Goal: Information Seeking & Learning: Learn about a topic

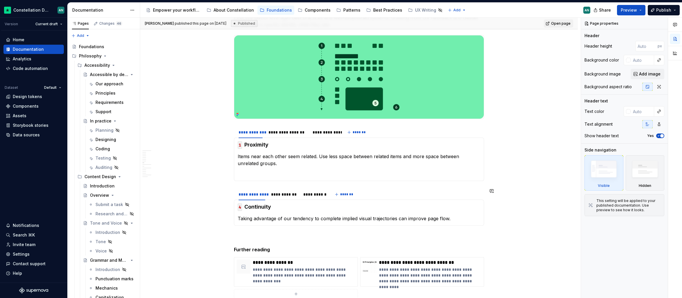
scroll to position [191, 0]
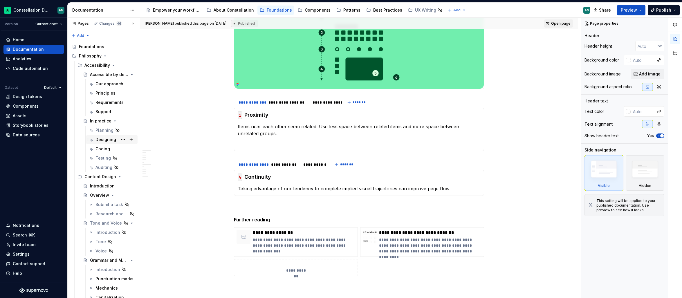
click at [105, 140] on div "Designing" at bounding box center [105, 140] width 21 height 6
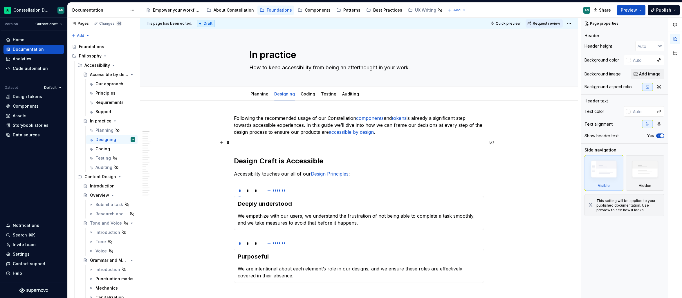
click at [277, 143] on p at bounding box center [359, 142] width 250 height 7
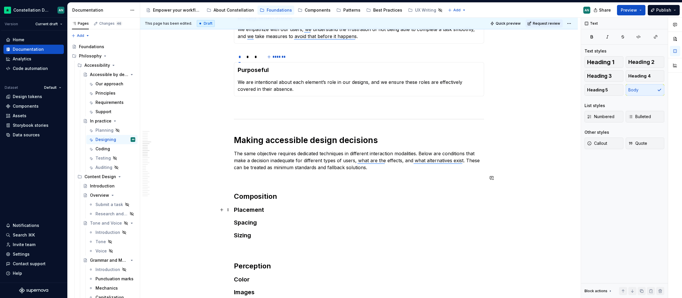
scroll to position [246, 0]
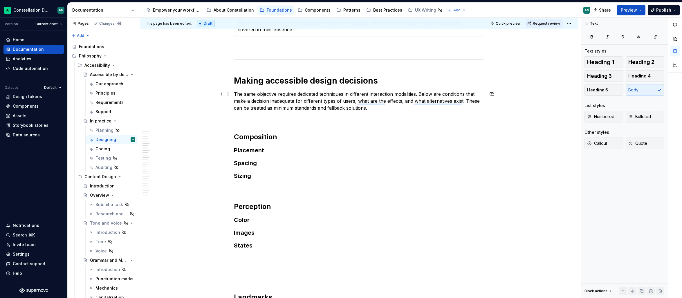
click at [290, 95] on p "The same objective requires dedicated techniques in different interaction modal…" at bounding box center [359, 101] width 250 height 21
type textarea "*"
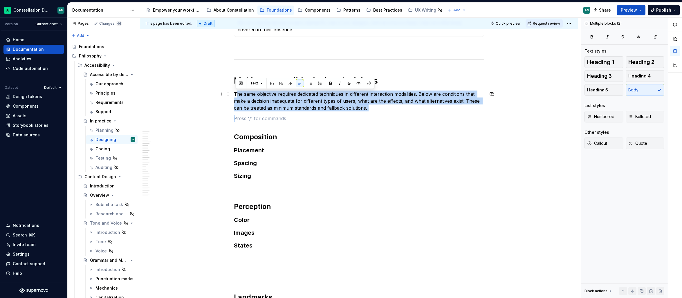
drag, startPoint x: 383, startPoint y: 115, endPoint x: 239, endPoint y: 92, distance: 145.7
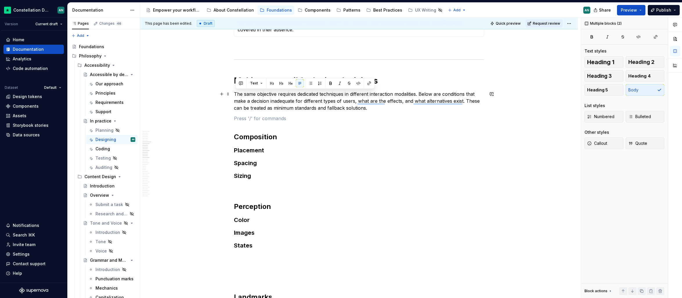
click at [236, 94] on p "The same objective requires dedicated techniques in different interaction modal…" at bounding box center [359, 101] width 250 height 21
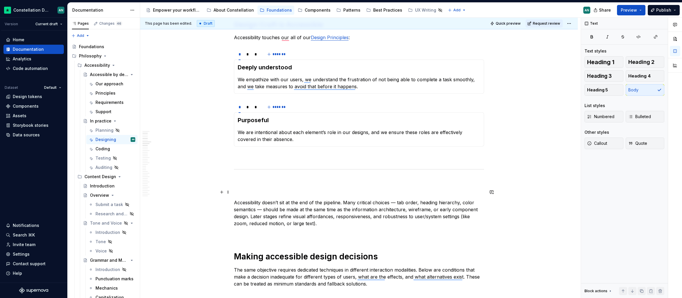
scroll to position [202, 0]
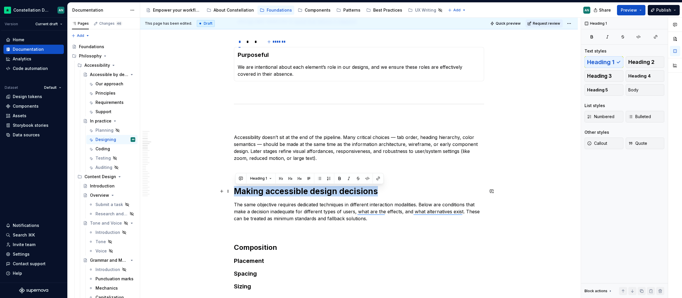
drag, startPoint x: 376, startPoint y: 191, endPoint x: 235, endPoint y: 194, distance: 140.7
click at [235, 194] on h1 "Making accessible design decisions" at bounding box center [359, 191] width 250 height 10
copy h1 "Making accessible design decisions"
click at [244, 127] on p "To enrich screen reader interactions, please activate Accessibility in Grammarl…" at bounding box center [359, 126] width 250 height 7
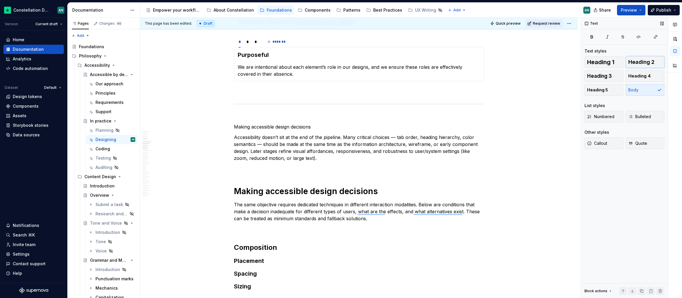
click at [640, 63] on span "Heading 2" at bounding box center [641, 62] width 26 height 6
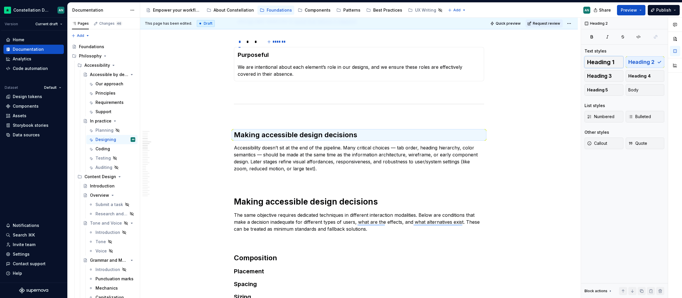
drag, startPoint x: 613, startPoint y: 64, endPoint x: 462, endPoint y: 95, distance: 153.7
click at [613, 64] on span "Heading 1" at bounding box center [600, 62] width 27 height 6
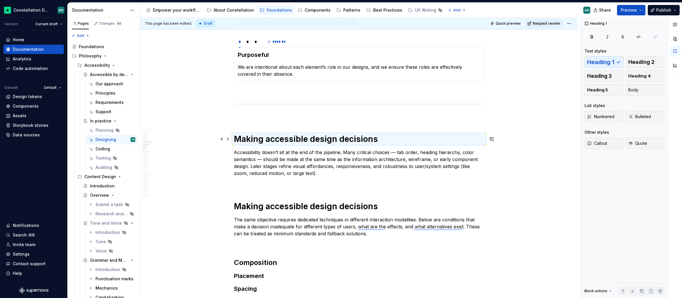
click at [263, 142] on h1 "Making accessible design decisions" at bounding box center [359, 139] width 250 height 10
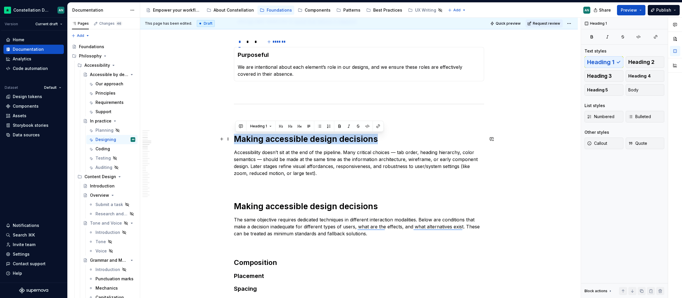
drag, startPoint x: 241, startPoint y: 139, endPoint x: 377, endPoint y: 139, distance: 135.5
click at [377, 139] on h1 "Making accessible design decisions" at bounding box center [359, 139] width 250 height 10
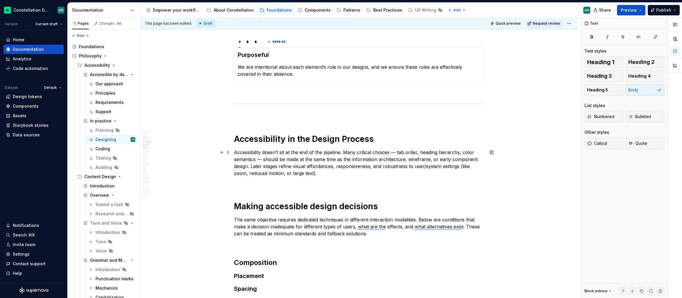
click at [268, 153] on p "Accessibility doesn’t sit at the end of the pipeline. Many critical choices — t…" at bounding box center [359, 163] width 250 height 28
click at [260, 159] on p "Accessibility doesn’t sit at the end of the pipeline. Many critical choices — t…" at bounding box center [359, 163] width 250 height 28
drag, startPoint x: 397, startPoint y: 152, endPoint x: 428, endPoint y: 155, distance: 31.2
click at [397, 152] on p "Accessibility doesn’t sit at the end of the pipeline. Many critical choices — t…" at bounding box center [359, 163] width 250 height 28
click at [346, 151] on p "Accessibility doesn’t sit at the end of the pipeline. Many critical choices tab…" at bounding box center [359, 163] width 250 height 28
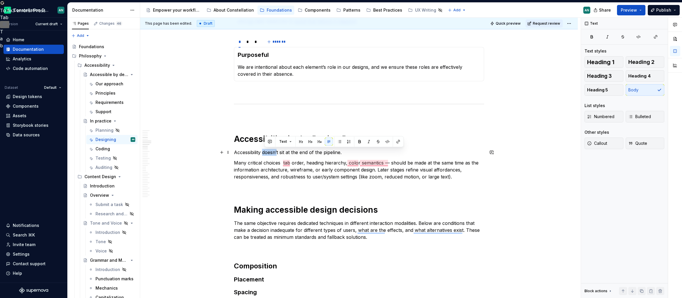
drag, startPoint x: 280, startPoint y: 152, endPoint x: 264, endPoint y: 152, distance: 15.7
click at [264, 152] on p "Accessibility doesn’t sit at the end of the pipeline." at bounding box center [359, 152] width 250 height 7
click at [281, 163] on p "Many critical choices tab order, heading hierarchy, color semantics — should be…" at bounding box center [359, 169] width 250 height 21
click at [249, 164] on p "Many critical choices tab order, heading hierarchy, color semantics — should be…" at bounding box center [359, 169] width 250 height 21
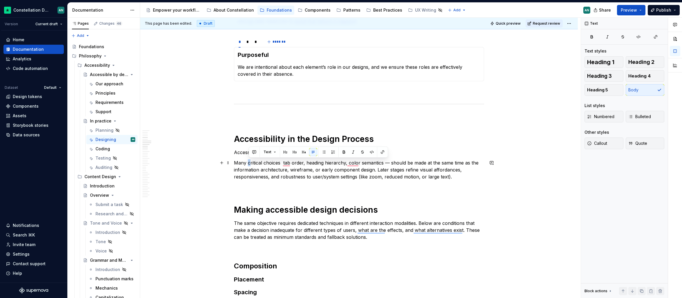
click at [249, 164] on p "Many critical choices tab order, heading hierarchy, color semantics — should be…" at bounding box center [359, 169] width 250 height 21
click at [283, 164] on p "Many critical choices tab order, heading hierarchy, color semantics — should be…" at bounding box center [359, 169] width 250 height 21
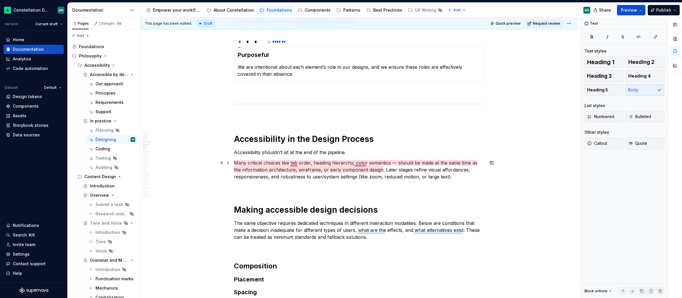
click at [296, 164] on p "Many critical choices like tab order, heading hierarchy, color semantics — shou…" at bounding box center [359, 169] width 250 height 21
click at [294, 164] on p "Many critical choices like tab order, heading hierarchy, color semantics — shou…" at bounding box center [359, 169] width 250 height 21
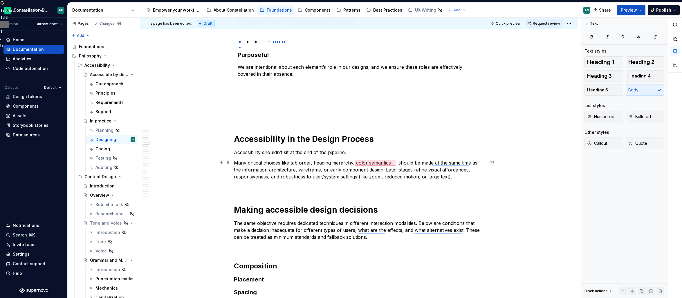
click at [297, 163] on p "Many critical choices like tab order, heading hierarchy, color semantics — shou…" at bounding box center [359, 169] width 250 height 21
click at [335, 162] on p "Many critical choices like tabbing order, heading hierarchy, color semantics — …" at bounding box center [359, 169] width 250 height 21
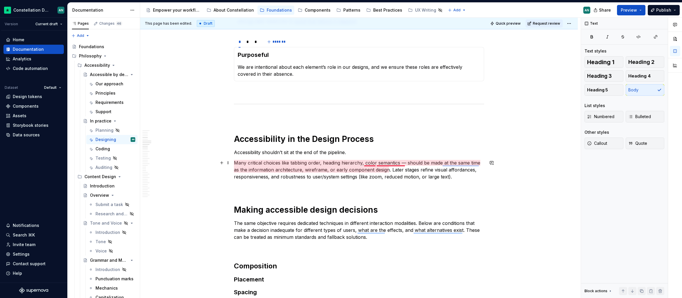
click at [373, 162] on p "Many critical choices like tabbing order, heading hierarchy, color semantics — …" at bounding box center [359, 169] width 250 height 21
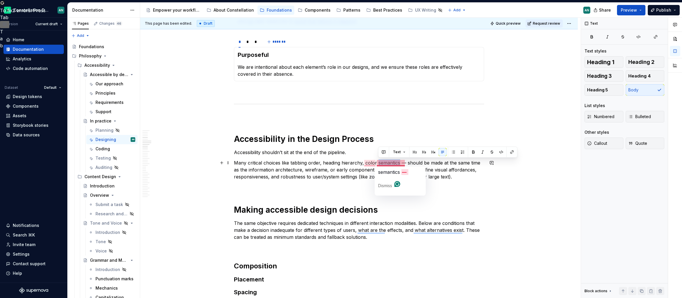
drag, startPoint x: 378, startPoint y: 162, endPoint x: 400, endPoint y: 164, distance: 22.4
click at [400, 164] on p "Many critical choices like tabbing order, heading hierarchy, color semantics — …" at bounding box center [359, 169] width 250 height 21
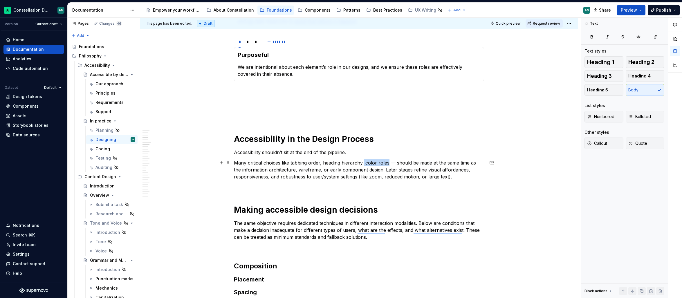
click at [365, 164] on p "Many critical choices like tabbing order, heading hierarchy, color roles — shou…" at bounding box center [359, 169] width 250 height 21
click at [419, 171] on span "images" at bounding box center [420, 172] width 15 height 6
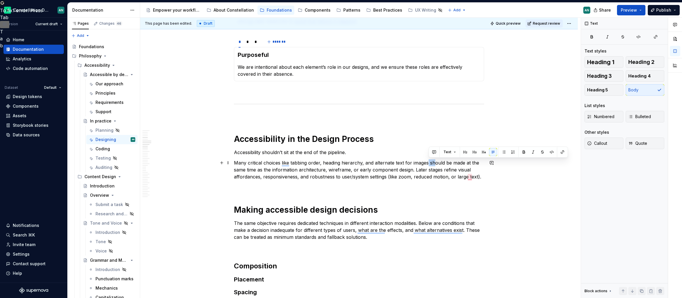
drag, startPoint x: 429, startPoint y: 163, endPoint x: 434, endPoint y: 163, distance: 4.7
click at [434, 163] on p "Many critical choices like tabbing order, heading hierarchy, and alternate text…" at bounding box center [359, 169] width 250 height 21
click at [441, 163] on p "Many critical choices like tabbing order, heading hierarchy, and alternate text…" at bounding box center [359, 169] width 250 height 21
drag, startPoint x: 444, startPoint y: 163, endPoint x: 429, endPoint y: 162, distance: 14.5
click at [429, 162] on p "Many critical choices like tabbing order, heading hierarchy, and alternate text…" at bounding box center [359, 169] width 250 height 21
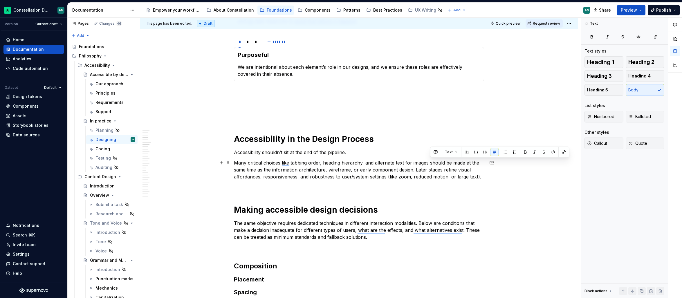
click at [430, 162] on p "Many critical choices like tabbing order, heading hierarchy, and alternate text…" at bounding box center [359, 169] width 250 height 21
drag, startPoint x: 431, startPoint y: 162, endPoint x: 444, endPoint y: 162, distance: 13.9
click at [444, 162] on p "Many critical choices like tabbing order, heading hierarchy, and alternate text…" at bounding box center [359, 169] width 250 height 21
drag, startPoint x: 327, startPoint y: 170, endPoint x: 332, endPoint y: 169, distance: 4.7
click at [327, 170] on p "Many critical choices like tabbing order, heading hierarchy, and alternate text…" at bounding box center [359, 169] width 250 height 21
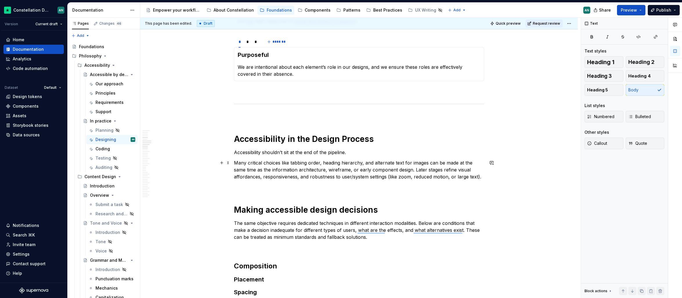
click at [443, 172] on p "Many critical choices like tabbing order, heading hierarchy, and alternate text…" at bounding box center [359, 169] width 250 height 21
click at [462, 178] on p "Many critical choices, such as tabbing order, heading hierarchy, and alternate …" at bounding box center [359, 169] width 250 height 21
click at [423, 171] on p "Many critical choices, such as tabbing order, heading hierarchy, and alternate …" at bounding box center [359, 169] width 250 height 21
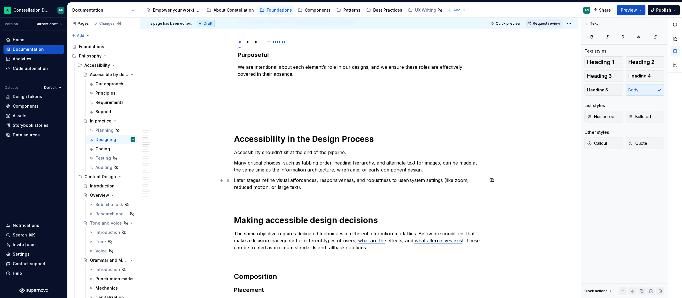
click at [310, 188] on p "Later stages refine visual affordances, responsiveness, and robustness to user/…" at bounding box center [359, 184] width 250 height 14
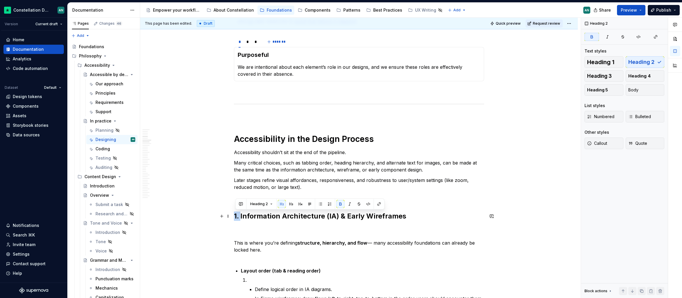
drag, startPoint x: 242, startPoint y: 217, endPoint x: 235, endPoint y: 214, distance: 7.4
click at [235, 214] on strong "1. Information Architecture (IA) & Early Wireframes" at bounding box center [320, 216] width 172 height 8
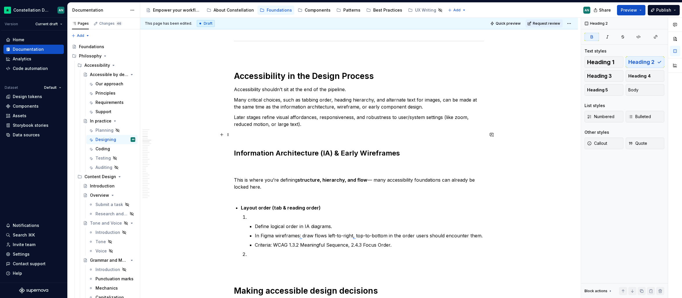
scroll to position [265, 0]
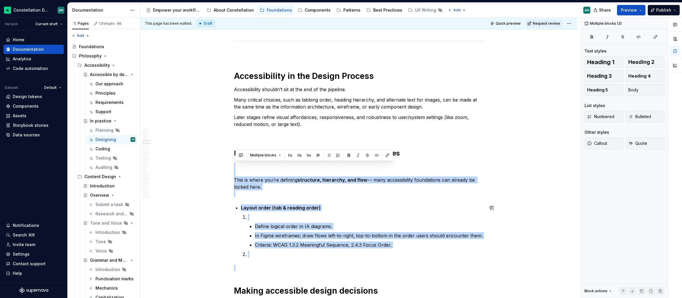
drag, startPoint x: 239, startPoint y: 167, endPoint x: 394, endPoint y: 261, distance: 180.7
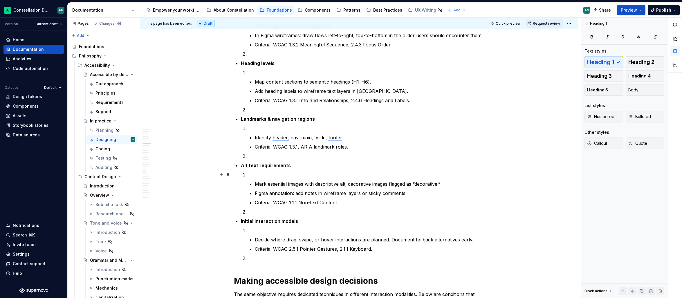
scroll to position [296, 0]
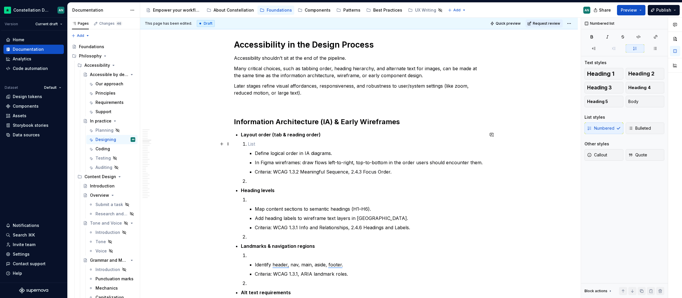
click at [257, 143] on p "To enrich screen reader interactions, please activate Accessibility in Grammarl…" at bounding box center [366, 143] width 236 height 7
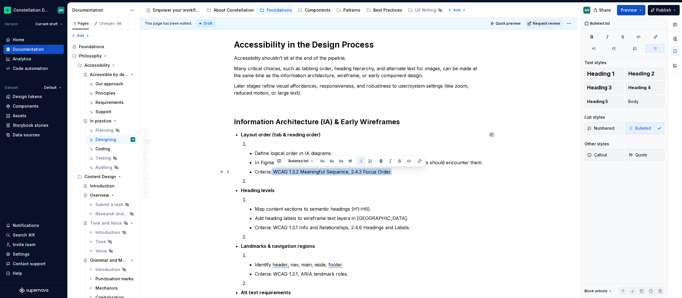
drag, startPoint x: 397, startPoint y: 172, endPoint x: 274, endPoint y: 172, distance: 123.3
click at [274, 172] on p "Criteria: WCAG 1.3.2 Meaningful Sequence, 2.4.3 Focus Order." at bounding box center [369, 171] width 229 height 7
copy p "WCAG 1.3.2 Meaningful Sequence, 2.4.3 Focus Order."
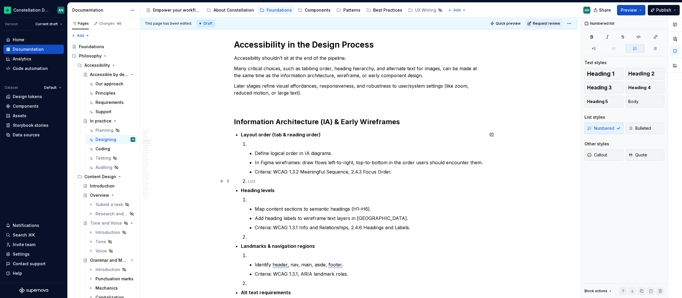
click at [354, 180] on p "To enrich screen reader interactions, please activate Accessibility in Grammarl…" at bounding box center [366, 181] width 236 height 7
click at [257, 145] on p "To enrich screen reader interactions, please activate Accessibility in Grammarl…" at bounding box center [366, 143] width 236 height 7
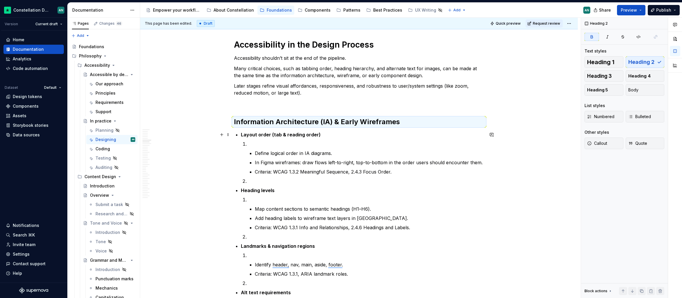
click at [259, 137] on strong "Layout order (tab & reading order)" at bounding box center [281, 135] width 80 height 6
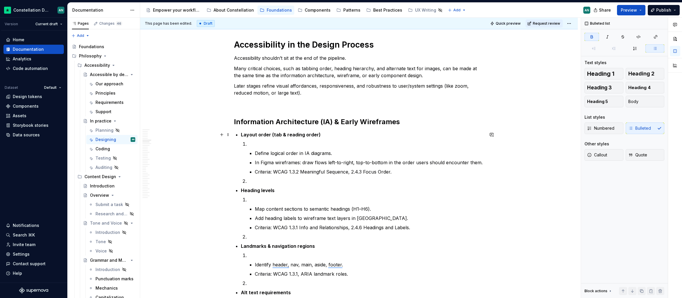
click at [633, 124] on div "Numbered Bulleted" at bounding box center [624, 128] width 80 height 12
click at [634, 127] on div "Numbered Bulleted" at bounding box center [624, 128] width 80 height 12
click at [629, 100] on span "Body" at bounding box center [633, 102] width 10 height 6
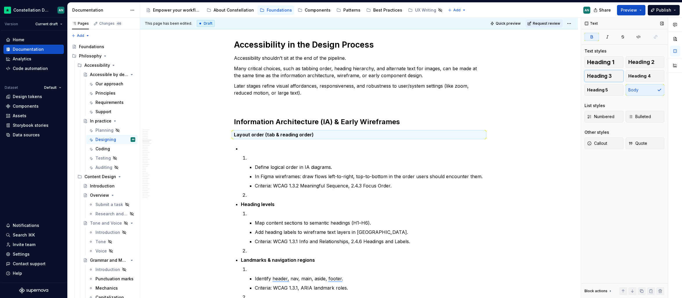
click at [602, 78] on span "Heading 3" at bounding box center [599, 76] width 25 height 6
click at [595, 92] on span "Heading 5" at bounding box center [597, 90] width 21 height 6
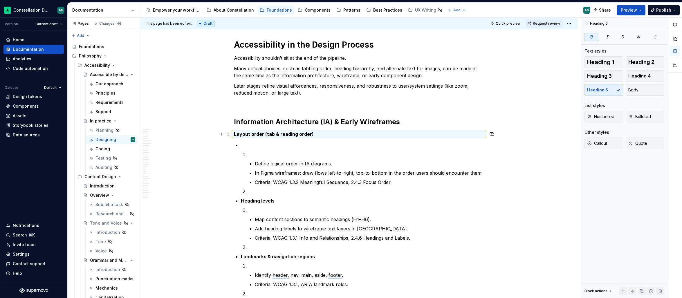
click at [264, 131] on strong "Layout order (tab & reading order)" at bounding box center [274, 134] width 80 height 6
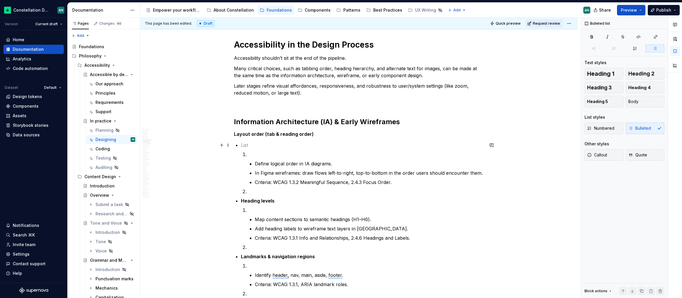
click at [253, 143] on p "To enrich screen reader interactions, please activate Accessibility in Grammarl…" at bounding box center [362, 145] width 243 height 7
drag, startPoint x: 282, startPoint y: 153, endPoint x: 238, endPoint y: 144, distance: 45.3
click at [241, 144] on li "Define logical order in IA diagrams. In Figma wireframes: draw flows left-to-ri…" at bounding box center [362, 168] width 243 height 53
click at [277, 156] on p "To enrich screen reader interactions, please activate Accessibility in Grammarl…" at bounding box center [366, 154] width 236 height 7
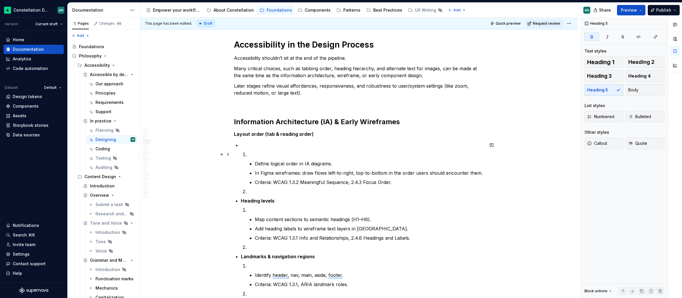
click at [284, 155] on p "To enrich screen reader interactions, please activate Accessibility in Grammarl…" at bounding box center [366, 154] width 236 height 7
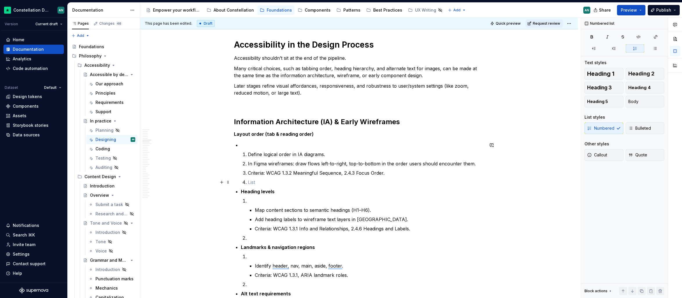
click at [260, 184] on p "To enrich screen reader interactions, please activate Accessibility in Grammarl…" at bounding box center [366, 182] width 236 height 7
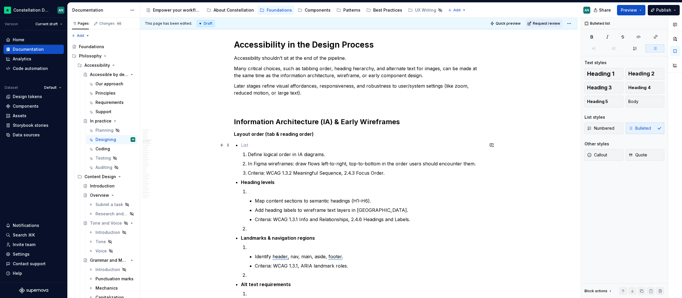
click at [242, 145] on p "To enrich screen reader interactions, please activate Accessibility in Grammarl…" at bounding box center [362, 145] width 243 height 7
click at [634, 127] on div "Numbered Bulleted" at bounding box center [624, 128] width 80 height 12
click at [627, 99] on button "Body" at bounding box center [644, 102] width 39 height 12
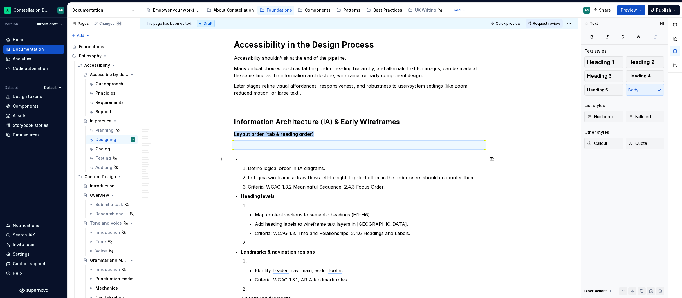
click at [260, 155] on p "To enrich screen reader interactions, please activate Accessibility in Grammarl…" at bounding box center [362, 158] width 243 height 7
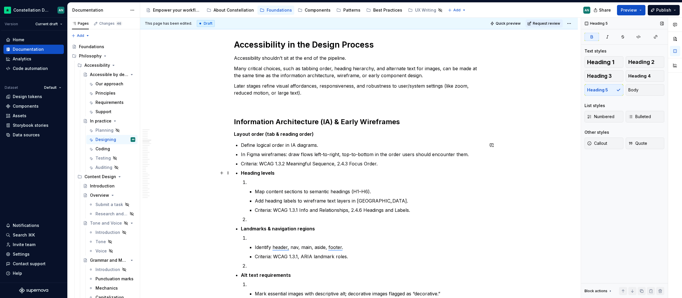
click at [243, 173] on strong "Heading levels" at bounding box center [258, 173] width 34 height 6
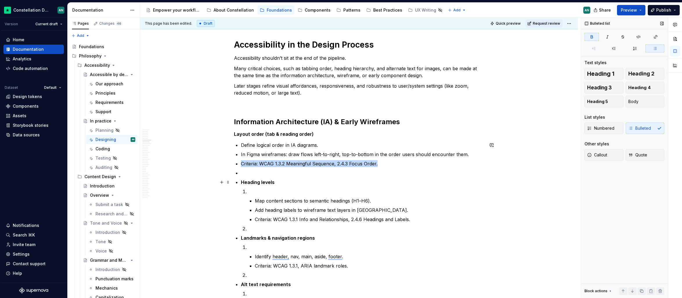
drag, startPoint x: 270, startPoint y: 183, endPoint x: 326, endPoint y: 175, distance: 56.6
click at [270, 183] on strong "Heading levels" at bounding box center [258, 182] width 34 height 6
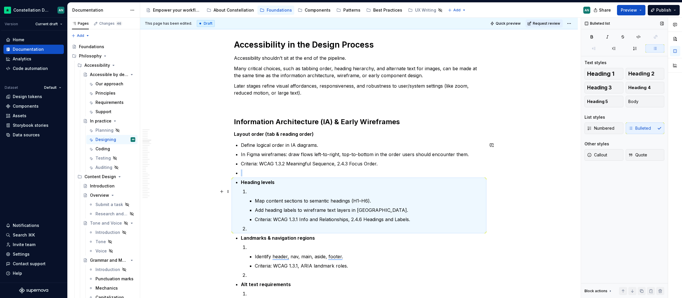
click at [326, 190] on p "To enrich screen reader interactions, please activate Accessibility in Grammarl…" at bounding box center [366, 191] width 236 height 7
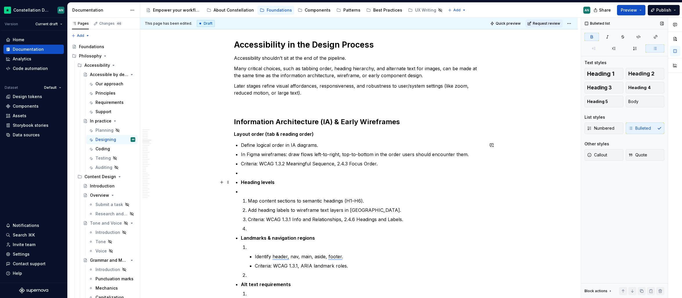
click at [253, 180] on strong "Heading levels" at bounding box center [258, 182] width 34 height 6
click at [634, 87] on span "Heading 4" at bounding box center [639, 88] width 22 height 6
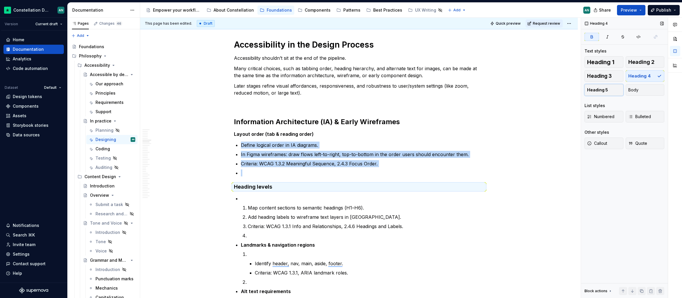
click at [602, 89] on span "Heading 5" at bounding box center [597, 90] width 21 height 6
click at [279, 195] on p "To enrich screen reader interactions, please activate Accessibility in Grammarl…" at bounding box center [362, 197] width 243 height 7
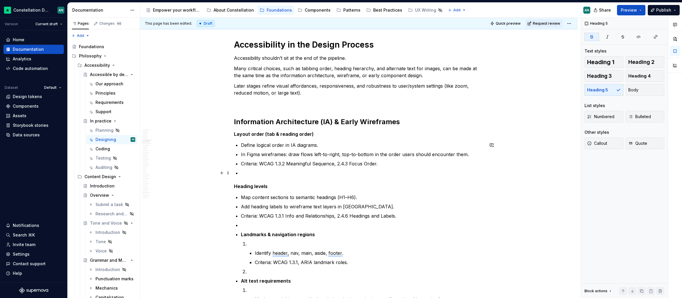
click at [272, 173] on p "To enrich screen reader interactions, please activate Accessibility in Grammarl…" at bounding box center [362, 172] width 243 height 7
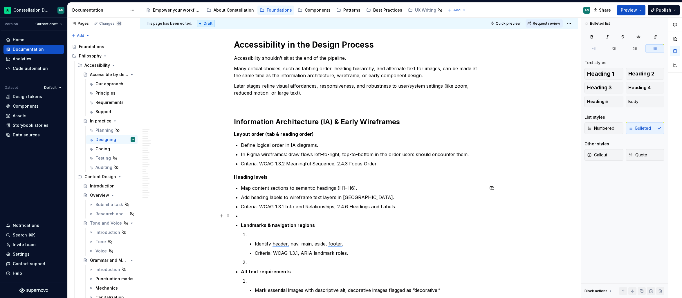
click at [249, 215] on p "To enrich screen reader interactions, please activate Accessibility in Grammarl…" at bounding box center [362, 215] width 243 height 7
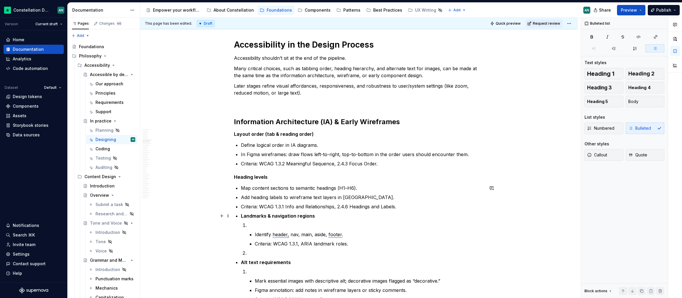
click at [296, 216] on strong "Landmarks & navigation regions" at bounding box center [278, 216] width 74 height 6
click at [612, 98] on button "Heading 5" at bounding box center [603, 102] width 39 height 12
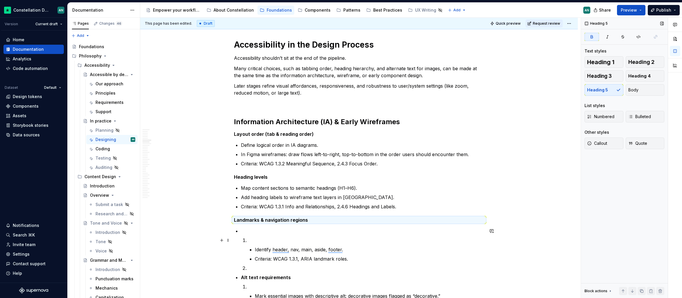
click at [283, 238] on p "To enrich screen reader interactions, please activate Accessibility in Grammarl…" at bounding box center [366, 240] width 236 height 7
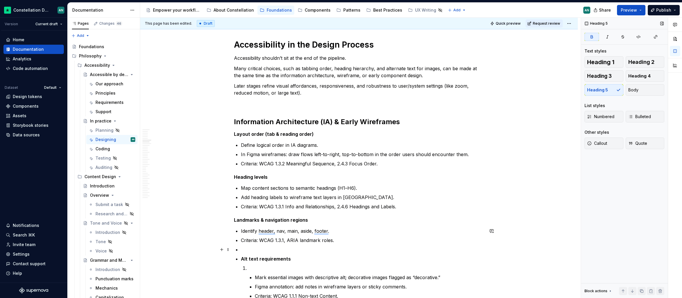
click at [251, 249] on p "To enrich screen reader interactions, please activate Accessibility in Grammarl…" at bounding box center [362, 249] width 243 height 7
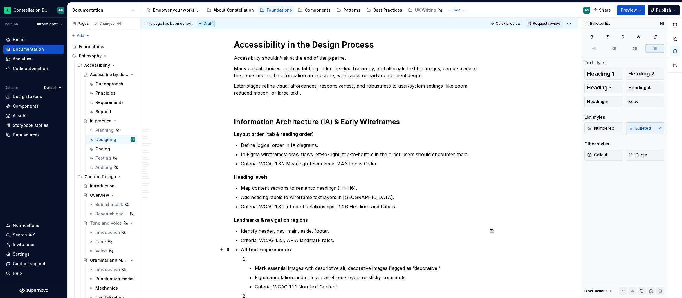
click at [242, 251] on strong "Alt text requirements" at bounding box center [266, 250] width 50 height 6
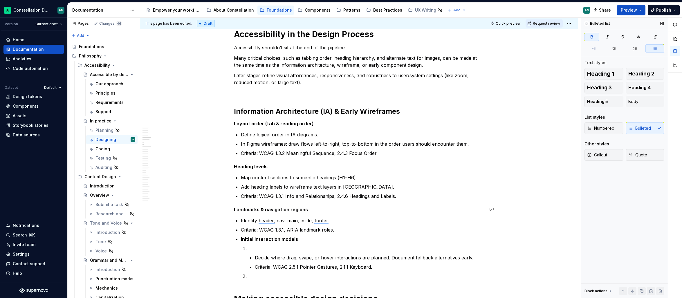
scroll to position [317, 0]
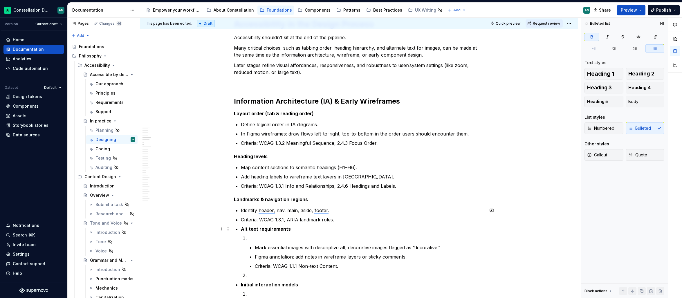
click at [256, 228] on strong "Alt text requirements" at bounding box center [266, 229] width 50 height 6
click at [650, 99] on button "Body" at bounding box center [644, 102] width 39 height 12
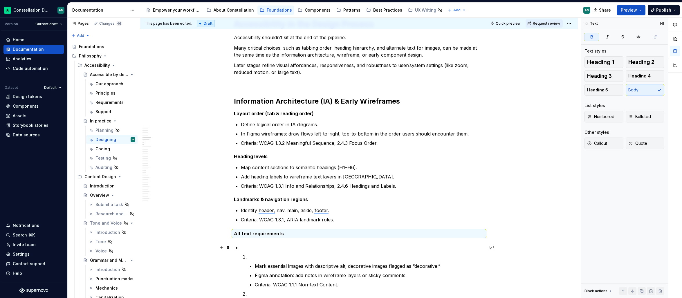
click at [287, 245] on p "To enrich screen reader interactions, please activate Accessibility in Grammarl…" at bounding box center [362, 247] width 243 height 7
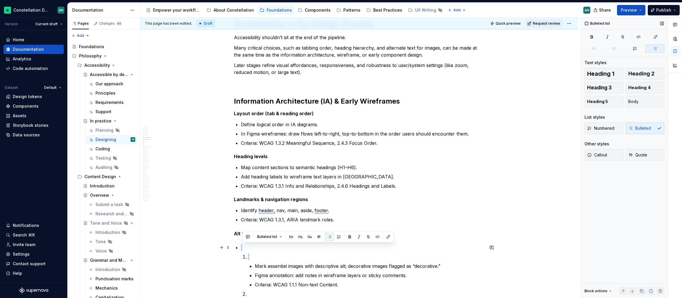
drag, startPoint x: 268, startPoint y: 261, endPoint x: 233, endPoint y: 248, distance: 36.7
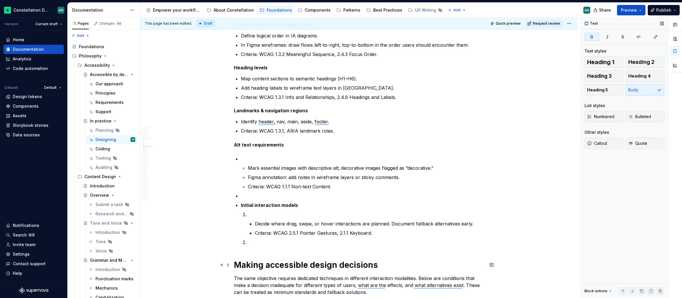
scroll to position [409, 0]
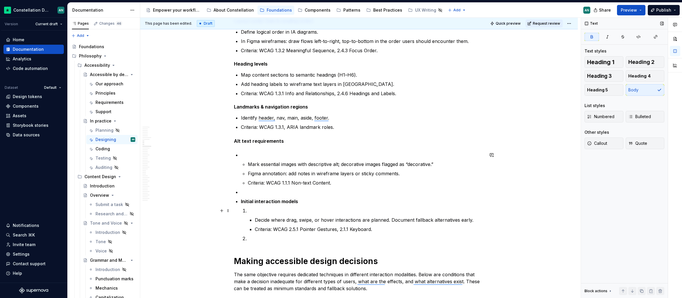
click at [253, 209] on p "To enrich screen reader interactions, please activate Accessibility in Grammarl…" at bounding box center [366, 210] width 236 height 7
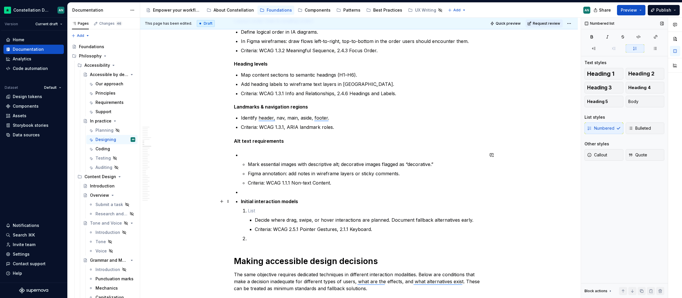
click at [277, 202] on strong "Initial interaction models" at bounding box center [269, 201] width 57 height 6
click at [609, 100] on button "Heading 5" at bounding box center [603, 102] width 39 height 12
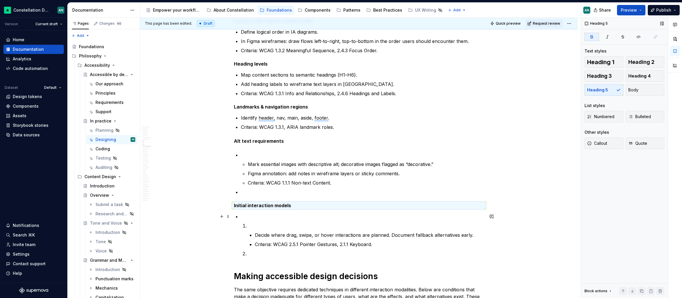
click at [260, 217] on p "To enrich screen reader interactions, please activate Accessibility in Grammarl…" at bounding box center [362, 216] width 243 height 7
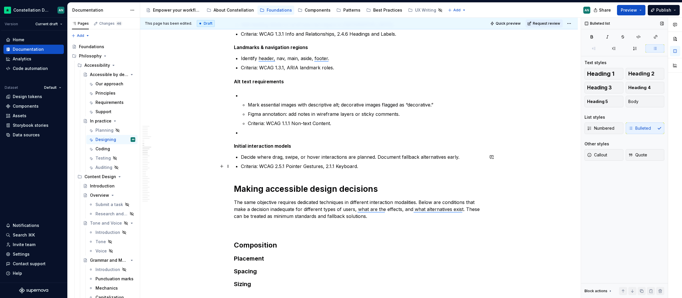
scroll to position [347, 0]
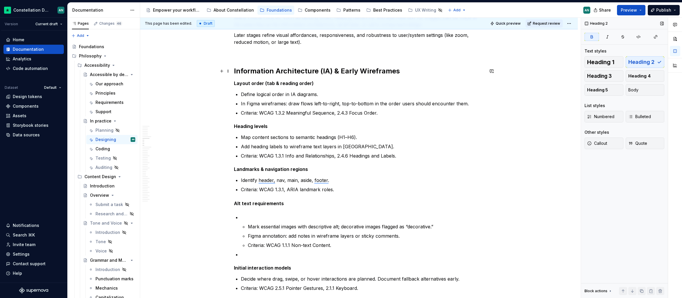
click at [363, 68] on strong "Information Architecture (IA) & Early Wireframes" at bounding box center [317, 71] width 166 height 8
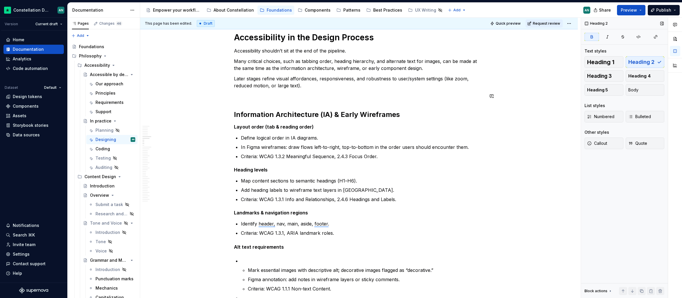
scroll to position [296, 0]
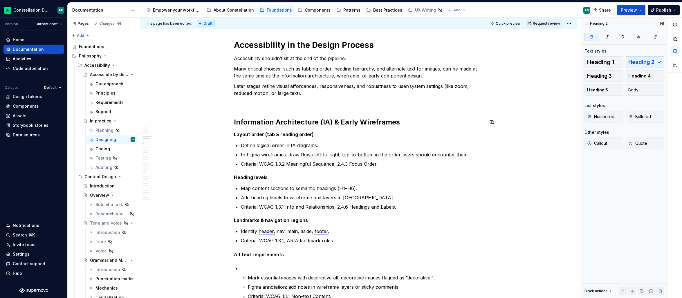
click at [326, 95] on p "Later stages refine visual affordances, responsiveness, and robustness to user/…" at bounding box center [359, 90] width 250 height 14
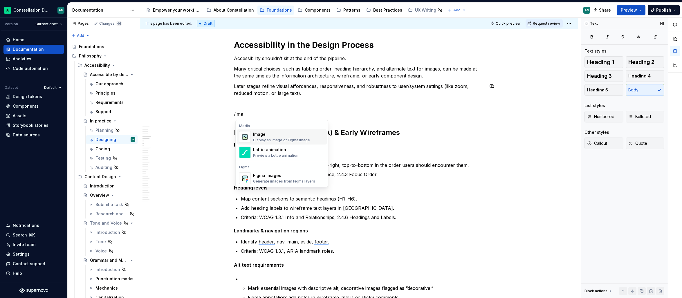
click at [267, 132] on div "Image" at bounding box center [281, 134] width 57 height 6
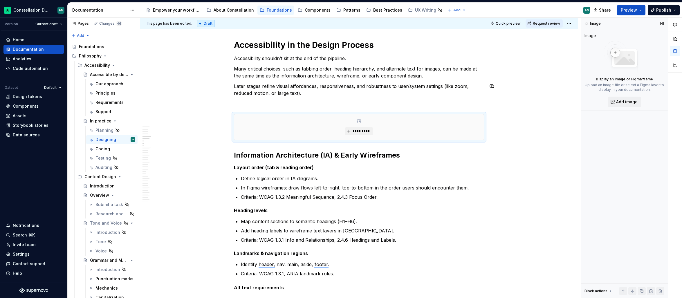
type textarea "*"
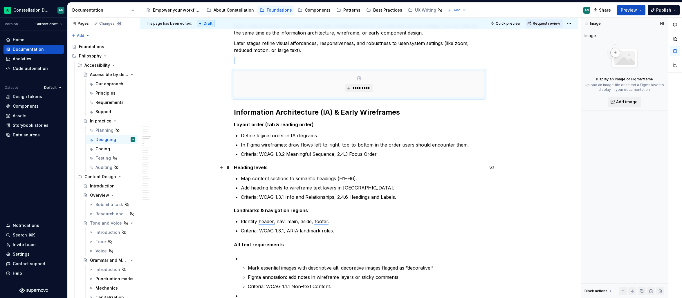
scroll to position [309, 0]
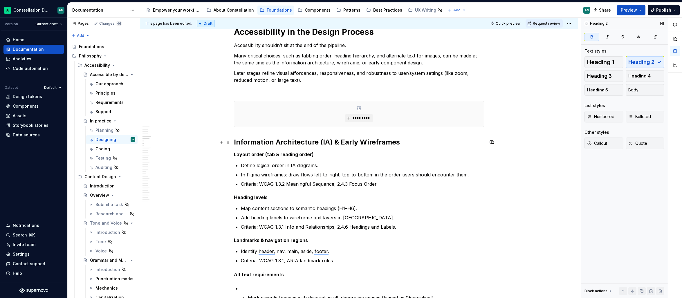
click at [235, 138] on strong "Information Architecture (IA) & Early Wireframes" at bounding box center [317, 142] width 166 height 8
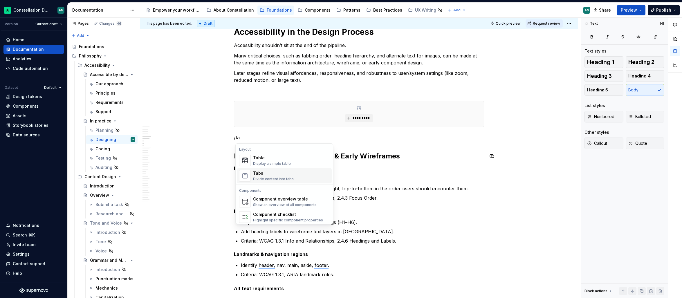
click at [282, 175] on div "Tabs" at bounding box center [273, 173] width 41 height 6
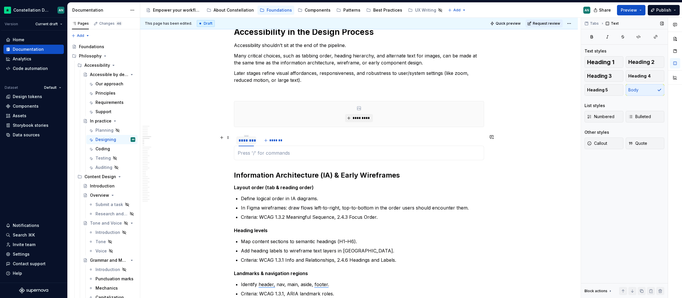
click at [245, 139] on div "********" at bounding box center [245, 141] width 15 height 6
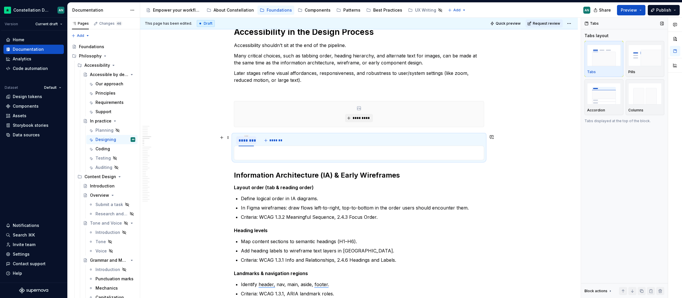
click at [245, 139] on div "********" at bounding box center [245, 141] width 15 height 6
click at [250, 141] on div "********" at bounding box center [245, 141] width 15 height 6
type input "**********"
click at [283, 143] on button "*******" at bounding box center [281, 140] width 23 height 8
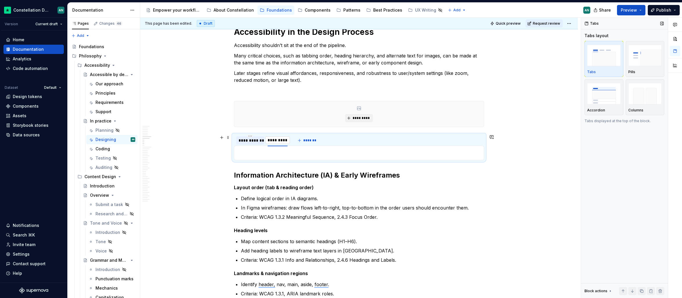
type input "**********"
click at [304, 138] on button "*******" at bounding box center [309, 140] width 23 height 8
type input "**********"
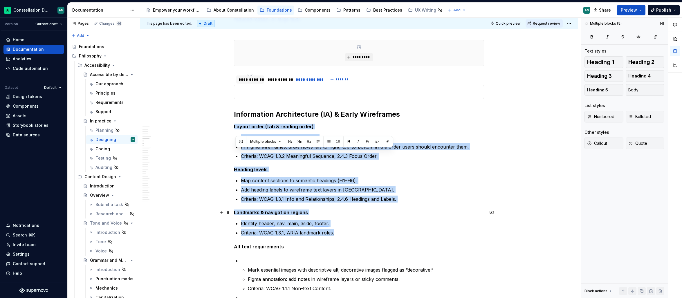
scroll to position [399, 0]
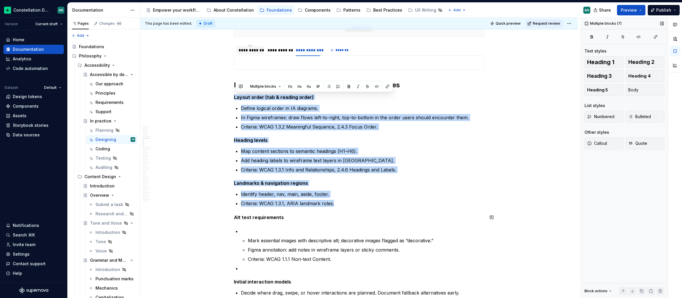
drag, startPoint x: 235, startPoint y: 180, endPoint x: 351, endPoint y: 211, distance: 120.0
copy div "Layout order (tab & reading order) Define logical order in IA diagrams. In Figm…"
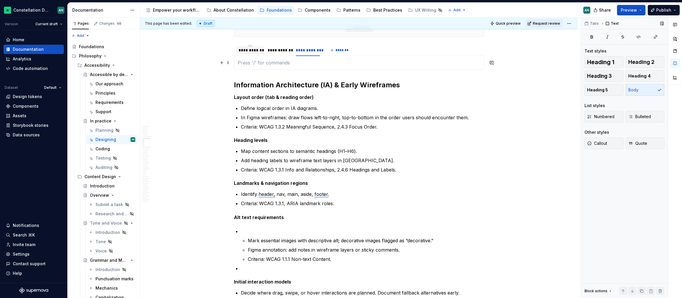
click at [248, 62] on p "To enrich screen reader interactions, please activate Accessibility in Grammarl…" at bounding box center [359, 62] width 243 height 7
click at [252, 51] on div "**********" at bounding box center [249, 50] width 23 height 6
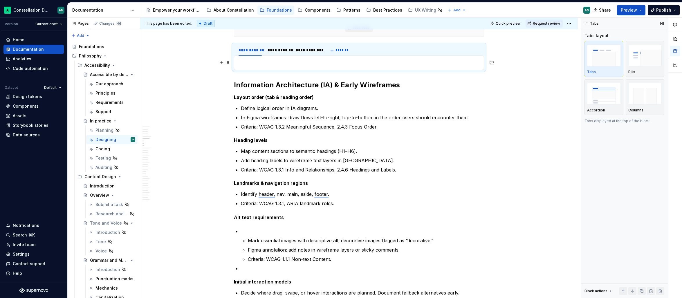
click at [250, 64] on p "To enrich screen reader interactions, please activate Accessibility in Grammarl…" at bounding box center [359, 62] width 243 height 7
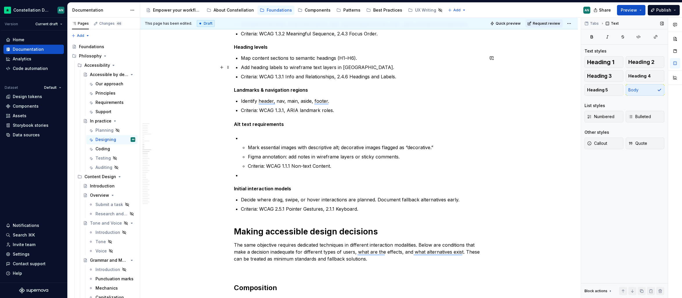
scroll to position [536, 0]
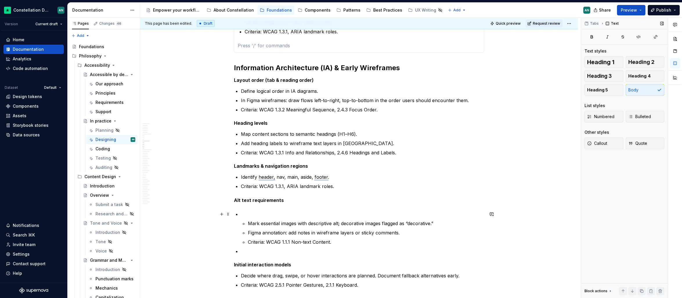
click at [249, 216] on p "To enrich screen reader interactions, please activate Accessibility in Grammarl…" at bounding box center [362, 214] width 243 height 7
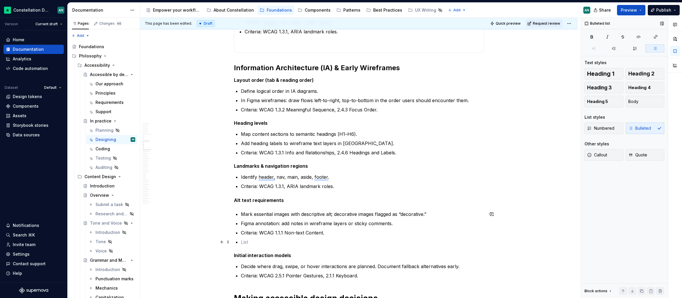
click at [257, 239] on p "To enrich screen reader interactions, please activate Accessibility in Grammarl…" at bounding box center [362, 241] width 243 height 7
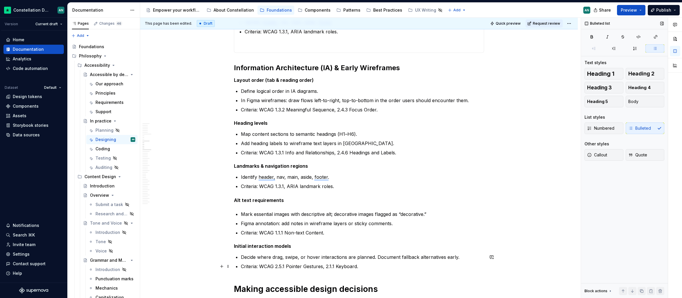
scroll to position [563, 0]
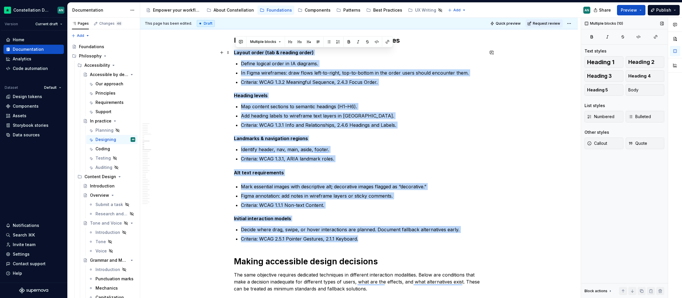
drag, startPoint x: 377, startPoint y: 239, endPoint x: 235, endPoint y: 52, distance: 235.2
copy div "Layout order (tab & reading order) Define logical order in IA diagrams. In Figm…"
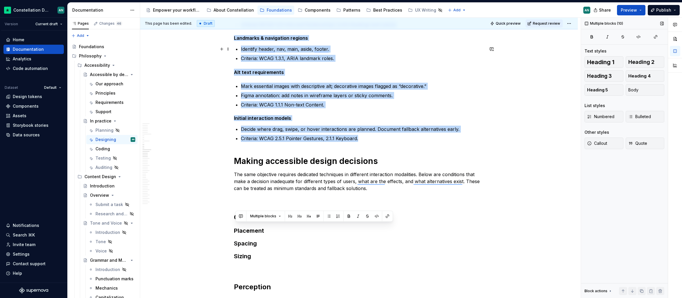
scroll to position [537, 0]
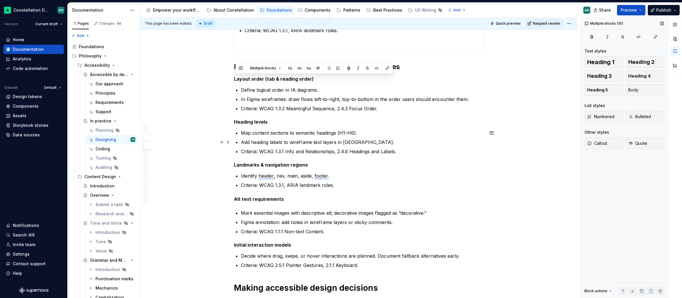
click at [409, 142] on p "Add heading labels to wireframe text layers in Figma." at bounding box center [362, 142] width 243 height 7
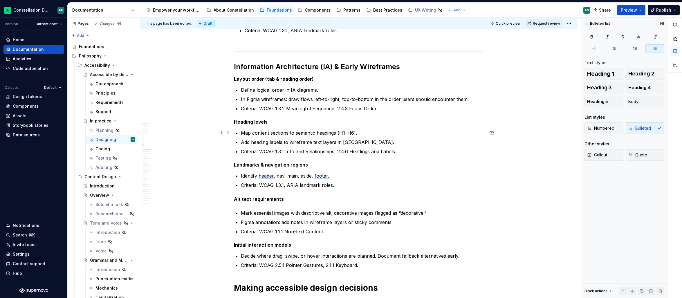
scroll to position [0, 0]
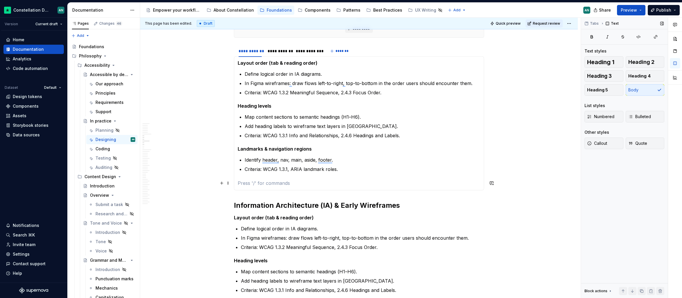
click at [261, 181] on p "To enrich screen reader interactions, please activate Accessibility in Grammarl…" at bounding box center [359, 183] width 243 height 7
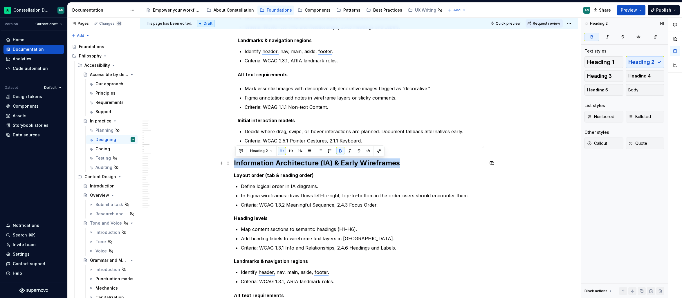
drag, startPoint x: 235, startPoint y: 162, endPoint x: 410, endPoint y: 162, distance: 174.6
click at [410, 162] on h2 "Information Architecture (IA) & Early Wireframes" at bounding box center [359, 162] width 250 height 9
copy strong "Information Architecture (IA) & Early Wireframes"
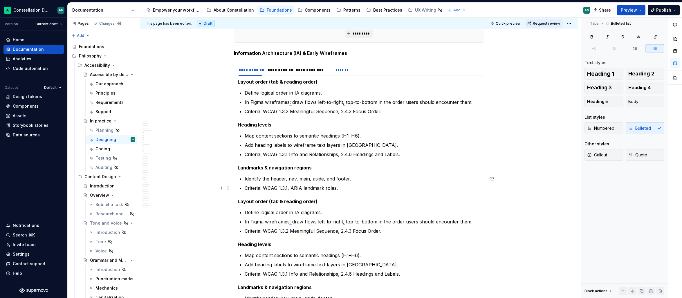
click at [390, 185] on p "Criteria: WCAG 1.3.1, ARIA landmark roles." at bounding box center [363, 188] width 236 height 7
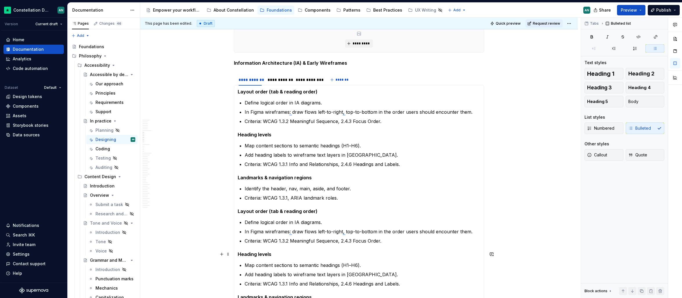
scroll to position [433, 0]
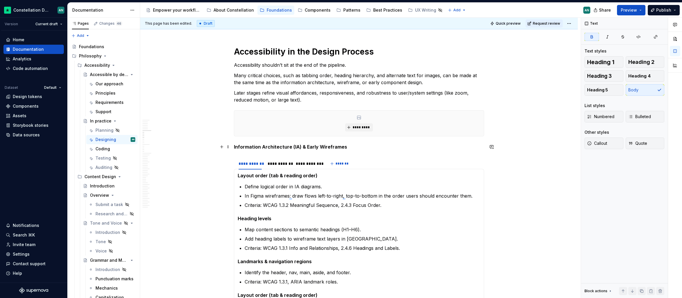
click at [368, 146] on p "Information Architecture (IA) & Early Wireframes" at bounding box center [359, 146] width 250 height 7
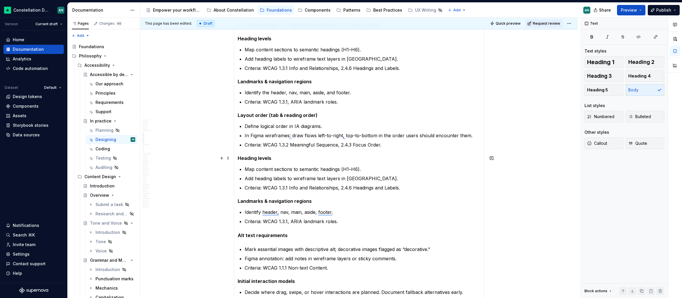
scroll to position [401, 0]
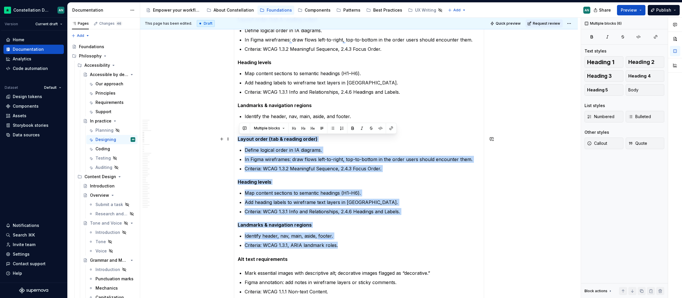
drag, startPoint x: 346, startPoint y: 243, endPoint x: 236, endPoint y: 140, distance: 151.1
click at [236, 140] on div "Layout order (tab & reading order) Define logical order in IA diagrams. In Figm…" at bounding box center [359, 173] width 250 height 320
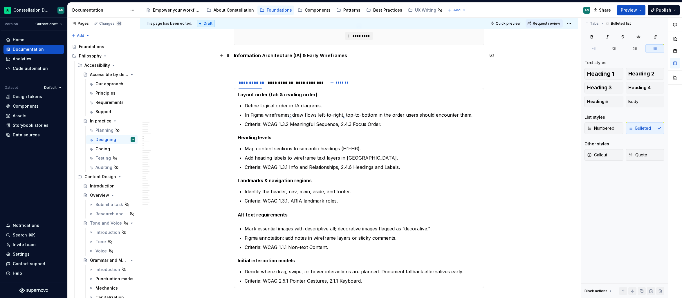
click at [291, 56] on strong "Information Architecture (IA) & Early Wireframes" at bounding box center [290, 56] width 113 height 6
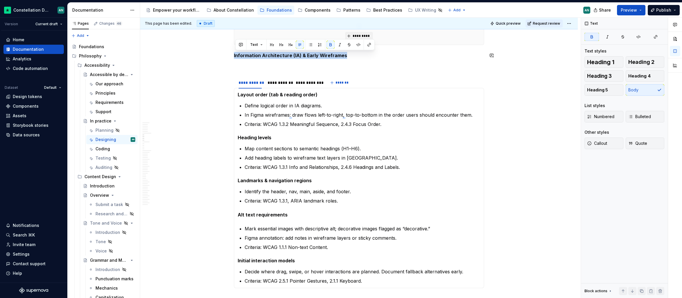
drag, startPoint x: 344, startPoint y: 56, endPoint x: 245, endPoint y: 51, distance: 99.9
drag, startPoint x: 261, startPoint y: 55, endPoint x: 265, endPoint y: 55, distance: 4.4
click at [261, 55] on strong "Low Fidelity stage" at bounding box center [255, 56] width 42 height 6
drag, startPoint x: 262, startPoint y: 55, endPoint x: 278, endPoint y: 54, distance: 15.4
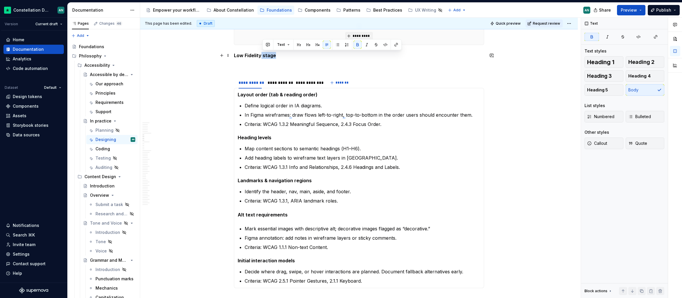
click at [278, 54] on p "Low Fidelity stage" at bounding box center [359, 55] width 250 height 7
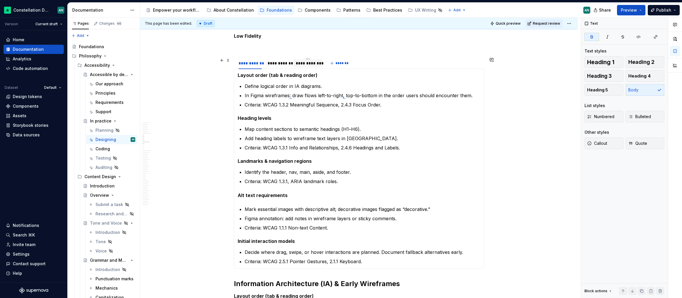
click at [307, 65] on div "**********" at bounding box center [308, 63] width 24 height 6
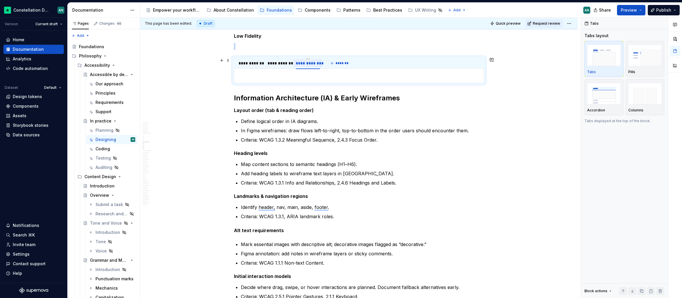
click at [306, 64] on div "**********" at bounding box center [308, 63] width 24 height 6
type input "**********"
click at [278, 62] on div "**********" at bounding box center [278, 63] width 22 height 6
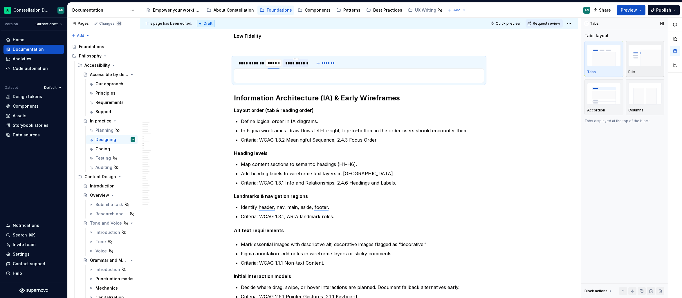
type input "*******"
click at [249, 63] on div "**********" at bounding box center [249, 63] width 23 height 6
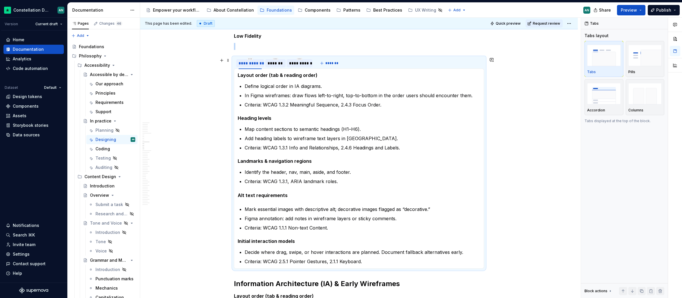
click at [249, 63] on div "**********" at bounding box center [249, 63] width 23 height 6
type input "**********"
click at [299, 63] on div "**********" at bounding box center [300, 63] width 21 height 6
click at [298, 62] on div "**********" at bounding box center [300, 63] width 21 height 6
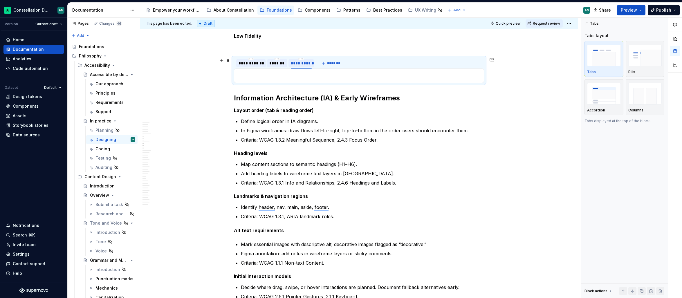
click at [296, 64] on div "**********" at bounding box center [301, 63] width 21 height 6
type input "*********"
click at [274, 62] on div "*******" at bounding box center [277, 63] width 16 height 6
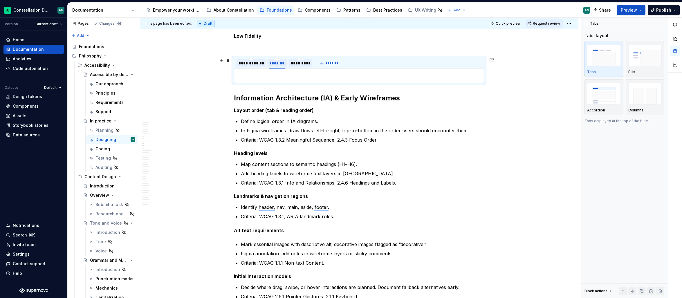
click at [277, 62] on div "*******" at bounding box center [277, 63] width 16 height 6
type input "**********"
click at [252, 63] on div "**********" at bounding box center [250, 63] width 25 height 6
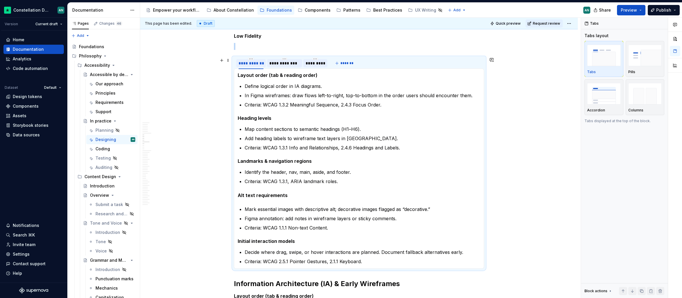
click at [252, 63] on div "**********" at bounding box center [250, 63] width 25 height 6
type input "**********"
click at [256, 62] on div "**********" at bounding box center [248, 63] width 21 height 6
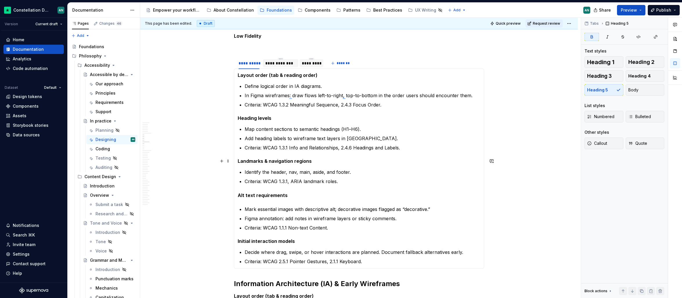
click at [346, 164] on h5 "Landmarks & navigation regions" at bounding box center [359, 161] width 243 height 6
click at [425, 155] on section-item-column "Layout order (tab & reading order) Define logical order in IA diagrams. In Figm…" at bounding box center [359, 168] width 243 height 193
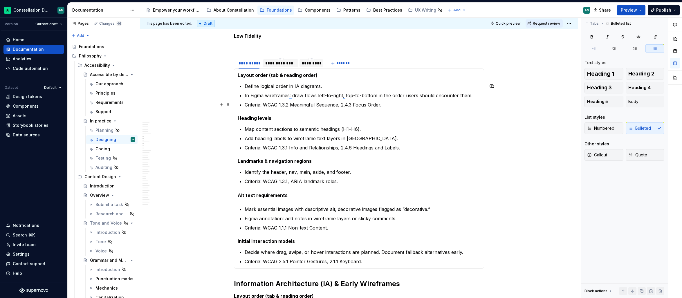
click at [299, 103] on p "Criteria: WCAG 1.3.2 Meaningful Sequence, 2.4.3 Focus Order." at bounding box center [363, 104] width 236 height 7
click at [370, 117] on h5 "Heading levels" at bounding box center [359, 118] width 243 height 6
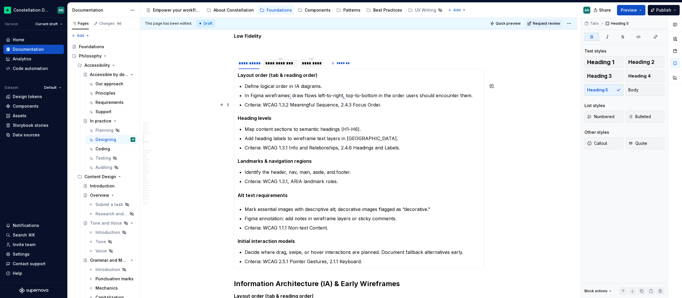
click at [382, 102] on p "Criteria: WCAG 1.3.2 Meaningful Sequence, 2.4.3 Focus Order." at bounding box center [363, 104] width 236 height 7
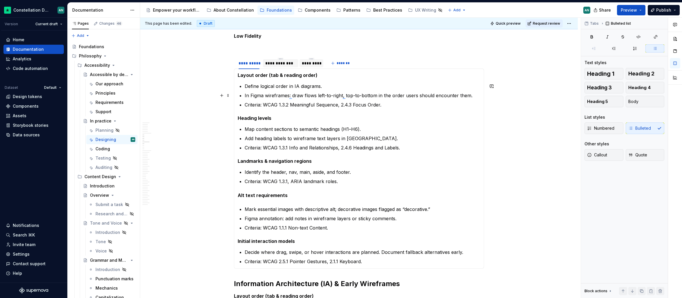
click at [384, 97] on p "In Figma wireframes: draw flows left-to-right, top-to-bottom in the order users…" at bounding box center [363, 95] width 236 height 7
click at [354, 238] on h5 "Initial interaction models" at bounding box center [359, 241] width 243 height 6
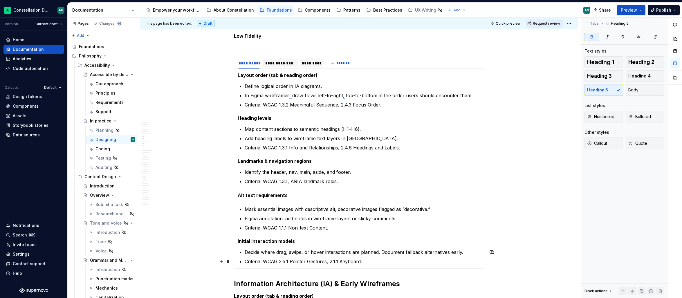
click at [426, 258] on p "Criteria: WCAG 2.5.1 Pointer Gestures, 2.1.1 Keyboard." at bounding box center [363, 261] width 236 height 7
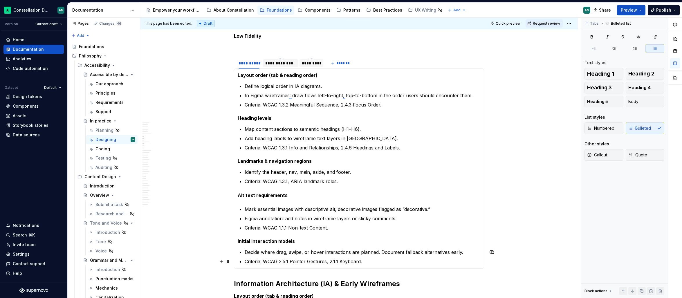
scroll to position [396, 0]
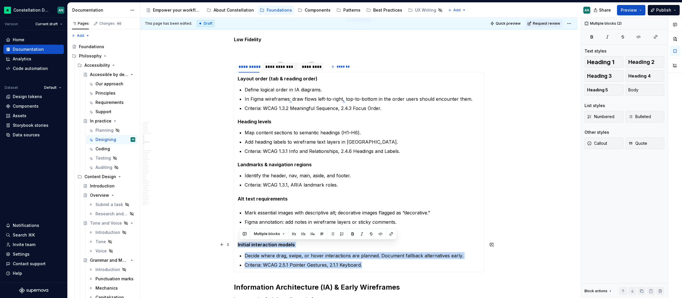
drag, startPoint x: 369, startPoint y: 265, endPoint x: 238, endPoint y: 243, distance: 132.1
click at [238, 243] on div "Layout order (tab & reading order) Define logical order in IA diagrams. In Figm…" at bounding box center [359, 172] width 250 height 200
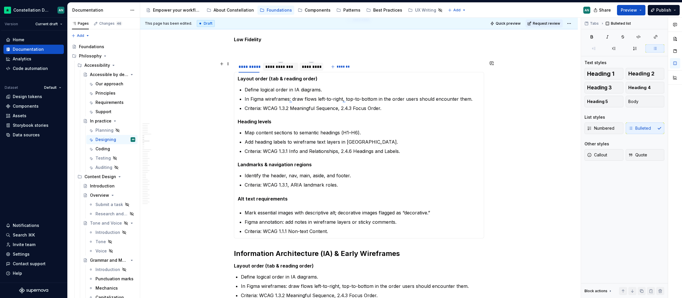
click at [290, 65] on div "**********" at bounding box center [280, 67] width 31 height 6
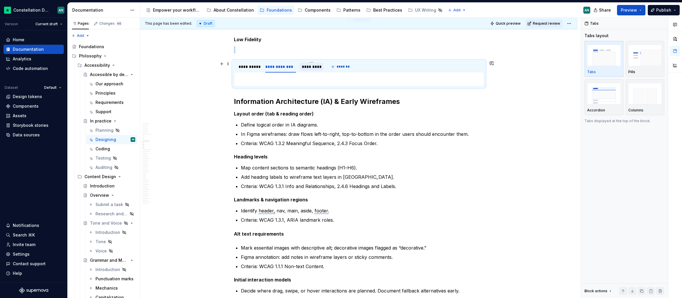
click at [306, 66] on div "*********" at bounding box center [311, 67] width 19 height 6
click at [303, 80] on p "To enrich screen reader interactions, please activate Accessibility in Grammarl…" at bounding box center [359, 79] width 243 height 7
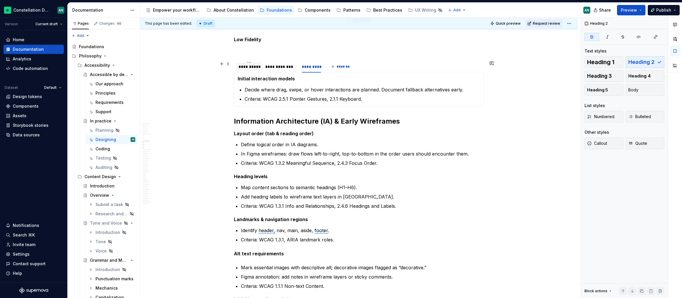
click at [254, 70] on div "**********" at bounding box center [249, 67] width 26 height 8
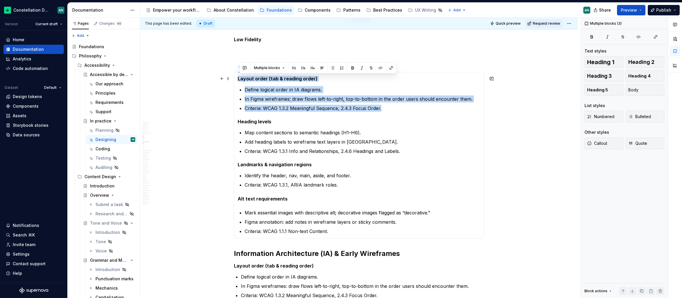
drag, startPoint x: 384, startPoint y: 113, endPoint x: 238, endPoint y: 78, distance: 149.7
click at [238, 78] on div "Layout order (tab & reading order) Define logical order in IA diagrams. In Figm…" at bounding box center [359, 155] width 250 height 167
copy section-item-column "Layout order (tab & reading order) Define logical order in IA diagrams. In Figm…"
click at [372, 106] on p "Criteria: WCAG 1.3.2 Meaningful Sequence, 2.4.3 Focus Order." at bounding box center [363, 108] width 236 height 7
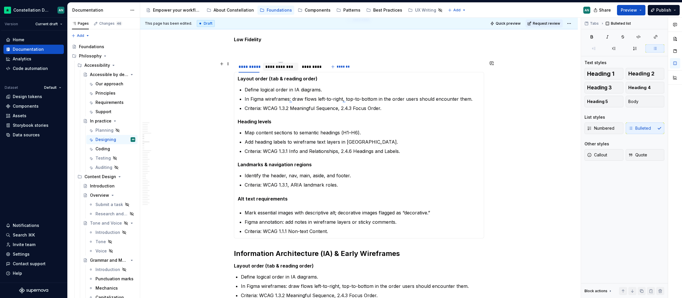
click at [280, 67] on div "**********" at bounding box center [280, 67] width 31 height 6
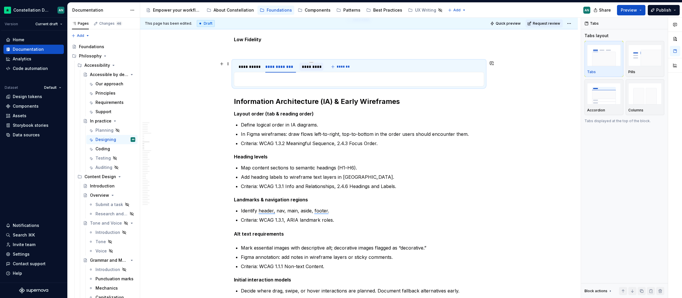
click at [312, 68] on div "*********" at bounding box center [311, 67] width 19 height 6
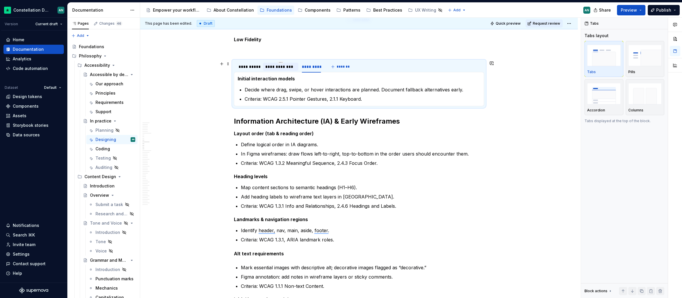
click at [284, 68] on div "**********" at bounding box center [280, 67] width 31 height 6
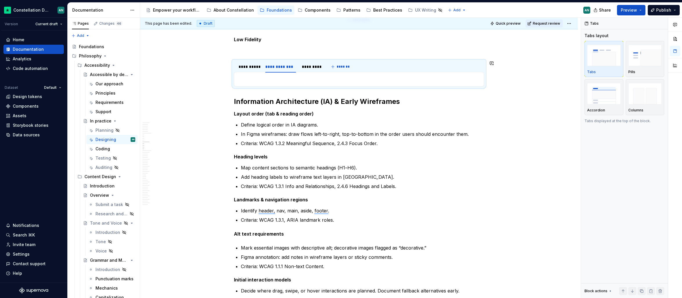
click at [276, 76] on p "To enrich screen reader interactions, please activate Accessibility in Grammarl…" at bounding box center [359, 79] width 243 height 7
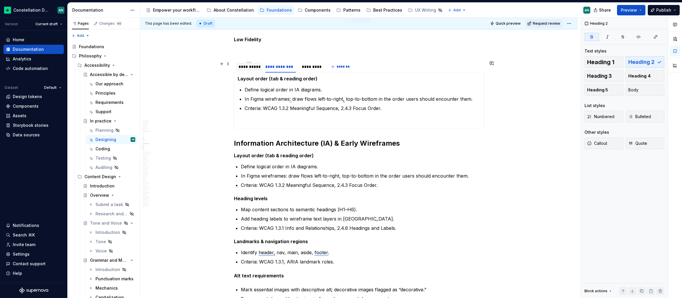
click at [247, 67] on div "**********" at bounding box center [248, 67] width 21 height 6
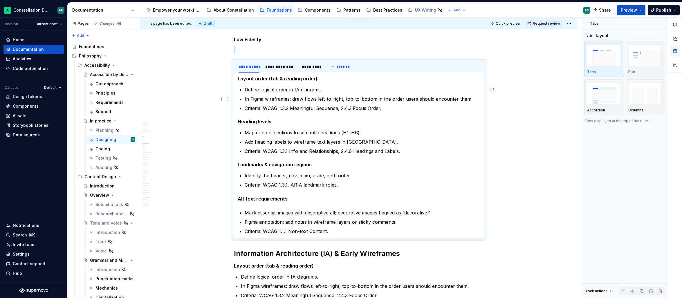
click at [317, 101] on p "In Figma wireframes: draw flows left-to-right, top-to-bottom in the order users…" at bounding box center [363, 98] width 236 height 7
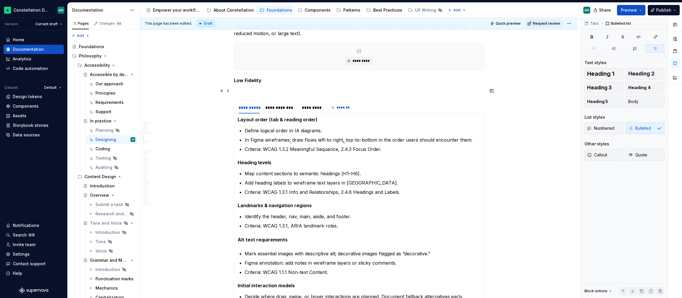
scroll to position [254, 0]
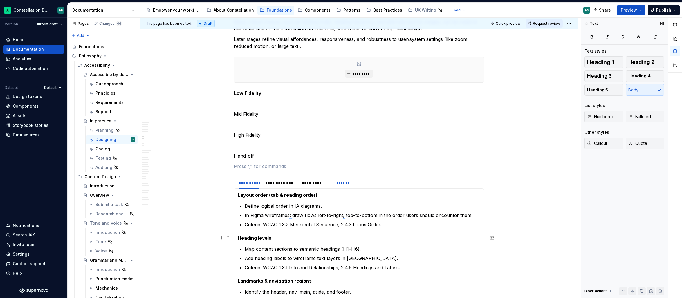
scroll to position [346, 0]
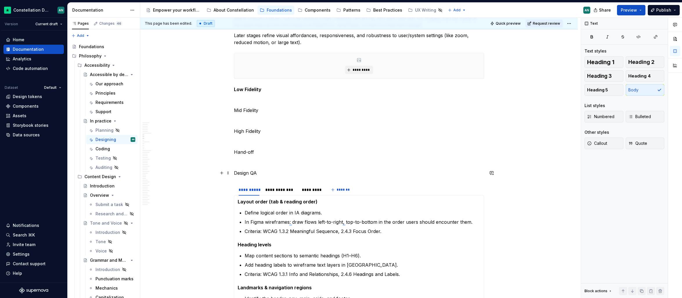
drag, startPoint x: 254, startPoint y: 173, endPoint x: 258, endPoint y: 173, distance: 3.8
click at [254, 173] on p "Design QA" at bounding box center [359, 172] width 250 height 7
click at [284, 171] on p "Design QA" at bounding box center [359, 172] width 250 height 7
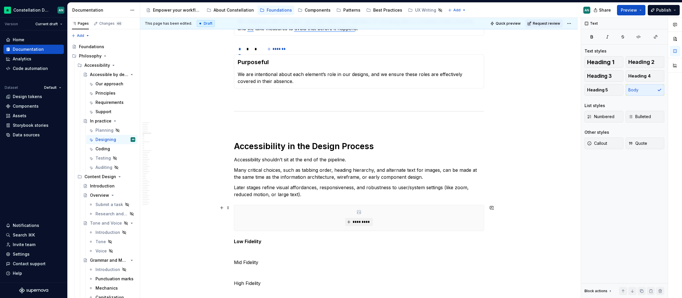
scroll to position [164, 0]
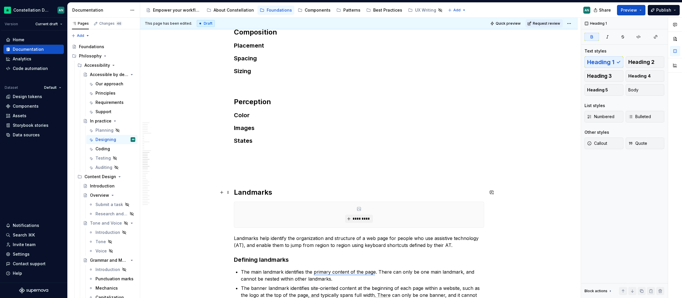
scroll to position [886, 0]
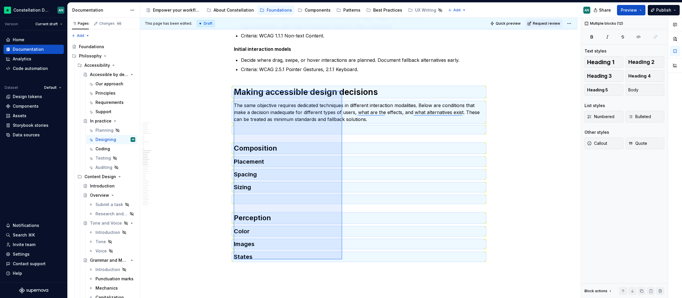
drag, startPoint x: 234, startPoint y: 91, endPoint x: 342, endPoint y: 259, distance: 200.6
click at [342, 259] on div "This page has been edited. Draft Quick preview Request review In practice How t…" at bounding box center [360, 158] width 440 height 281
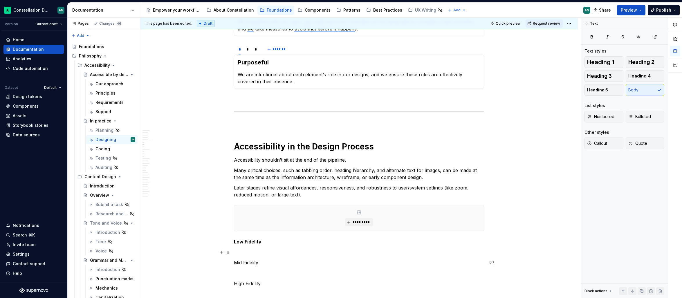
scroll to position [105, 0]
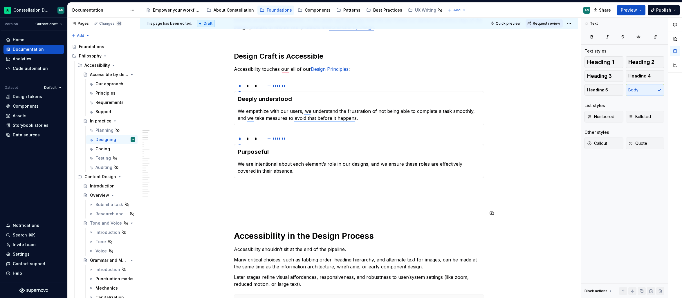
click at [269, 210] on p "To enrich screen reader interactions, please activate Accessibility in Grammarl…" at bounding box center [359, 213] width 250 height 7
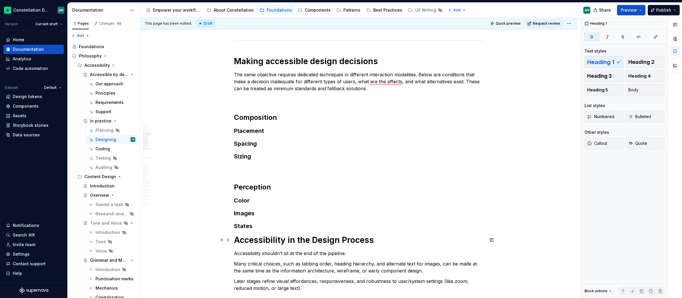
scroll to position [265, 0]
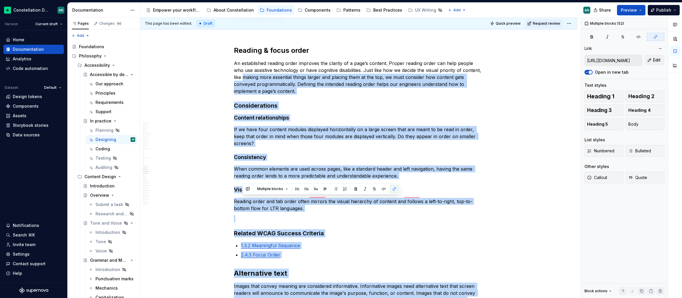
type input "https://www.w3.org/WAI/WCAG22/Understanding/info-and-relationships.html"
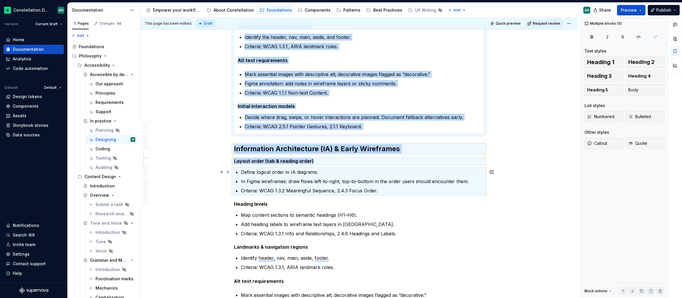
drag, startPoint x: 308, startPoint y: 202, endPoint x: 255, endPoint y: 172, distance: 61.2
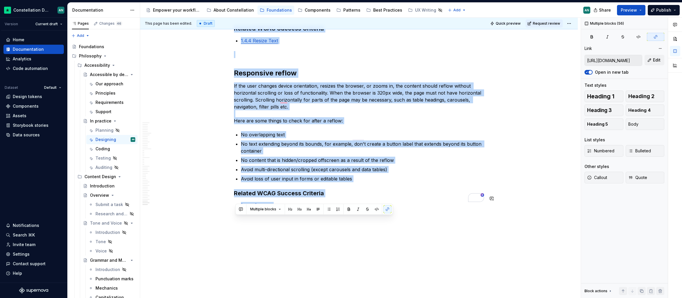
drag, startPoint x: 235, startPoint y: 138, endPoint x: 411, endPoint y: 244, distance: 205.6
copy div "Landmarks ********* Landmarks help identify the organization and structure of a…"
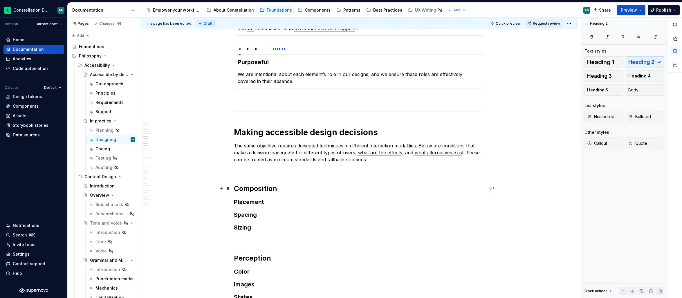
click at [282, 184] on h2 "Composition" at bounding box center [359, 188] width 250 height 9
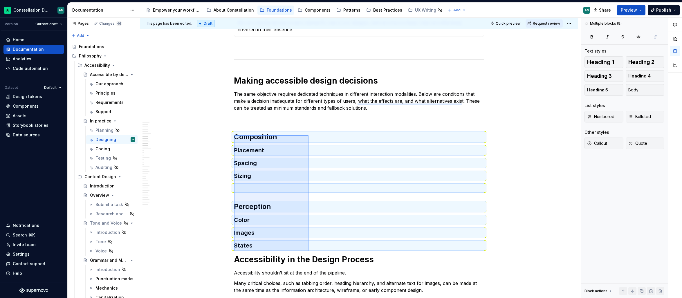
drag, startPoint x: 234, startPoint y: 187, endPoint x: 308, endPoint y: 250, distance: 97.4
click at [308, 250] on div "This page has been edited. Draft Quick preview Request review In practice How t…" at bounding box center [360, 158] width 440 height 281
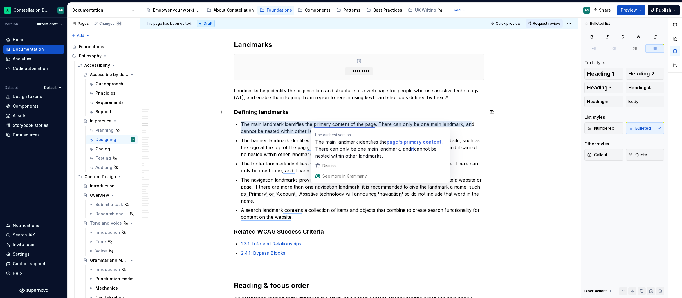
click at [323, 115] on h3 "Defining landmarks" at bounding box center [359, 112] width 250 height 8
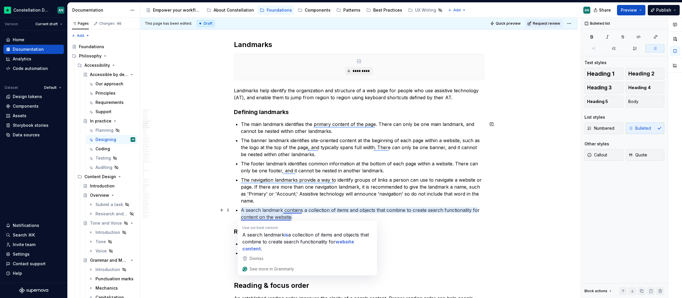
click at [276, 215] on p "A search landmark contains a collection of items and objects that combine to cr…" at bounding box center [362, 214] width 243 height 14
click at [416, 220] on p "A search landmark contains a collection of items and objects that combine to cr…" at bounding box center [362, 214] width 243 height 14
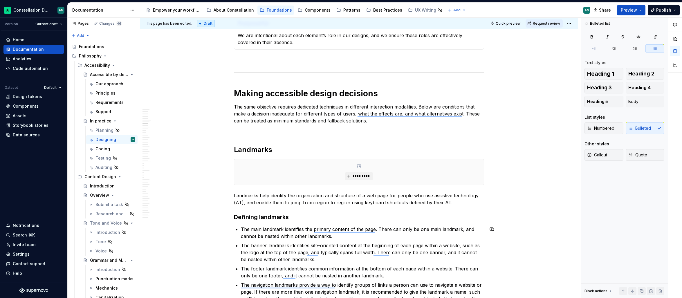
scroll to position [203, 0]
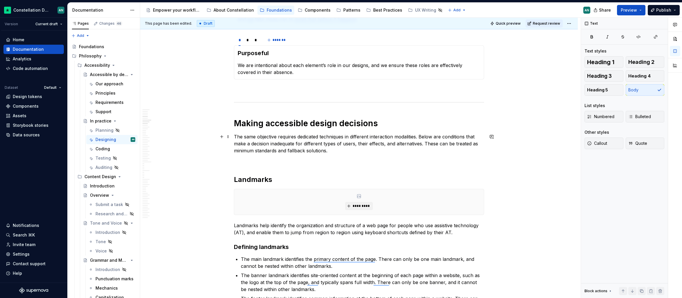
type textarea "*"
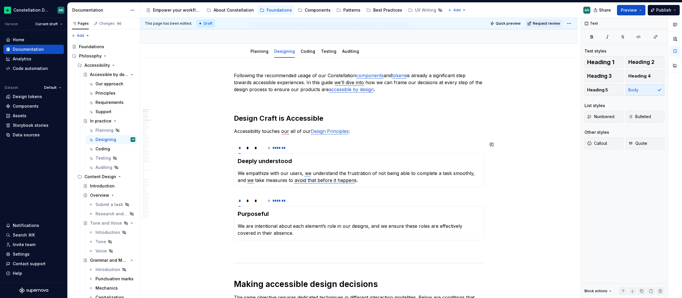
scroll to position [234, 0]
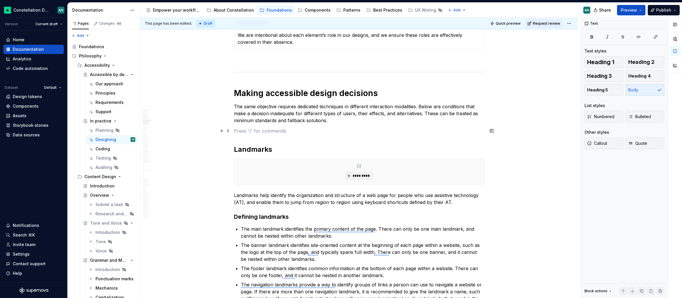
click at [253, 130] on p "To enrich screen reader interactions, please activate Accessibility in Grammarl…" at bounding box center [359, 130] width 250 height 7
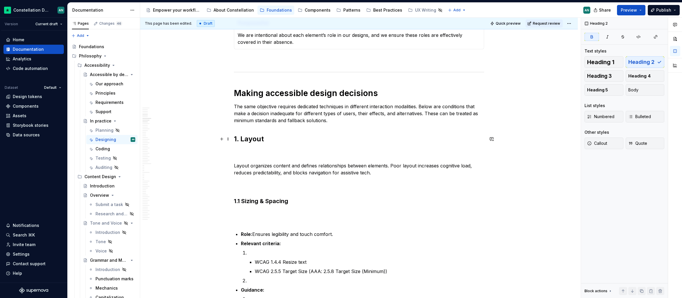
click at [242, 139] on strong "1. Layout" at bounding box center [249, 139] width 30 height 8
click at [447, 107] on p "The same objective requires dedicated techniques in different interaction modal…" at bounding box center [359, 113] width 250 height 21
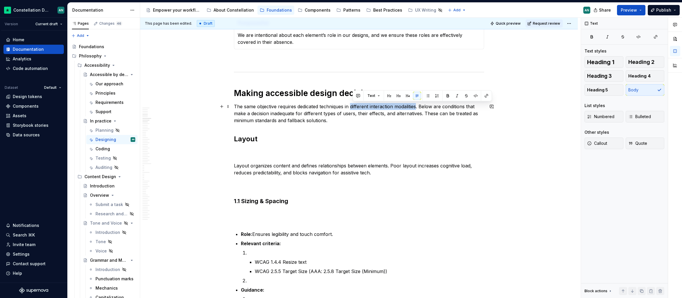
drag, startPoint x: 352, startPoint y: 107, endPoint x: 419, endPoint y: 108, distance: 66.7
click at [419, 108] on p "The same objective requires dedicated techniques in different interaction modal…" at bounding box center [359, 113] width 250 height 21
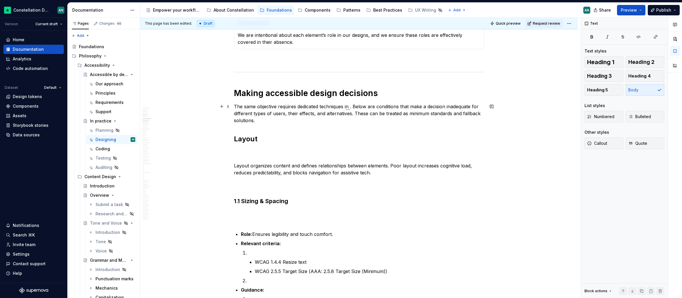
click at [236, 105] on p "The same objective requires dedicated techniques in . Below are conditions that…" at bounding box center [359, 113] width 250 height 21
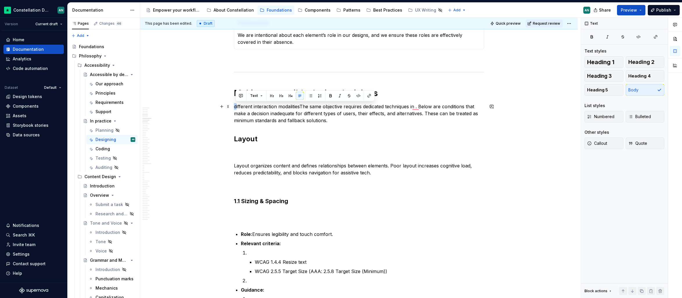
click at [236, 106] on p "different interaction modalitiesThe same objective requires dedicated technique…" at bounding box center [359, 113] width 250 height 21
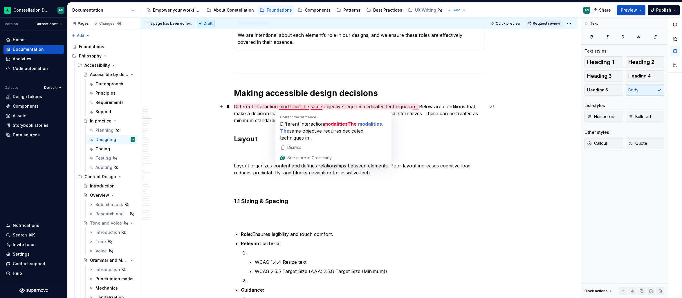
click at [302, 105] on p "Different interaction modalitiesThe same objective requires dedicated technique…" at bounding box center [359, 113] width 250 height 21
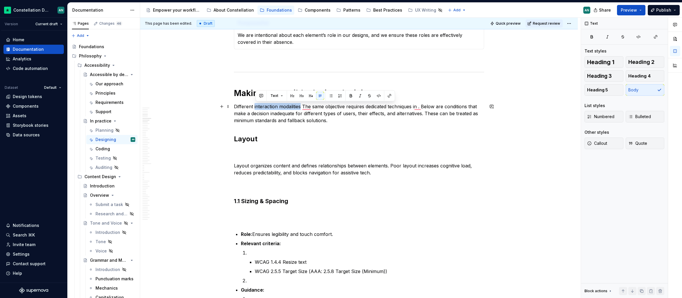
drag, startPoint x: 302, startPoint y: 107, endPoint x: 255, endPoint y: 106, distance: 46.7
click at [255, 106] on p "Different interaction modalities The same objective requires dedicated techniqu…" at bounding box center [359, 113] width 250 height 21
click at [388, 96] on button "button" at bounding box center [389, 96] width 8 height 8
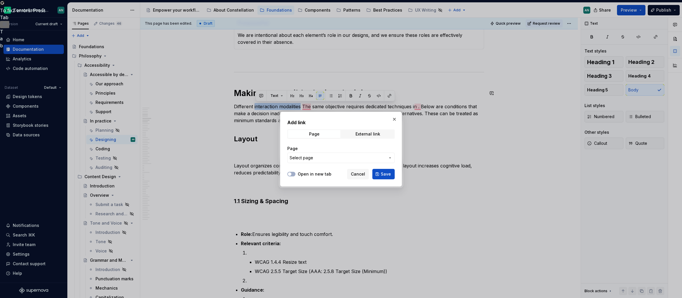
click at [346, 156] on span "Select page" at bounding box center [338, 158] width 96 height 6
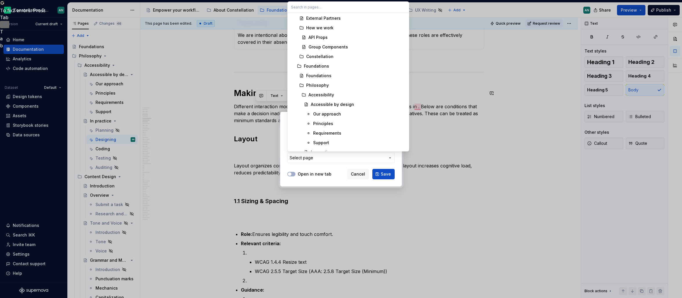
scroll to position [385, 0]
click at [337, 54] on div "Our approach" at bounding box center [327, 55] width 28 height 6
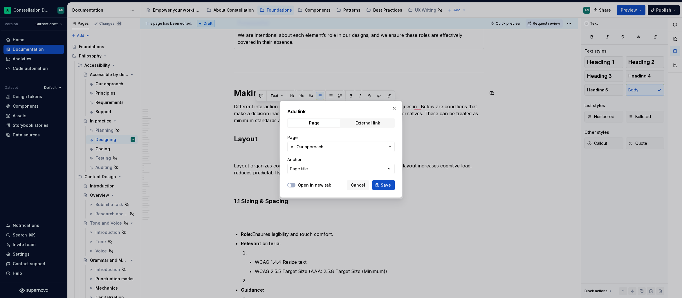
click at [315, 149] on span "Our approach" at bounding box center [309, 147] width 27 height 6
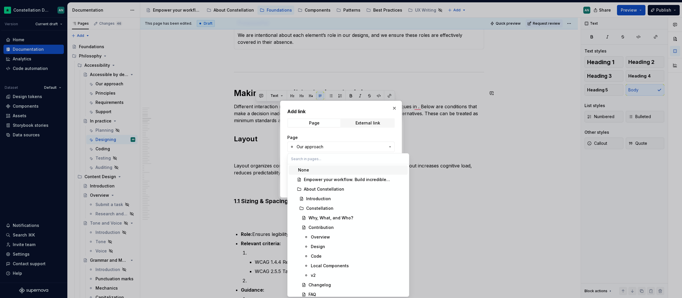
click at [320, 146] on div "Add link Page External link Page Our approach Anchor Page title Open in new tab…" at bounding box center [341, 149] width 682 height 298
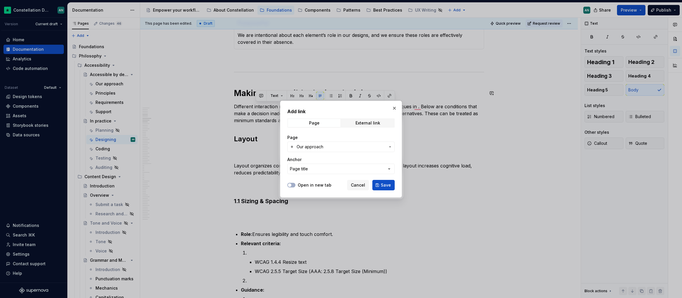
click at [321, 145] on span "Our approach" at bounding box center [309, 147] width 27 height 6
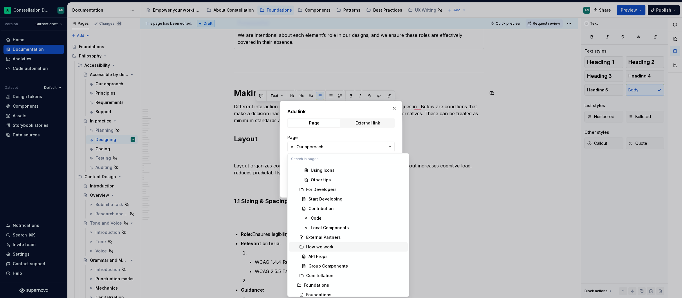
scroll to position [379, 0]
click at [339, 232] on div "Requirements" at bounding box center [327, 231] width 28 height 6
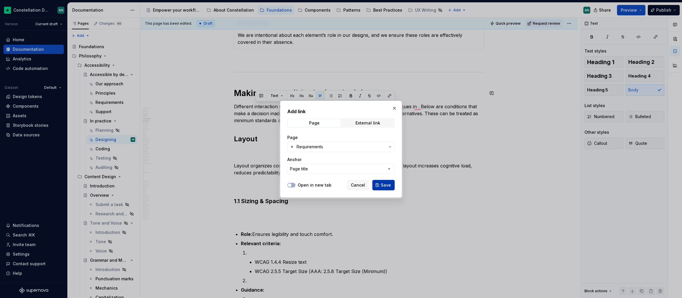
click at [382, 184] on span "Save" at bounding box center [386, 185] width 10 height 6
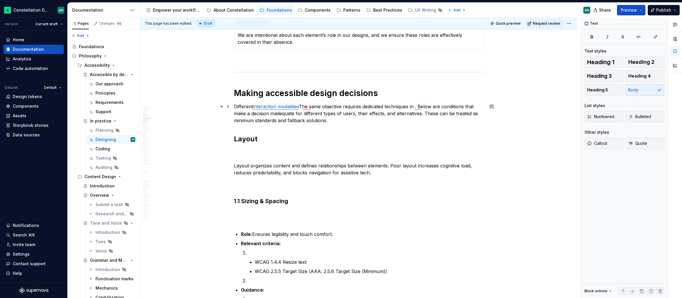
click at [335, 114] on p "Different interaction modalities The same objective requires dedicated techniqu…" at bounding box center [359, 113] width 250 height 21
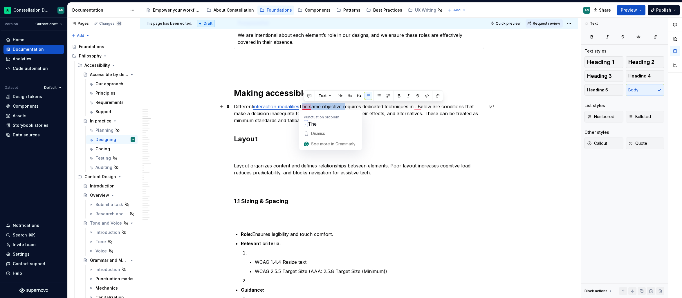
drag, startPoint x: 347, startPoint y: 106, endPoint x: 303, endPoint y: 105, distance: 43.8
click at [303, 105] on p "Different interaction modalities The same objective requires dedicated techniqu…" at bounding box center [359, 113] width 250 height 21
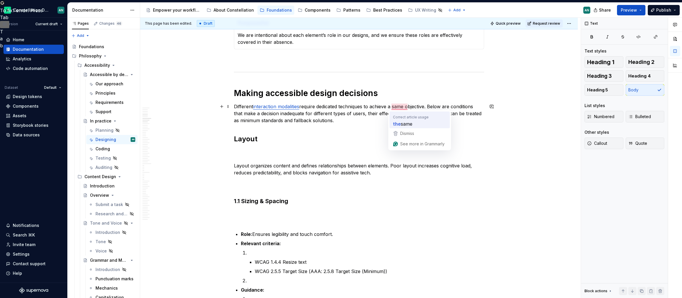
click at [406, 117] on p "Different interaction modalities require dedicated techniques to achieve a same…" at bounding box center [359, 113] width 250 height 21
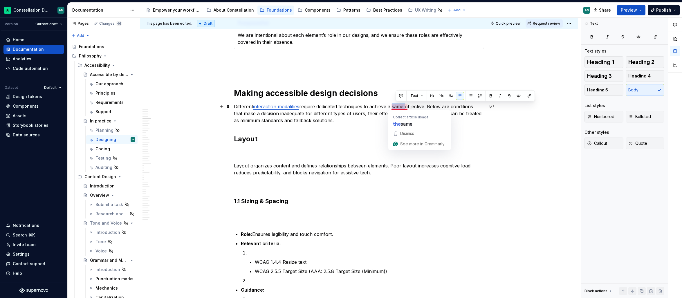
drag, startPoint x: 395, startPoint y: 106, endPoint x: 408, endPoint y: 107, distance: 13.6
click at [408, 107] on p "Different interaction modalities require dedicated techniques to achieve a same…" at bounding box center [359, 113] width 250 height 21
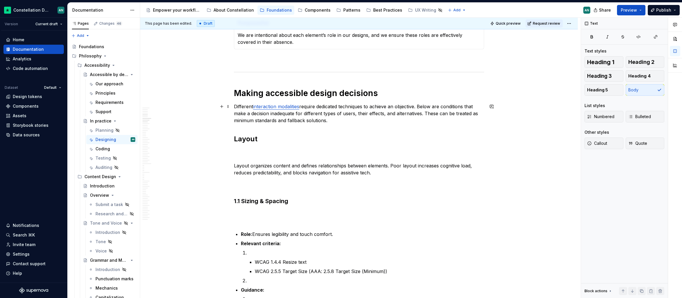
click at [417, 122] on p "Different interaction modalities require dedicated techniques to achieve an obj…" at bounding box center [359, 113] width 250 height 21
click at [436, 106] on p "Different interaction modalities require dedicated techniques to achieve an obj…" at bounding box center [359, 113] width 250 height 21
click at [420, 107] on p "Different interaction modalities require dedicated techniques to achieve an obj…" at bounding box center [359, 113] width 250 height 21
click at [422, 108] on p "Different interaction modalities require dedicated techniques to achieve an obj…" at bounding box center [359, 113] width 250 height 21
click at [446, 106] on p "Different interaction modalities require dedicated techniques to achieve an obj…" at bounding box center [359, 113] width 250 height 21
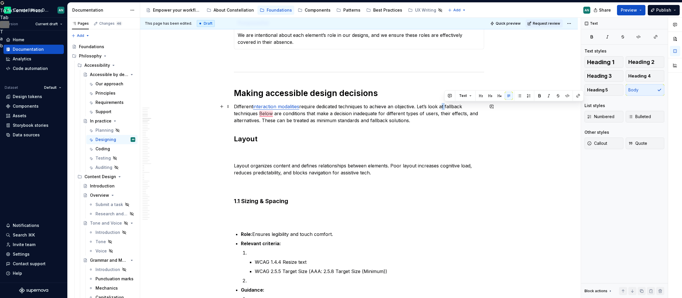
click at [448, 106] on p "Different interaction modalities require dedicated techniques to achieve an obj…" at bounding box center [359, 113] width 250 height 21
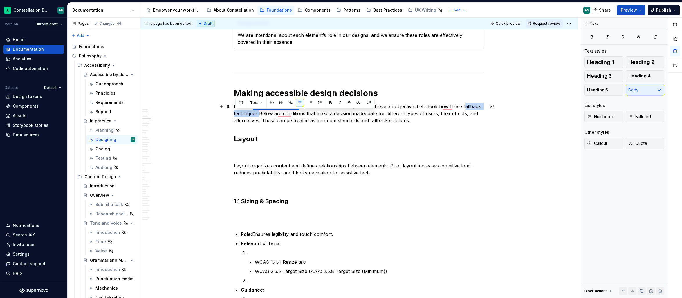
drag, startPoint x: 265, startPoint y: 115, endPoint x: 234, endPoint y: 115, distance: 30.8
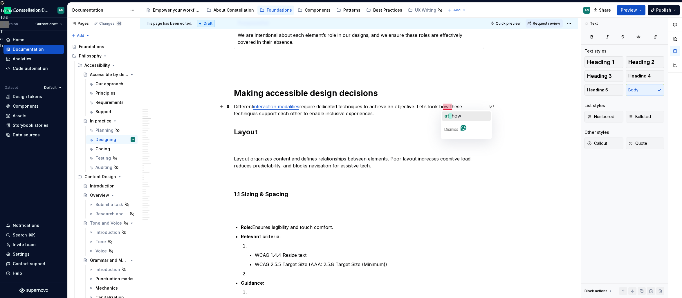
click at [452, 113] on span "how" at bounding box center [456, 116] width 10 height 6
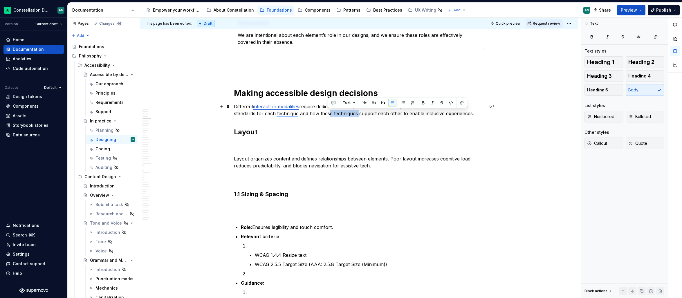
drag, startPoint x: 329, startPoint y: 114, endPoint x: 358, endPoint y: 113, distance: 29.0
click at [358, 113] on p "Different interaction modalities require dedicated techniques to achieve an obj…" at bounding box center [359, 110] width 250 height 14
click at [277, 114] on p "Different interaction modalities require dedicated techniques to achieve an obj…" at bounding box center [359, 110] width 250 height 14
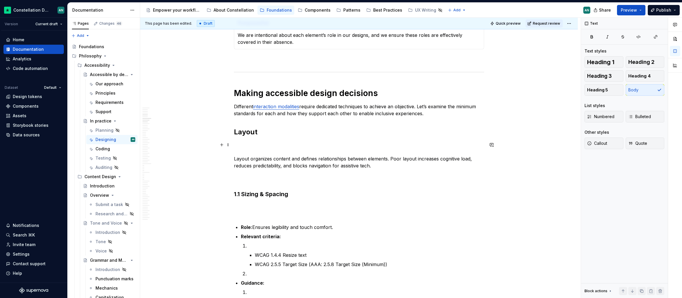
click at [278, 148] on p "Layout organizes content and defines relationships between elements. Poor layou…" at bounding box center [359, 162] width 250 height 42
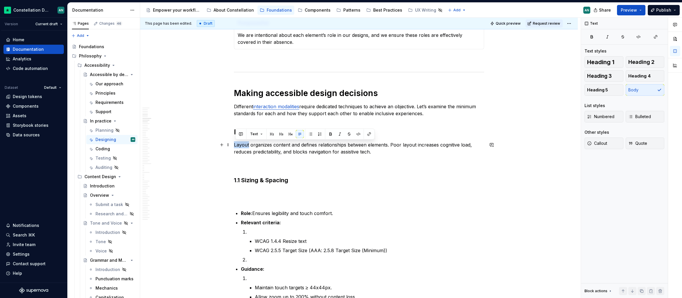
drag, startPoint x: 250, startPoint y: 145, endPoint x: 235, endPoint y: 145, distance: 14.5
click at [235, 145] on p "Layout organizes content and defines relationships between elements. Poor layou…" at bounding box center [359, 155] width 250 height 28
click at [368, 134] on button "button" at bounding box center [369, 134] width 8 height 8
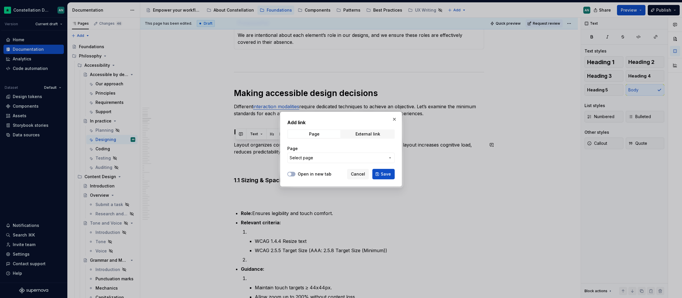
click at [343, 163] on div "Page Select page" at bounding box center [340, 154] width 107 height 24
click at [341, 158] on span "Select page" at bounding box center [338, 158] width 96 height 6
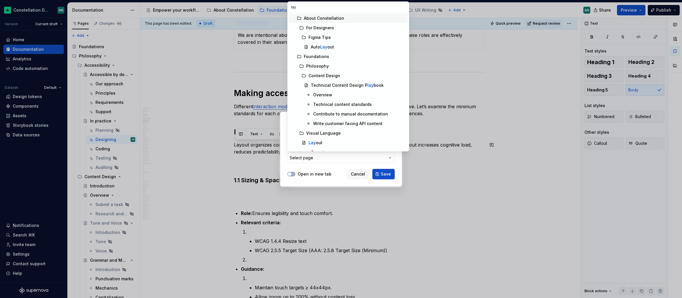
type input "layo"
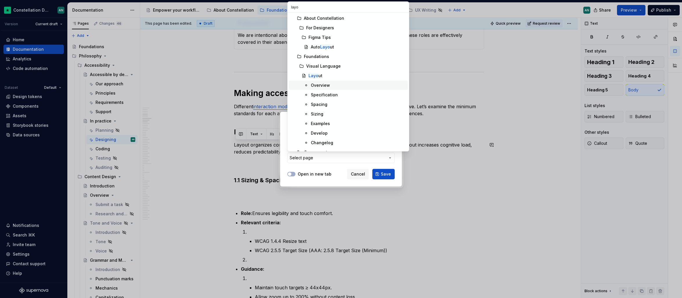
click at [342, 85] on div "Overview" at bounding box center [358, 85] width 95 height 6
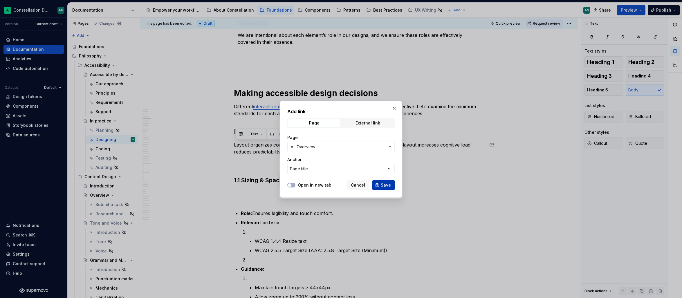
click at [386, 185] on span "Save" at bounding box center [386, 185] width 10 height 6
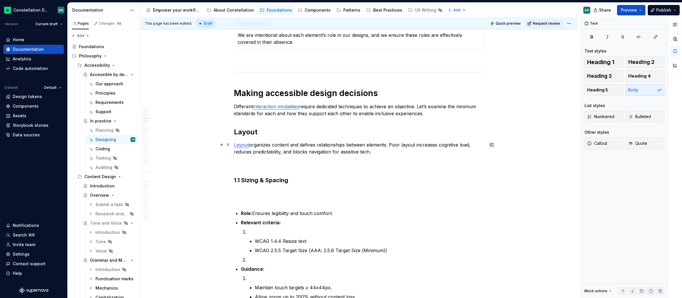
click at [292, 153] on p "Layout organizes content and defines relationships between elements. Poor layou…" at bounding box center [359, 155] width 250 height 28
click at [385, 153] on p "Layout organizes content and defines relationships between elements. Poor layou…" at bounding box center [359, 155] width 250 height 28
click at [391, 145] on p "Layout organizes content and defines relationships between elements. Poor layou…" at bounding box center [359, 155] width 250 height 28
click at [306, 152] on p "Layout organizes content and defines relationships between elements. Poor layou…" at bounding box center [359, 155] width 250 height 28
drag, startPoint x: 335, startPoint y: 153, endPoint x: 371, endPoint y: 151, distance: 36.3
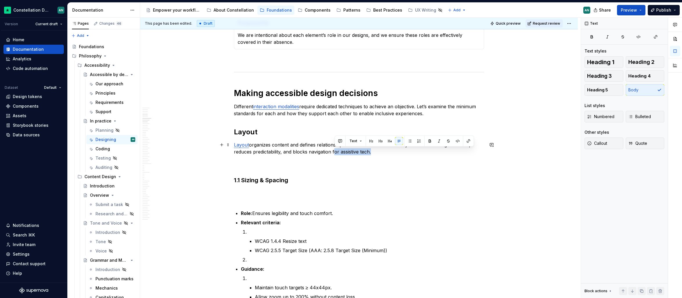
click at [371, 151] on p "Layout organizes content and defines relationships between elements. Poor layou…" at bounding box center [359, 155] width 250 height 28
click at [307, 151] on p "Layout organizes content and defines relationships between elements. Poor layou…" at bounding box center [359, 155] width 250 height 28
click at [474, 146] on p "Layout organizes content and defines relationships between elements. Poor layou…" at bounding box center [359, 155] width 250 height 28
click at [479, 146] on p "Layout organizes content and defines relationships between elements. Poor layou…" at bounding box center [359, 155] width 250 height 28
drag, startPoint x: 296, startPoint y: 152, endPoint x: 375, endPoint y: 152, distance: 78.9
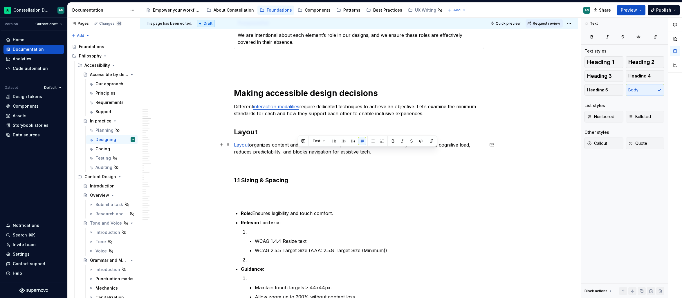
click at [375, 152] on p "Layout organizes content and defines relationships between elements. Poor layou…" at bounding box center [359, 155] width 250 height 28
click at [337, 151] on p "Layout organizes content and defines relationships between elements. Poor layou…" at bounding box center [359, 155] width 250 height 28
click at [395, 153] on p "Layout organizes content and defines relationships between elements. Poor layou…" at bounding box center [359, 155] width 250 height 28
click at [346, 165] on p "Layout organizes content and defines relationships between elements. Poor layou…" at bounding box center [359, 155] width 250 height 28
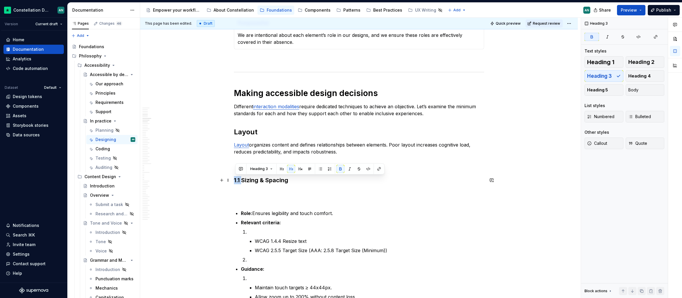
drag, startPoint x: 244, startPoint y: 180, endPoint x: 234, endPoint y: 180, distance: 10.2
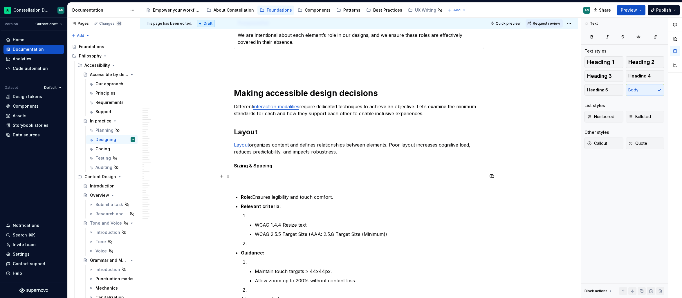
click at [245, 173] on p "To enrich screen reader interactions, please activate Accessibility in Grammarl…" at bounding box center [359, 180] width 250 height 14
click at [258, 167] on strong "Sizing & Spacing" at bounding box center [253, 166] width 38 height 6
click at [597, 89] on span "Heading 5" at bounding box center [597, 90] width 21 height 6
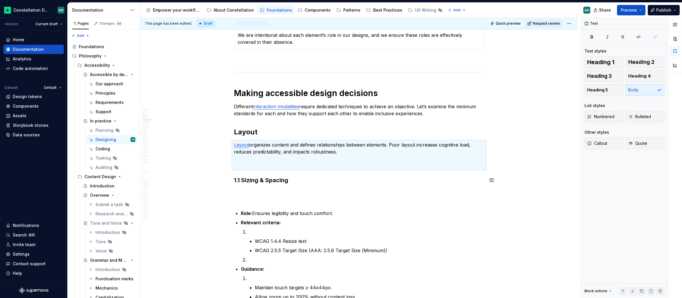
click at [290, 179] on h3 "1.1 Sizing & Spacing" at bounding box center [359, 180] width 250 height 8
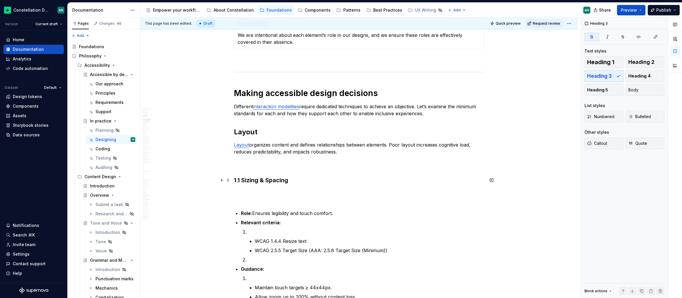
click at [242, 180] on strong "1.1 Sizing & Spacing" at bounding box center [261, 180] width 54 height 7
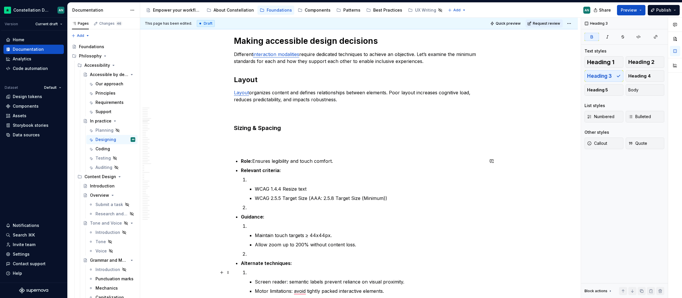
scroll to position [315, 0]
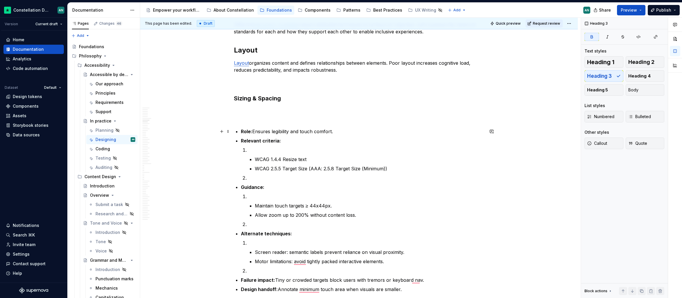
click at [252, 131] on strong "Role:" at bounding box center [246, 132] width 11 height 6
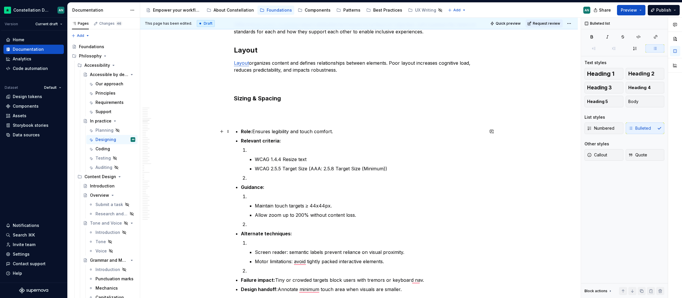
click at [256, 131] on p "Role: Ensures legibility and touch comfort." at bounding box center [362, 131] width 243 height 7
click at [254, 133] on p "Role: Ensures legibility and touch comfort." at bounding box center [362, 131] width 243 height 7
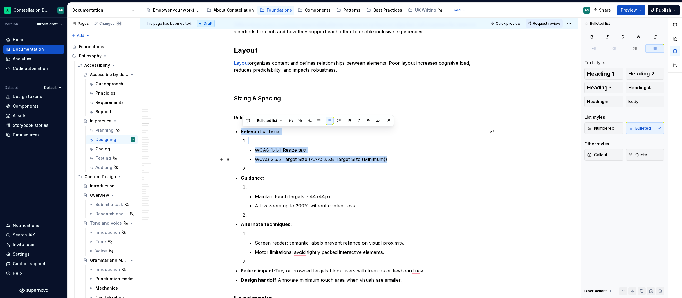
drag, startPoint x: 243, startPoint y: 131, endPoint x: 397, endPoint y: 158, distance: 156.2
click at [397, 158] on li "Relevant criteria: WCAG 1.4.4 Resize text WCAG 2.5.5 Target Size (AAA: 2.5.8 Ta…" at bounding box center [362, 150] width 243 height 44
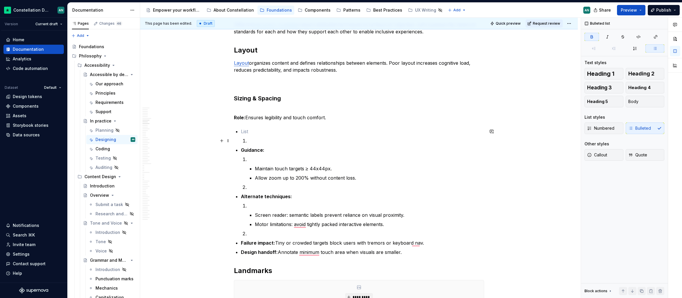
click at [258, 144] on ul "Guidance: Maintain touch targets ≥ 44x44px. Allow zoom up to 200% without conte…" at bounding box center [362, 192] width 243 height 128
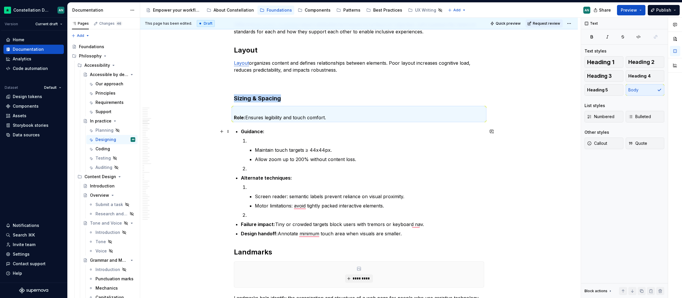
click at [294, 137] on p "To enrich screen reader interactions, please activate Accessibility in Grammarl…" at bounding box center [366, 140] width 236 height 7
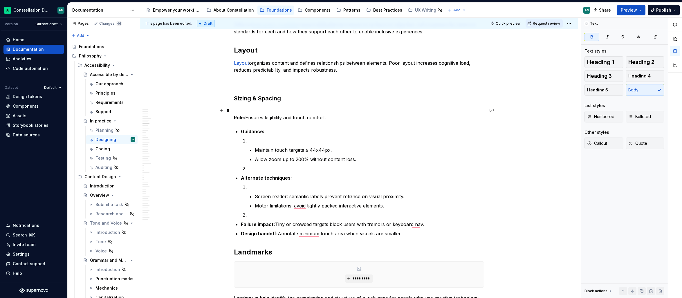
click at [245, 117] on strong "Role:" at bounding box center [239, 118] width 11 height 6
drag, startPoint x: 248, startPoint y: 117, endPoint x: 218, endPoint y: 118, distance: 29.9
click at [261, 97] on strong "Sizing & Spacing" at bounding box center [257, 98] width 47 height 7
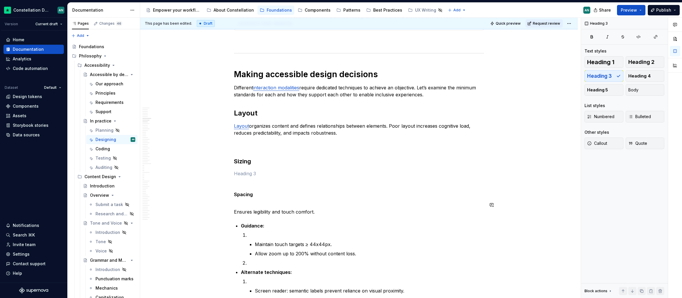
scroll to position [262, 0]
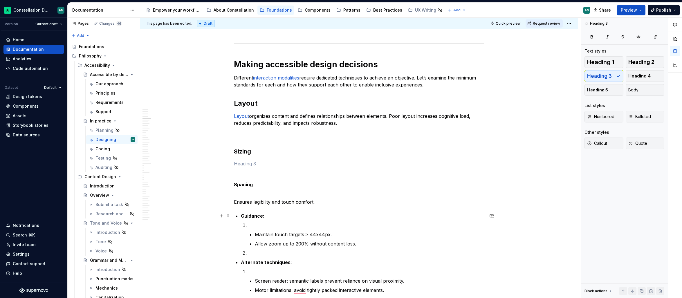
click at [331, 218] on p "Guidance:" at bounding box center [362, 215] width 243 height 7
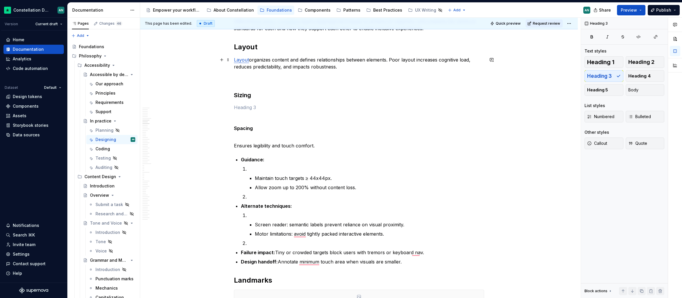
click at [254, 79] on p "Layout organizes content and defines relationships between elements. Poor layou…" at bounding box center [359, 70] width 250 height 28
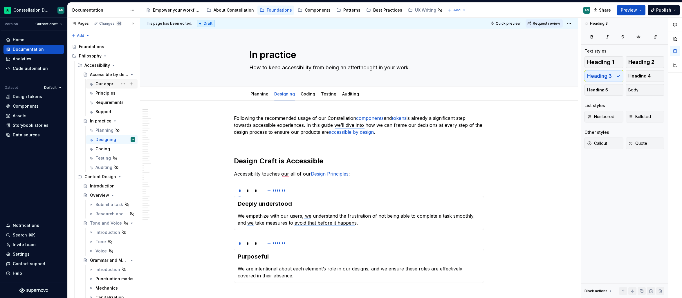
click at [107, 84] on div "Our approach" at bounding box center [106, 84] width 22 height 6
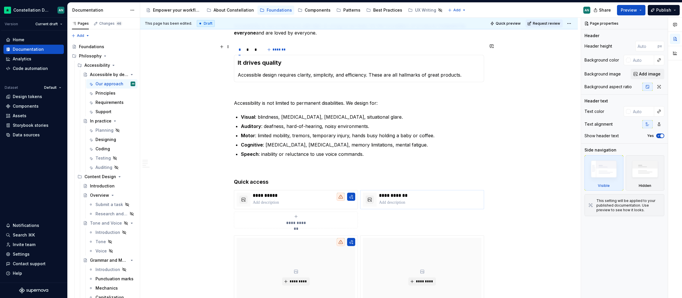
scroll to position [156, 0]
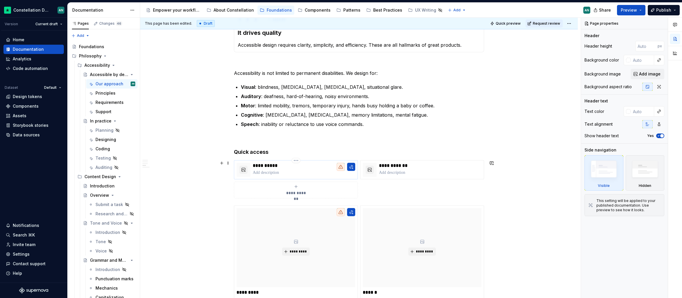
click at [337, 171] on p at bounding box center [304, 173] width 102 height 6
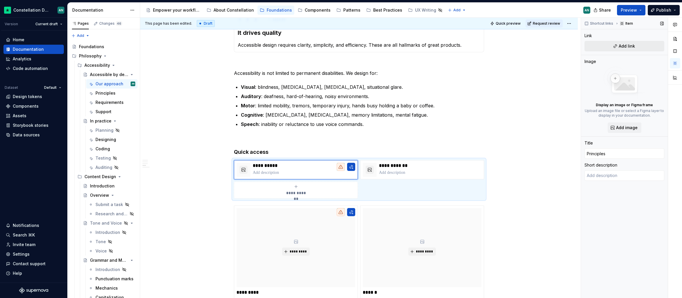
click at [620, 46] on span "Add link" at bounding box center [626, 46] width 16 height 6
type textarea "*"
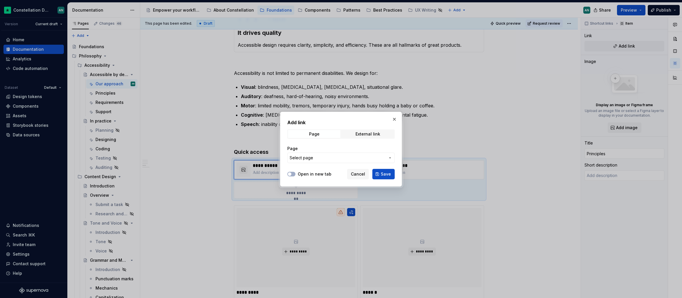
click at [354, 153] on button "Select page" at bounding box center [340, 158] width 107 height 10
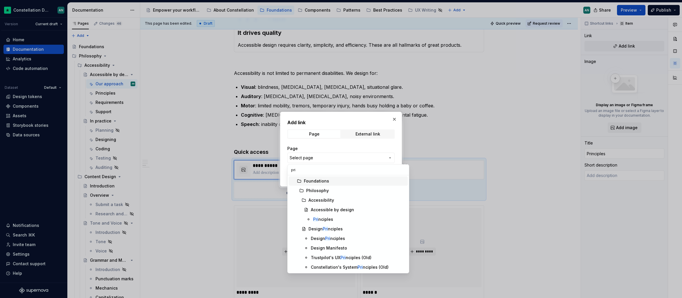
type input "prin"
click at [335, 219] on div "Prin ciples" at bounding box center [359, 219] width 92 height 6
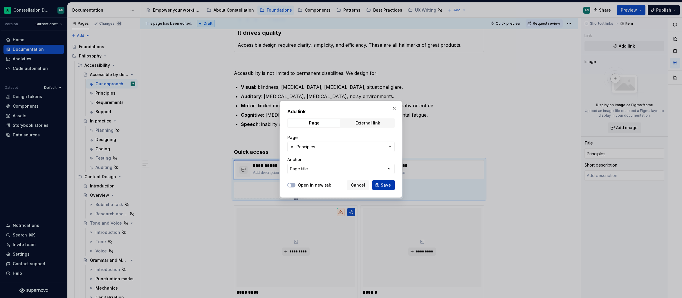
click at [387, 184] on span "Save" at bounding box center [386, 185] width 10 height 6
type textarea "*"
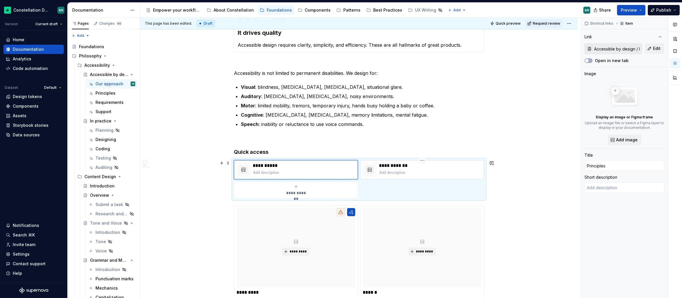
click at [415, 171] on p at bounding box center [430, 173] width 102 height 6
type input "Requirements"
type textarea "*"
type input "Accessible by design / Requirements"
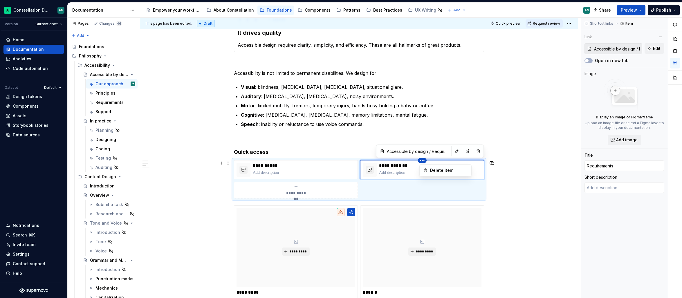
click at [424, 160] on html "Constellation Design System AN Version Current draft Home Documentation Analyti…" at bounding box center [341, 149] width 682 height 298
click at [424, 161] on html "Constellation Design System AN Version Current draft Home Documentation Analyti…" at bounding box center [341, 149] width 682 height 298
click at [408, 171] on html "Constellation Design System AN Version Current draft Home Documentation Analyti…" at bounding box center [341, 149] width 682 height 298
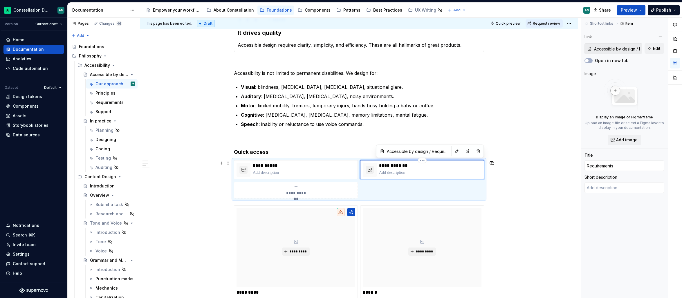
click at [453, 172] on p "To enrich screen reader interactions, please activate Accessibility in Grammarl…" at bounding box center [430, 173] width 102 height 6
click at [439, 162] on div "**********" at bounding box center [422, 169] width 124 height 19
click at [424, 160] on html "Constellation Design System AN Version Current draft Home Documentation Analyti…" at bounding box center [341, 149] width 682 height 298
type textarea "*"
click at [409, 168] on html "Constellation Design System AN Version Current draft Home Documentation Analyti…" at bounding box center [341, 149] width 682 height 298
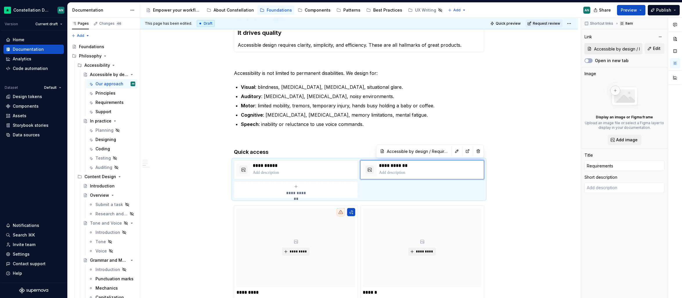
click at [305, 58] on div "**********" at bounding box center [359, 231] width 250 height 519
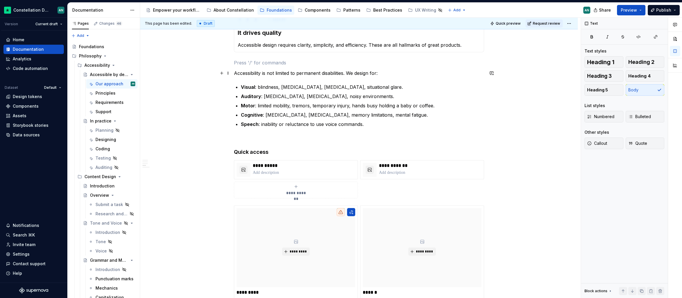
scroll to position [124, 0]
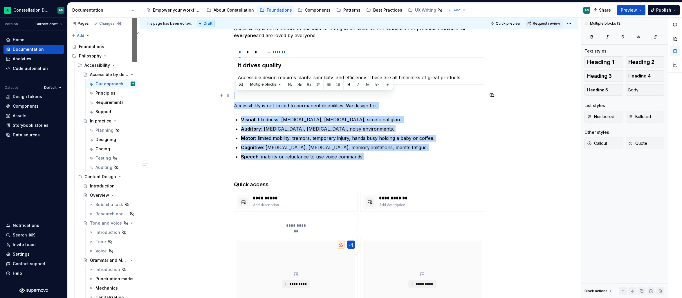
drag, startPoint x: 397, startPoint y: 156, endPoint x: 238, endPoint y: 96, distance: 169.5
click at [238, 96] on div "**********" at bounding box center [359, 264] width 250 height 519
click at [456, 141] on p "Motor : limited mobility, [MEDICAL_DATA], temporary injury, hands busy holding …" at bounding box center [362, 138] width 243 height 7
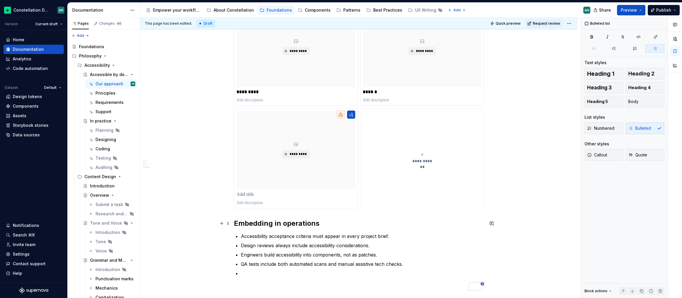
scroll to position [446, 0]
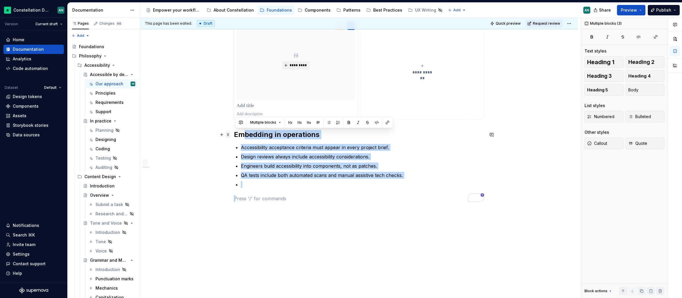
drag, startPoint x: 287, startPoint y: 190, endPoint x: 230, endPoint y: 135, distance: 79.4
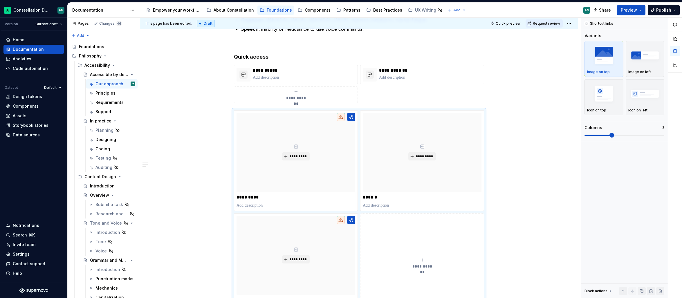
scroll to position [0, 0]
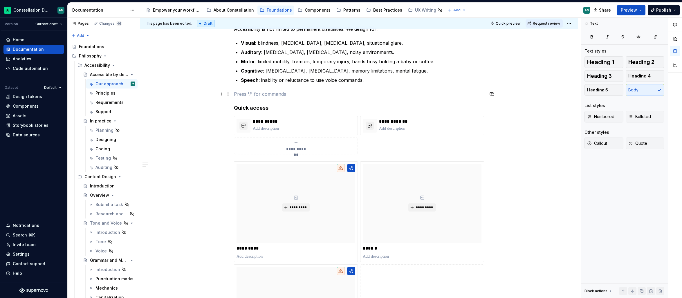
click at [255, 96] on p "To enrich screen reader interactions, please activate Accessibility in Grammarl…" at bounding box center [359, 94] width 250 height 7
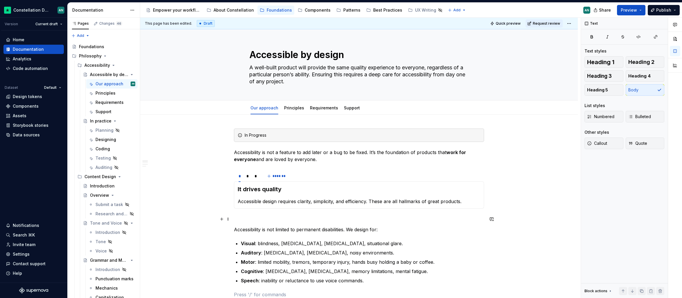
click at [252, 219] on p "To enrich screen reader interactions, please activate Accessibility in Grammarl…" at bounding box center [359, 219] width 250 height 7
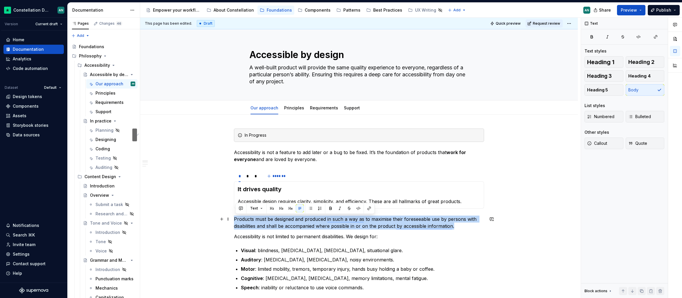
drag, startPoint x: 468, startPoint y: 226, endPoint x: 213, endPoint y: 219, distance: 255.7
click at [638, 145] on span "Quote" at bounding box center [637, 143] width 19 height 6
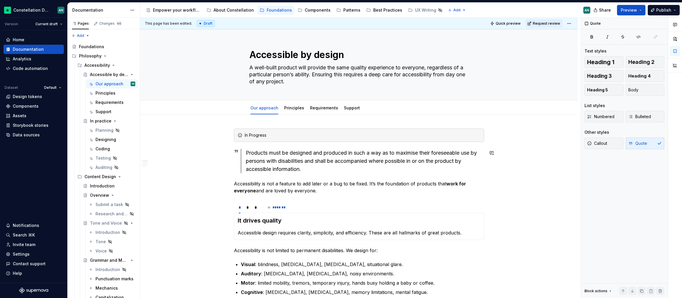
click at [288, 110] on div "Principles" at bounding box center [294, 108] width 20 height 6
click at [289, 106] on link "Principles" at bounding box center [294, 107] width 20 height 5
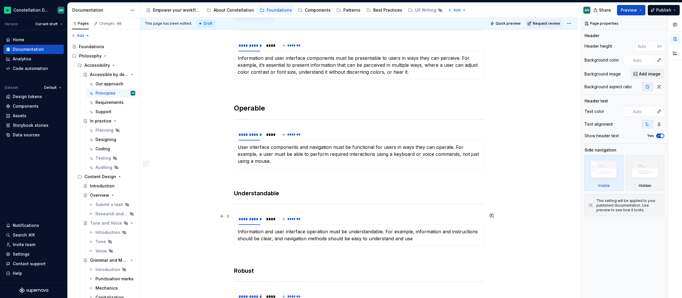
scroll to position [126, 0]
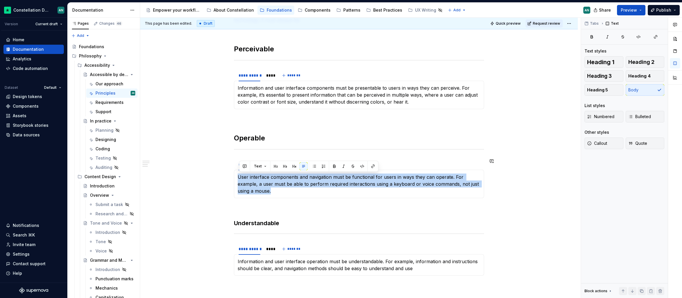
drag, startPoint x: 283, startPoint y: 191, endPoint x: 247, endPoint y: 173, distance: 40.3
click at [247, 173] on div "**********" at bounding box center [359, 184] width 250 height 28
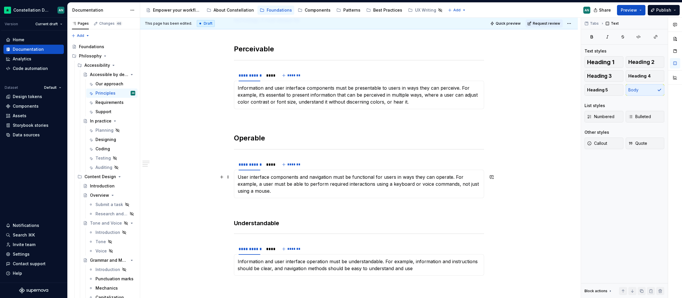
click at [240, 176] on p "User interface components and navigation must be functional for users in ways t…" at bounding box center [359, 183] width 243 height 21
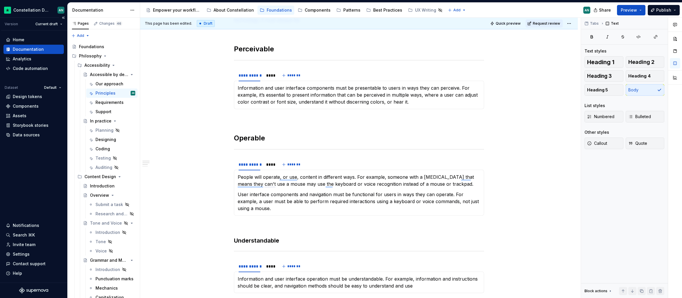
type textarea "*"
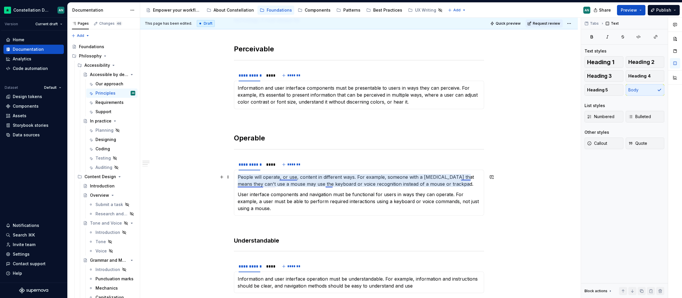
scroll to position [184, 0]
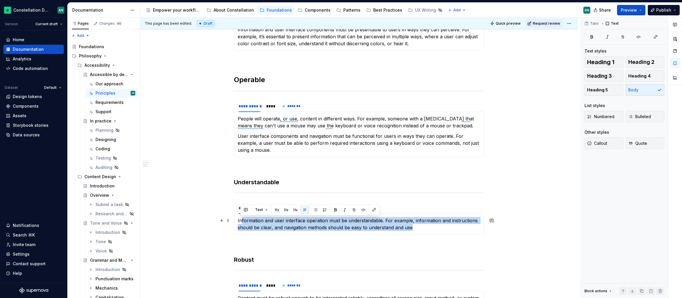
drag, startPoint x: 418, startPoint y: 227, endPoint x: 252, endPoint y: 222, distance: 166.6
click at [242, 220] on p "Information and user interface operation must be understandable. For example, i…" at bounding box center [359, 224] width 243 height 14
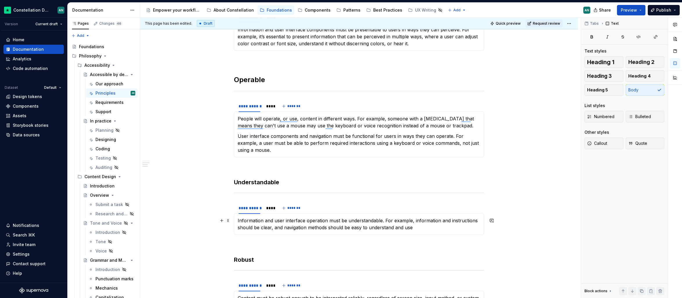
click at [446, 227] on p "Information and user interface operation must be understandable. For example, i…" at bounding box center [359, 224] width 243 height 14
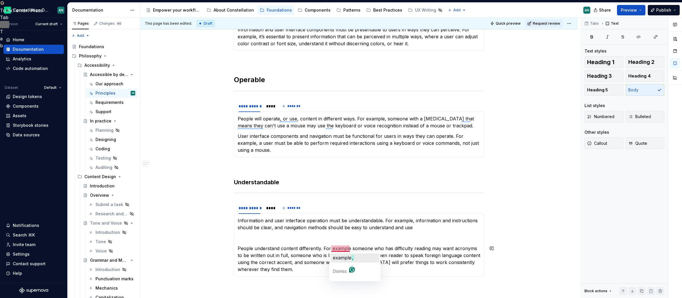
click at [346, 256] on span "example" at bounding box center [342, 258] width 19 height 6
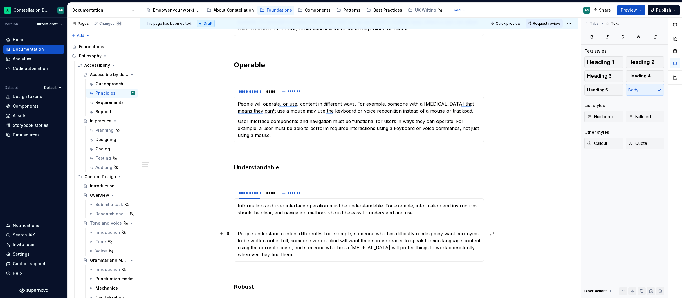
scroll to position [229, 0]
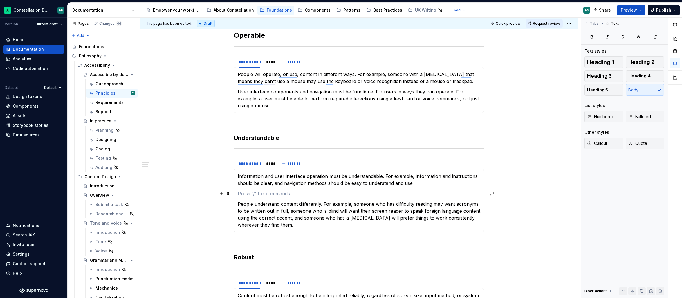
click at [248, 189] on section-item-column "Information and user interface operation must be understandable. For example, i…" at bounding box center [359, 201] width 243 height 56
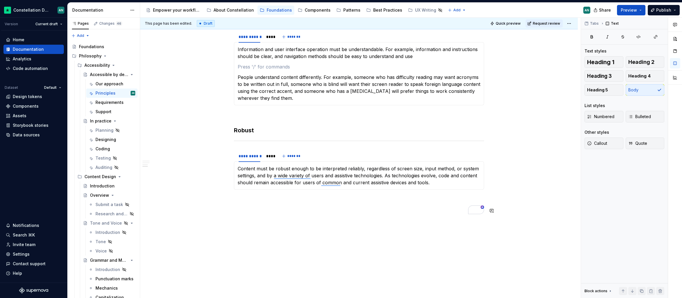
scroll to position [359, 0]
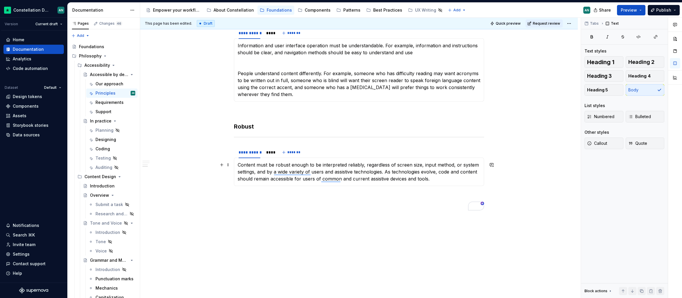
click at [435, 179] on p "Content must be robust enough to be interpreted reliably, regardless of screen …" at bounding box center [359, 171] width 243 height 21
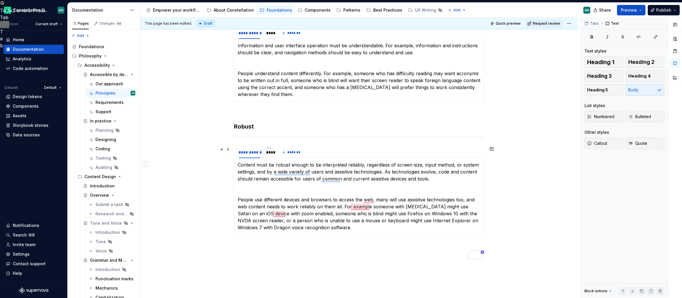
click at [265, 151] on div "****" at bounding box center [269, 152] width 10 height 8
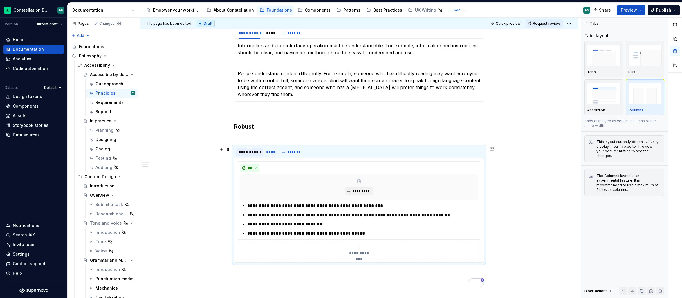
click at [251, 152] on div "**********" at bounding box center [249, 152] width 22 height 6
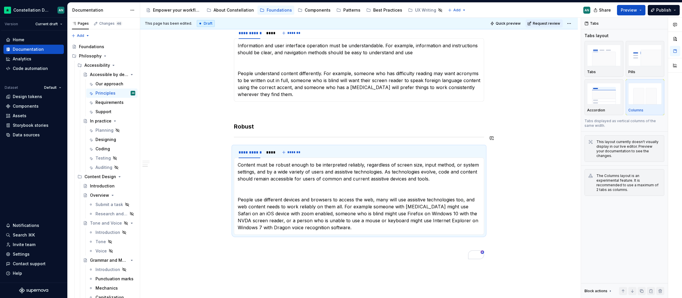
click at [245, 141] on div "**********" at bounding box center [359, 14] width 250 height 490
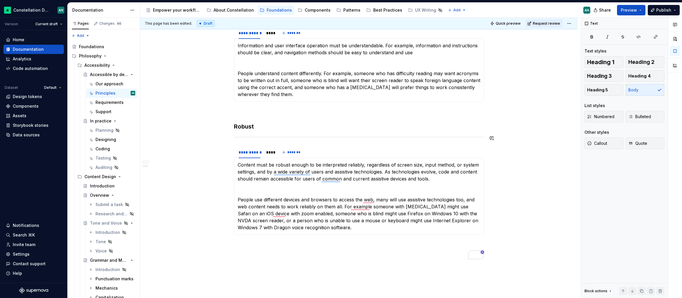
click at [235, 142] on div "**********" at bounding box center [359, 14] width 250 height 490
click at [224, 149] on button "button" at bounding box center [222, 149] width 8 height 8
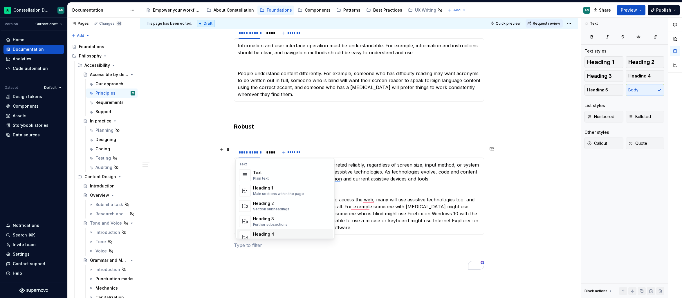
click at [229, 252] on div "**********" at bounding box center [358, 60] width 437 height 610
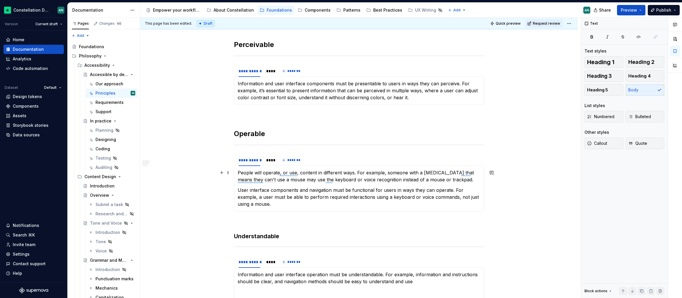
scroll to position [160, 0]
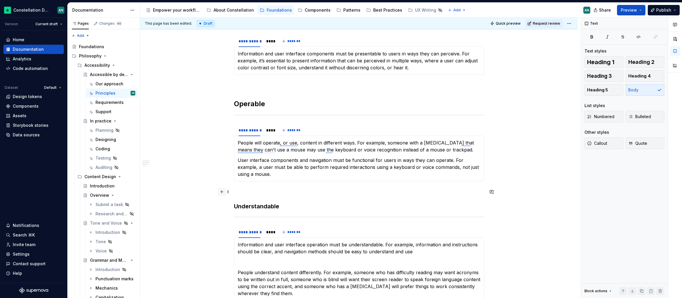
click at [222, 190] on button "button" at bounding box center [222, 192] width 8 height 8
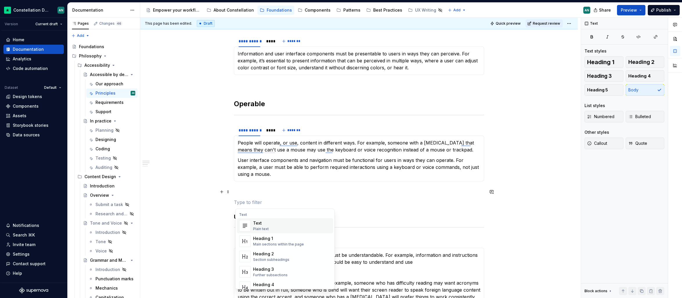
click at [233, 203] on div "**********" at bounding box center [358, 266] width 437 height 624
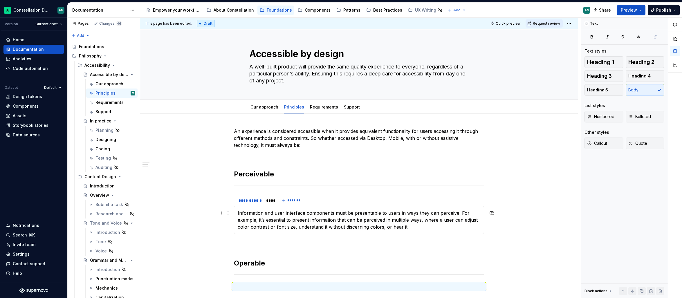
scroll to position [0, 0]
click at [225, 245] on button "button" at bounding box center [222, 245] width 8 height 8
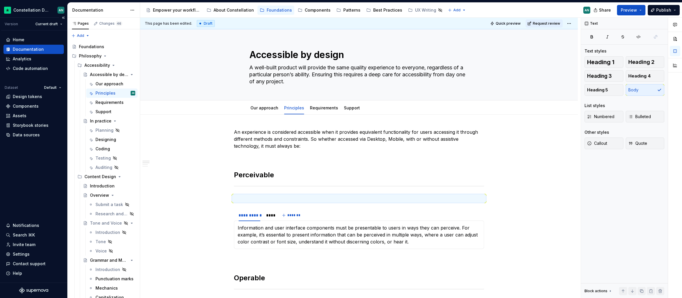
drag, startPoint x: 229, startPoint y: 256, endPoint x: 13, endPoint y: 152, distance: 239.9
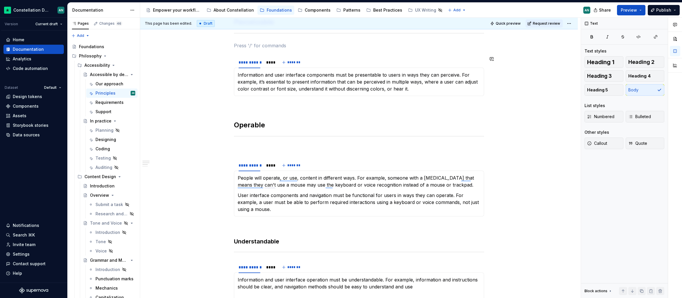
click at [419, 88] on p "Information and user interface components must be presentable to users in ways …" at bounding box center [359, 81] width 243 height 21
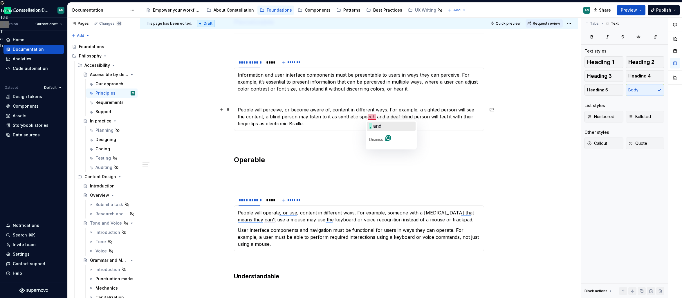
click at [375, 126] on span "and" at bounding box center [377, 126] width 8 height 6
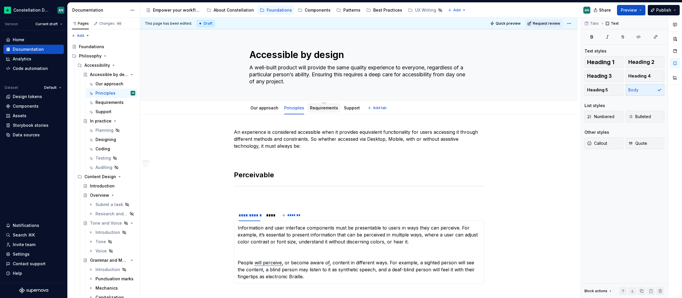
click at [320, 109] on link "Requirements" at bounding box center [324, 107] width 28 height 5
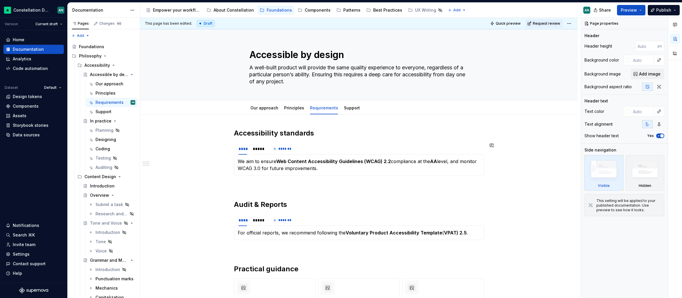
click at [278, 180] on div "**********" at bounding box center [359, 234] width 250 height 210
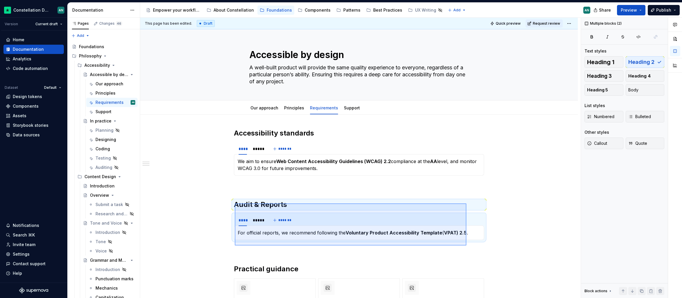
drag, startPoint x: 235, startPoint y: 203, endPoint x: 477, endPoint y: 242, distance: 245.6
click at [475, 244] on div "**********" at bounding box center [360, 158] width 440 height 281
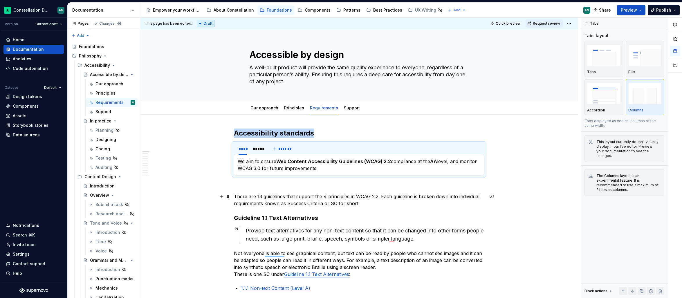
click at [250, 196] on p "There are 13 guidelines that support the 4 principles in WCAG 2.2. Each guideli…" at bounding box center [359, 200] width 250 height 14
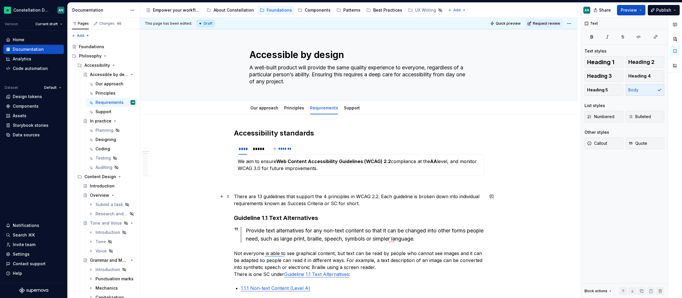
scroll to position [31, 0]
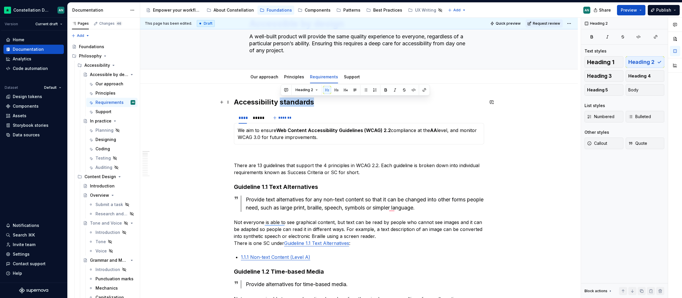
drag, startPoint x: 281, startPoint y: 102, endPoint x: 330, endPoint y: 104, distance: 48.8
click at [330, 104] on h2 "Accessibility standards" at bounding box center [359, 101] width 250 height 9
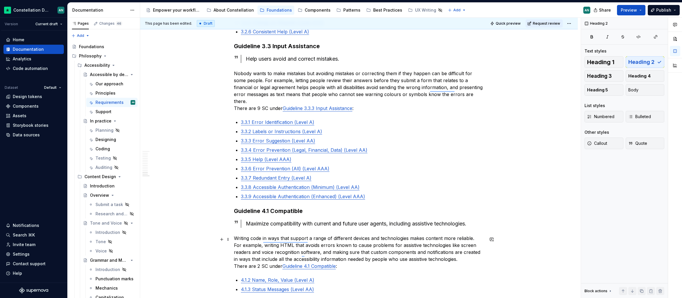
scroll to position [1752, 0]
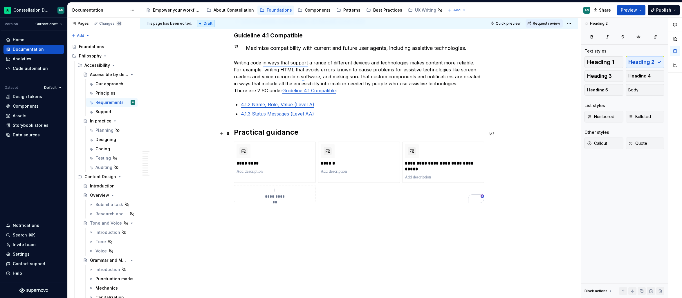
click at [237, 133] on h2 "Practical guidance" at bounding box center [359, 132] width 250 height 9
drag, startPoint x: 235, startPoint y: 131, endPoint x: 411, endPoint y: 211, distance: 193.7
click at [327, 189] on div "**********" at bounding box center [359, 172] width 250 height 60
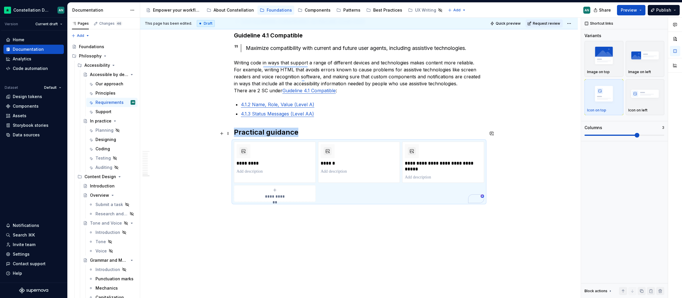
click at [230, 130] on span at bounding box center [228, 133] width 5 height 8
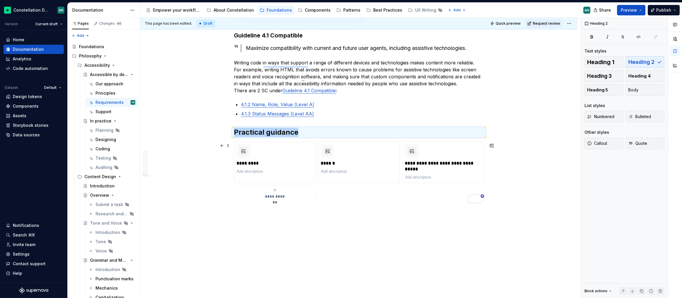
click at [387, 191] on div "**********" at bounding box center [359, 172] width 250 height 60
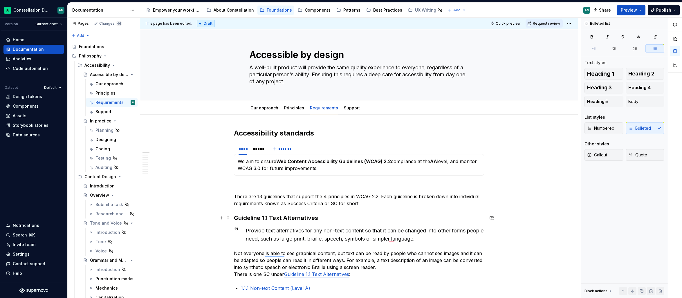
click at [282, 218] on h3 "Guideline 1.1 Text Alternatives" at bounding box center [359, 218] width 250 height 8
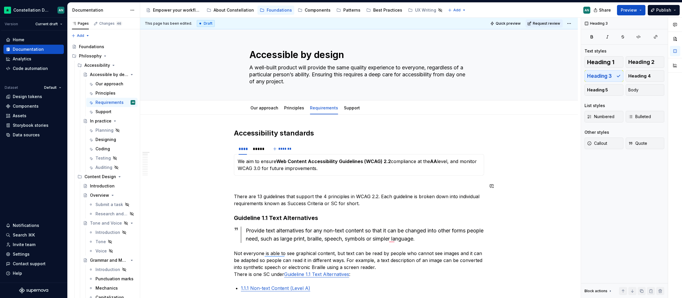
type textarea "*"
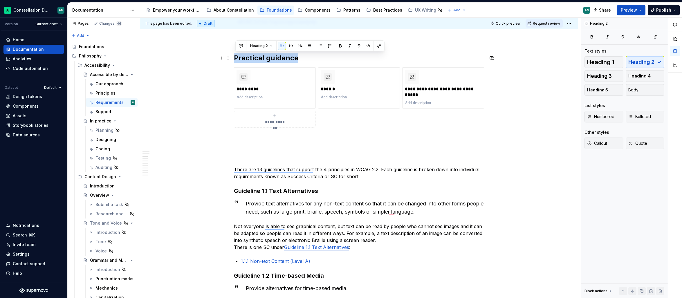
drag, startPoint x: 308, startPoint y: 55, endPoint x: 234, endPoint y: 56, distance: 74.0
copy h2 "Practical guidance"
click at [256, 151] on p "To enrich screen reader interactions, please activate Accessibility in Grammarl…" at bounding box center [359, 148] width 250 height 7
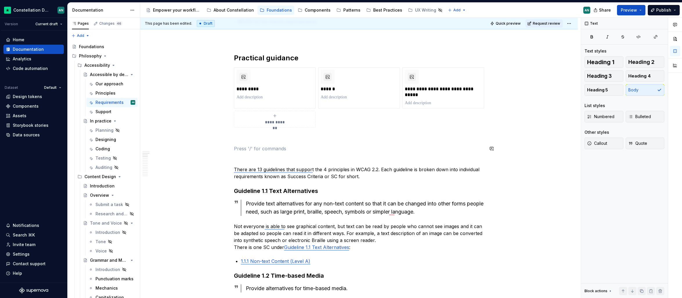
click at [257, 157] on p "To enrich screen reader interactions, please activate Accessibility in Grammarl…" at bounding box center [359, 158] width 250 height 7
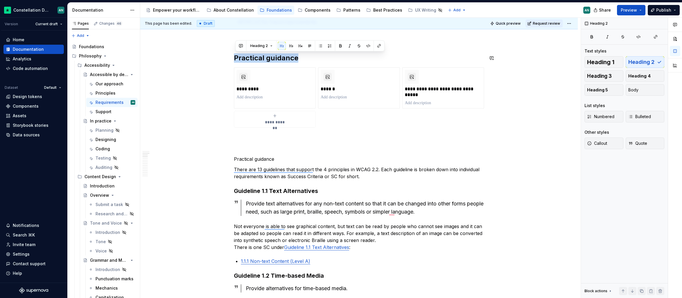
drag, startPoint x: 294, startPoint y: 59, endPoint x: 224, endPoint y: 52, distance: 70.9
copy h2 "Practical guidance"
click at [280, 158] on p "Practical guidance" at bounding box center [359, 158] width 250 height 7
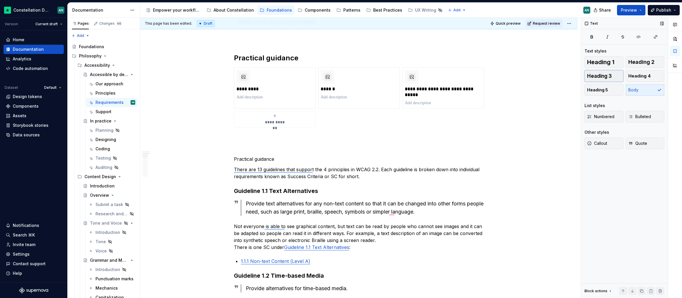
click at [613, 76] on button "Heading 3" at bounding box center [603, 76] width 39 height 12
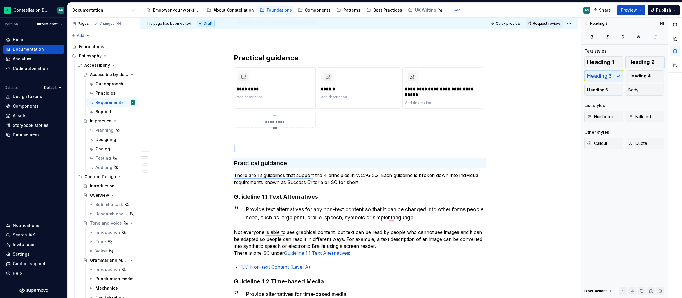
click at [632, 61] on span "Heading 2" at bounding box center [641, 62] width 26 height 6
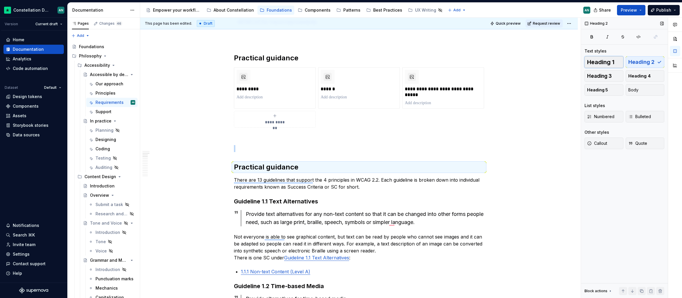
click at [606, 64] on button "Heading 1" at bounding box center [603, 62] width 39 height 12
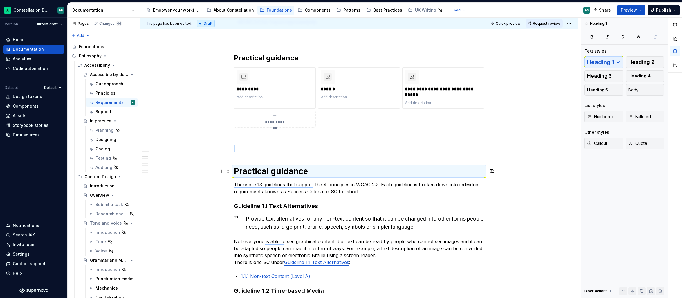
click at [329, 167] on h1 "Practical guidance" at bounding box center [359, 171] width 250 height 10
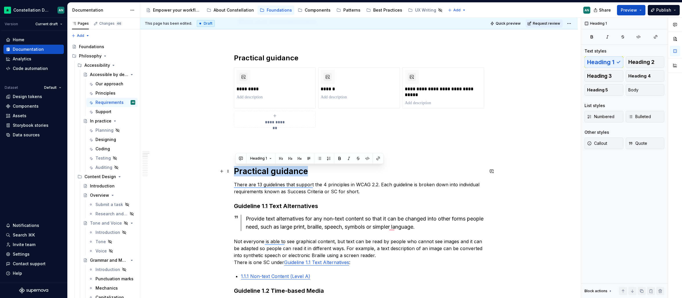
drag, startPoint x: 331, startPoint y: 176, endPoint x: 236, endPoint y: 169, distance: 94.5
click at [236, 169] on h1 "Practical guidance" at bounding box center [359, 171] width 250 height 10
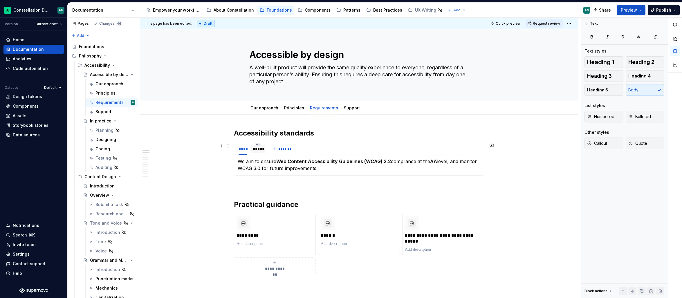
click at [259, 154] on div "To enrich screen reader interactions, please activate Accessibility in Grammarl…" at bounding box center [257, 153] width 15 height 1
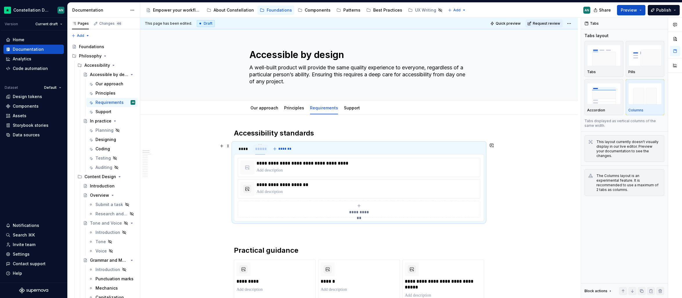
drag, startPoint x: 258, startPoint y: 149, endPoint x: 265, endPoint y: 149, distance: 7.3
click at [265, 149] on div "*****" at bounding box center [260, 149] width 10 height 6
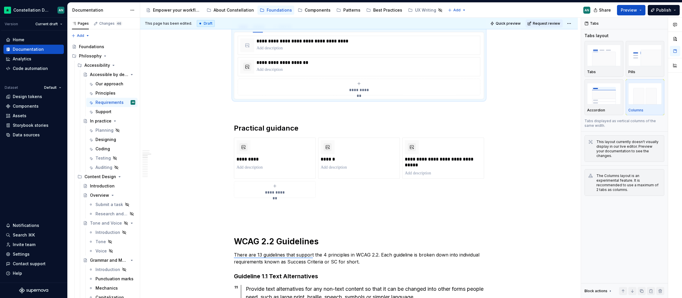
scroll to position [266, 0]
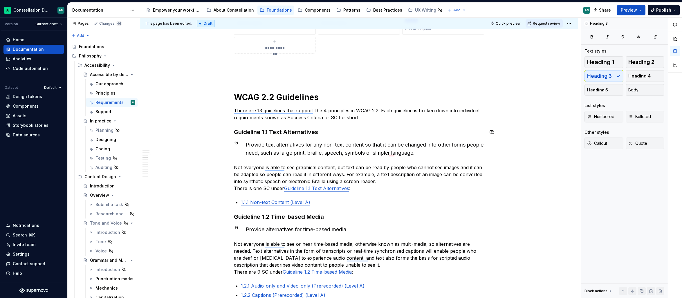
click at [370, 118] on p "There are 13 guidelines that support the 4 principles in WCAG 2.2. Each guideli…" at bounding box center [359, 114] width 250 height 14
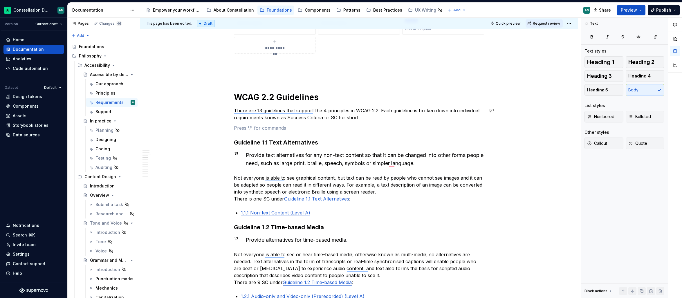
drag, startPoint x: 381, startPoint y: 103, endPoint x: 379, endPoint y: 102, distance: 3.2
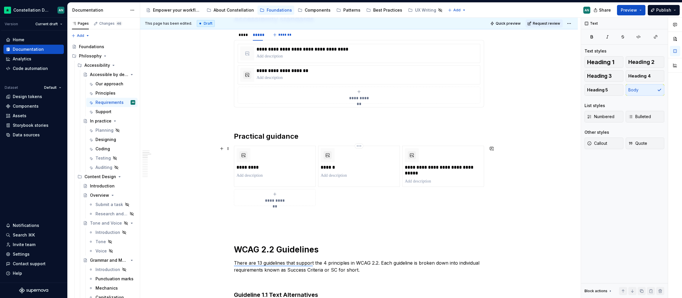
scroll to position [84, 0]
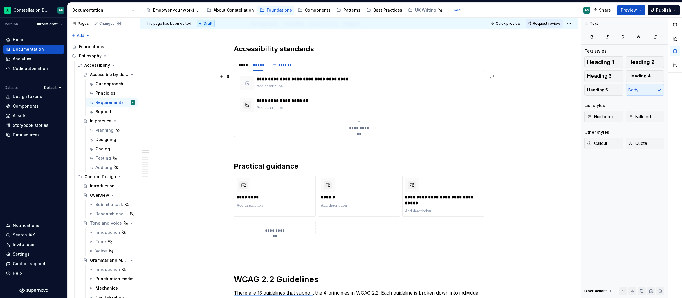
click at [262, 74] on div "**********" at bounding box center [359, 104] width 243 height 60
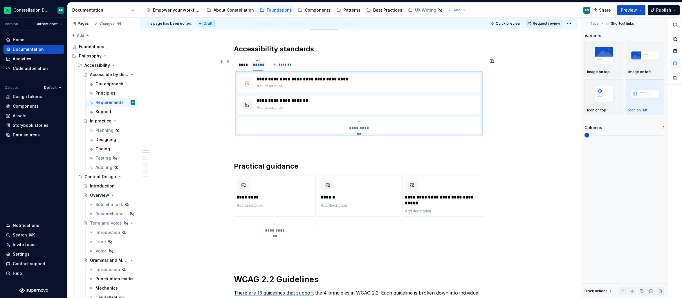
click at [261, 64] on div "*****" at bounding box center [258, 65] width 10 height 6
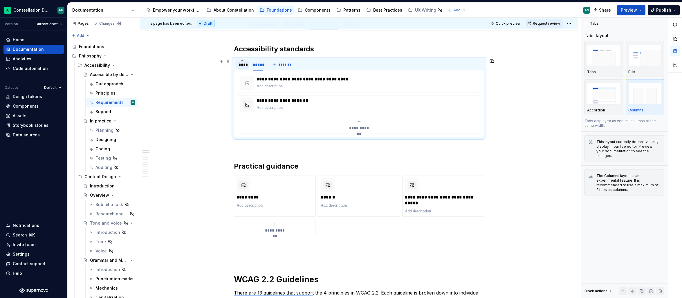
click at [241, 64] on div "****" at bounding box center [242, 65] width 8 height 6
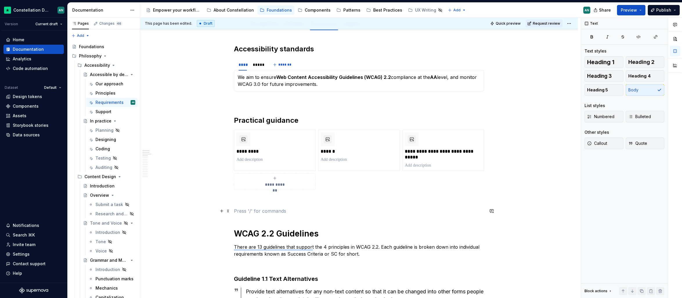
click at [271, 214] on p "To enrich screen reader interactions, please activate Accessibility in Grammarl…" at bounding box center [359, 210] width 250 height 7
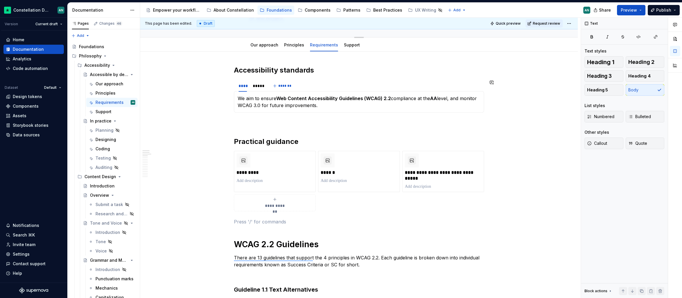
scroll to position [0, 0]
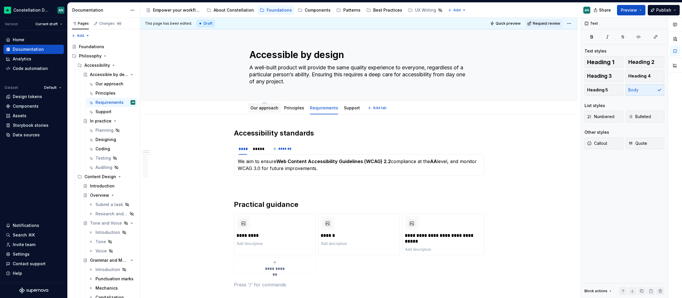
click at [263, 106] on link "Our approach" at bounding box center [264, 107] width 28 height 5
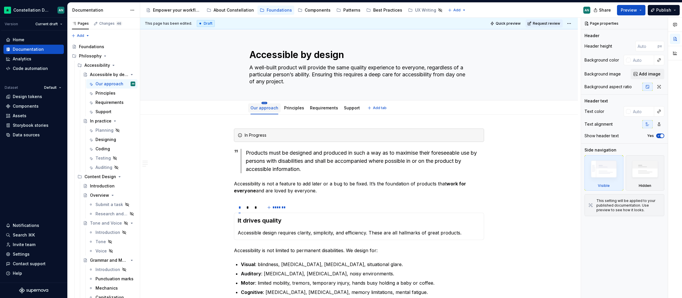
click at [264, 103] on html "Constellation Design System AN Version Current draft Home Documentation Analyti…" at bounding box center [341, 149] width 682 height 298
type textarea "*"
click at [273, 110] on div "Rename tab" at bounding box center [292, 111] width 38 height 6
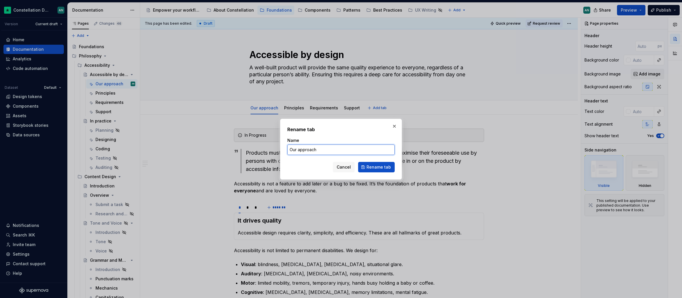
drag, startPoint x: 332, startPoint y: 147, endPoint x: 280, endPoint y: 143, distance: 52.4
click at [280, 143] on div "Rename tab Name Our approach Cancel Rename tab" at bounding box center [341, 149] width 122 height 61
type input "Introduction"
click button "Rename tab" at bounding box center [376, 167] width 37 height 10
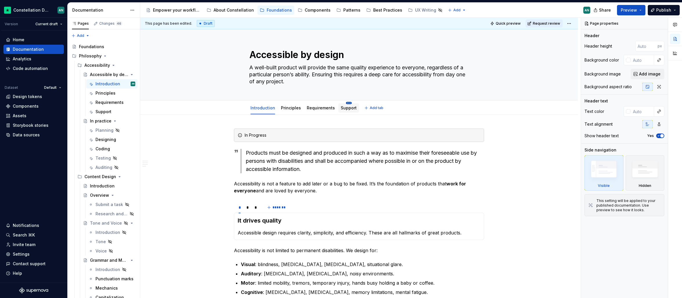
click at [348, 103] on html "Constellation Design System AN Version Current draft Home Documentation Analyti…" at bounding box center [341, 149] width 682 height 298
click at [363, 132] on div "Hide tab" at bounding box center [373, 133] width 38 height 6
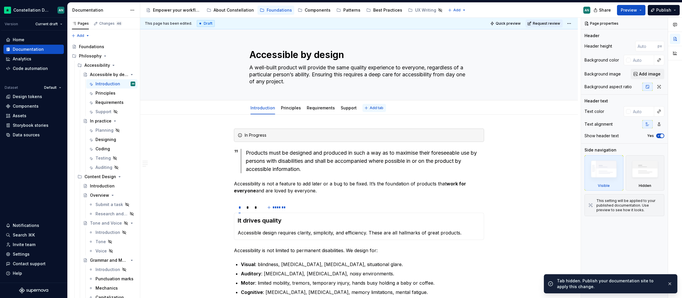
click at [364, 108] on button "Add tab" at bounding box center [373, 108] width 23 height 8
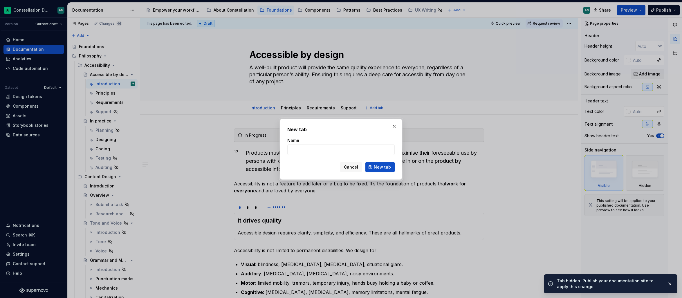
type textarea "*"
type input "Ty"
type textarea "*"
type input "Type"
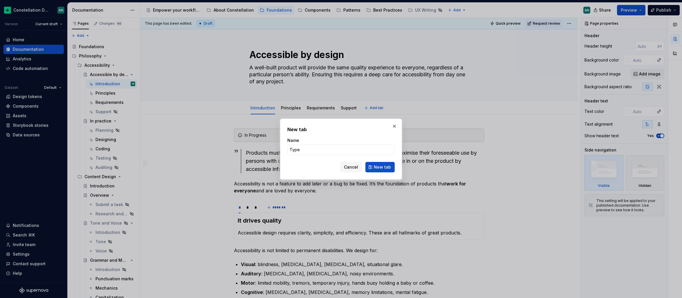
type textarea "*"
type input "Interaction modes"
click at [376, 166] on span "New tab" at bounding box center [382, 167] width 17 height 6
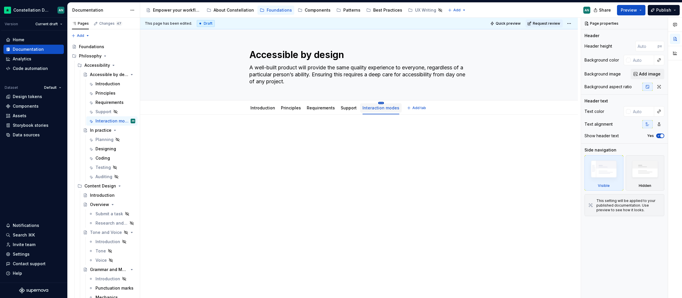
click at [379, 103] on html "Constellation Design System AN Version Current draft Home Documentation Analyti…" at bounding box center [341, 149] width 682 height 298
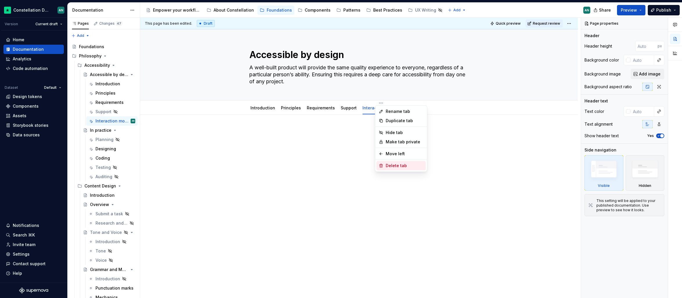
click at [404, 164] on div "Delete tab" at bounding box center [405, 166] width 38 height 6
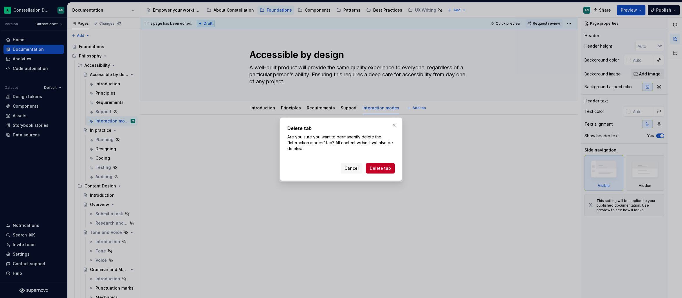
drag, startPoint x: 378, startPoint y: 168, endPoint x: 377, endPoint y: 164, distance: 3.3
click at [378, 167] on span "Delete tab" at bounding box center [380, 168] width 21 height 6
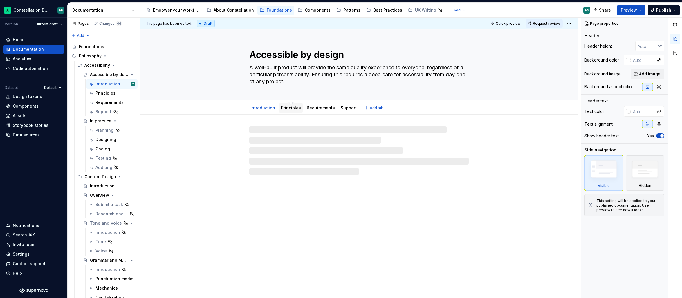
click at [285, 105] on div "Principles" at bounding box center [291, 108] width 20 height 6
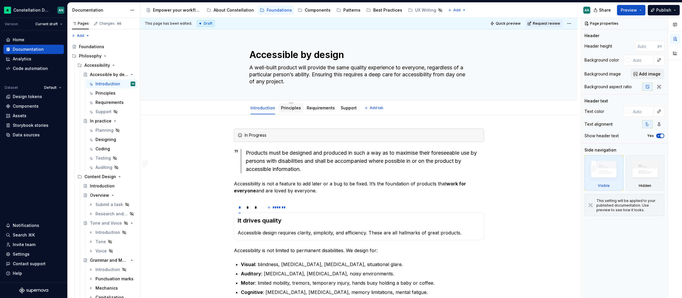
click at [289, 105] on link "Principles" at bounding box center [291, 107] width 20 height 5
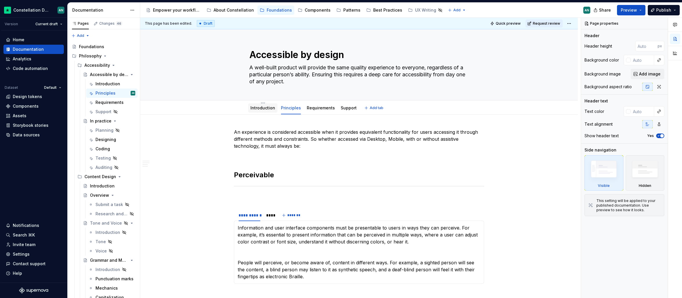
click at [267, 109] on link "Introduction" at bounding box center [262, 107] width 25 height 5
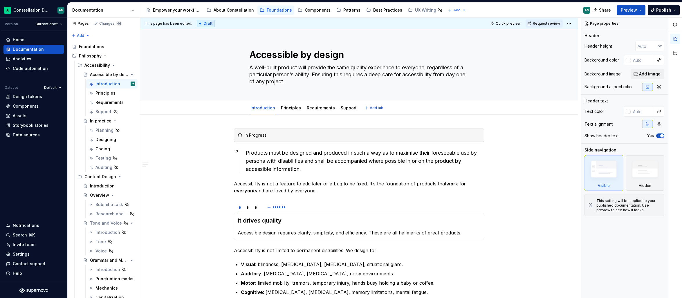
type textarea "*"
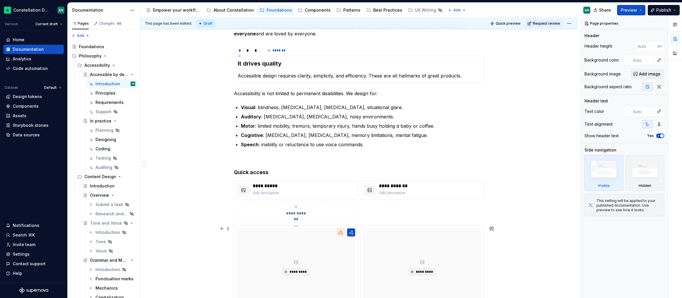
scroll to position [127, 0]
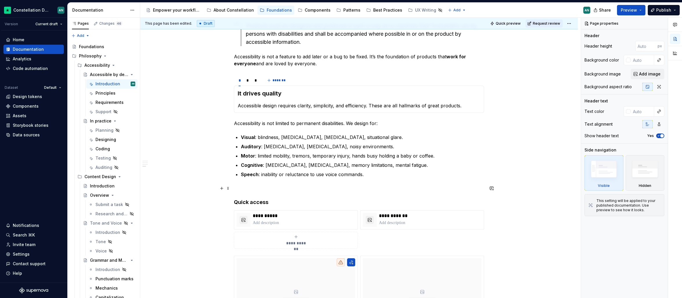
click at [318, 186] on p at bounding box center [359, 188] width 250 height 7
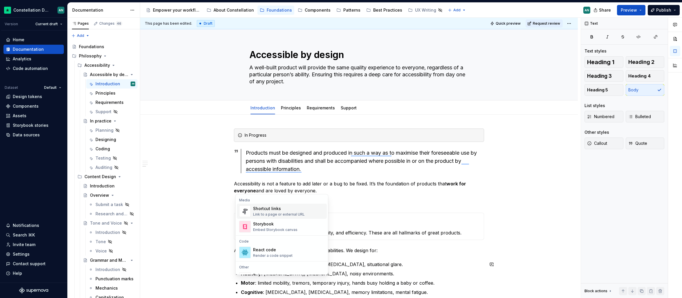
scroll to position [127, 0]
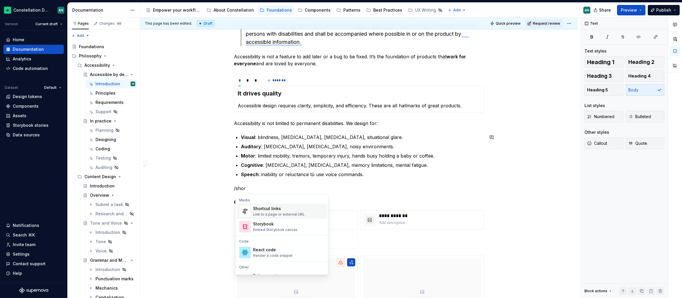
click at [276, 211] on div "Shortcut links" at bounding box center [279, 209] width 52 height 6
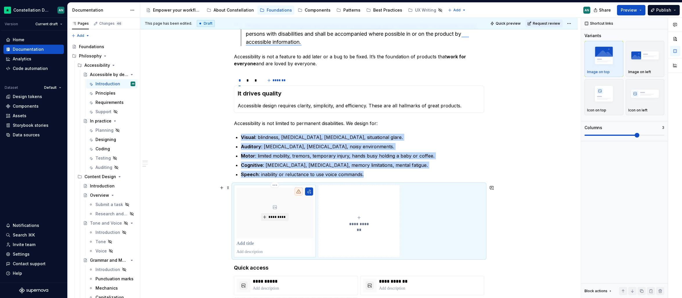
click at [250, 220] on div "*********" at bounding box center [274, 212] width 77 height 51
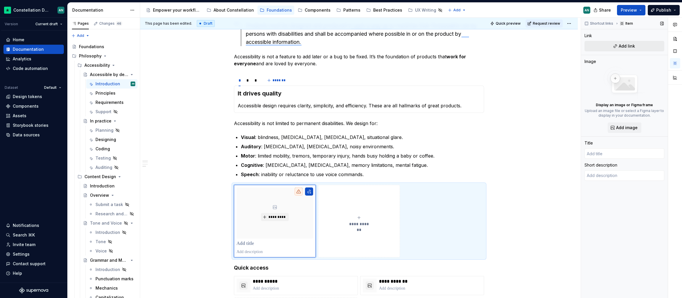
click at [625, 46] on span "Add link" at bounding box center [626, 46] width 16 height 6
type textarea "*"
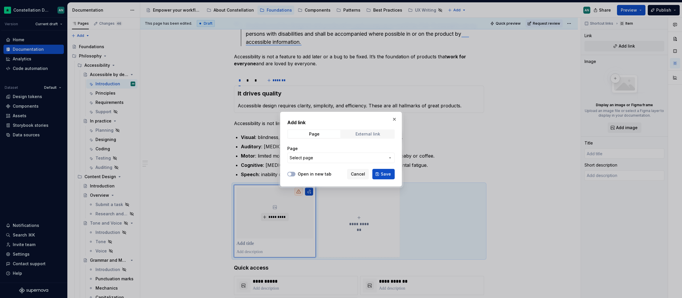
click at [366, 136] on div "External link" at bounding box center [367, 134] width 25 height 5
click at [331, 158] on input "URL" at bounding box center [340, 158] width 107 height 10
paste input "https://tetralogical.com/blog/2024/11/18/foundations-types-of-disability/"
type input "https://tetralogical.com/blog/2024/11/18/foundations-types-of-disability/"
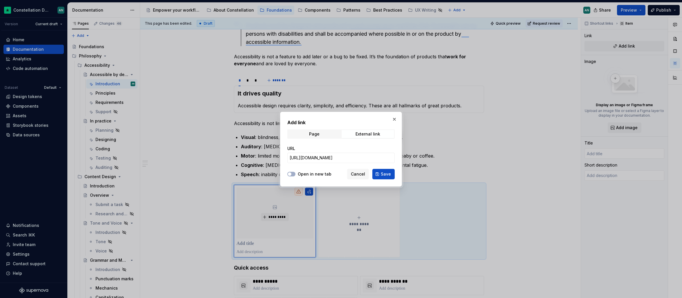
click at [385, 172] on span "Save" at bounding box center [386, 174] width 10 height 6
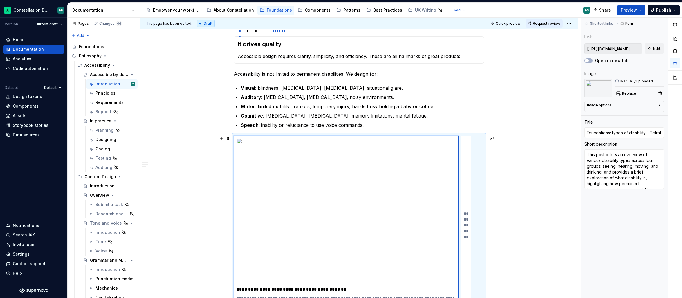
scroll to position [147, 0]
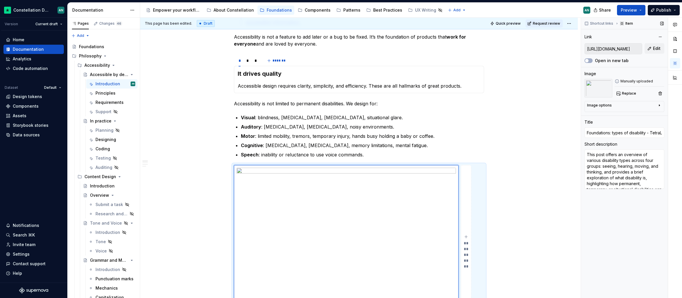
drag, startPoint x: 626, startPoint y: 82, endPoint x: 618, endPoint y: 79, distance: 9.0
click at [618, 78] on div "Image Manually uploaded Replace" at bounding box center [624, 84] width 80 height 27
click at [612, 105] on div "Image options" at bounding box center [622, 106] width 70 height 7
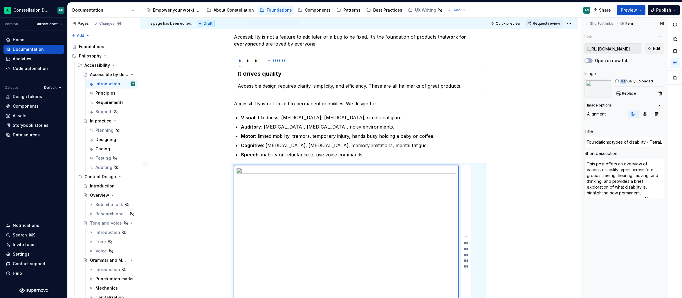
click at [607, 104] on div "Image options" at bounding box center [599, 105] width 25 height 5
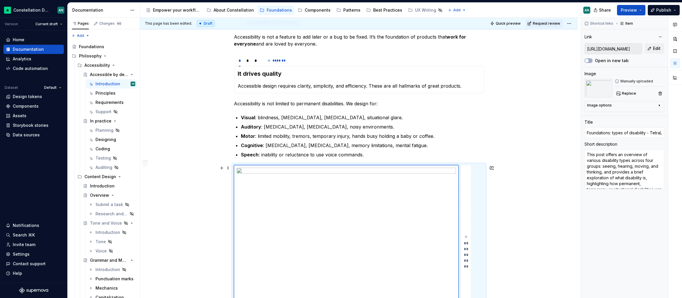
click at [478, 165] on div "**********" at bounding box center [359, 254] width 250 height 179
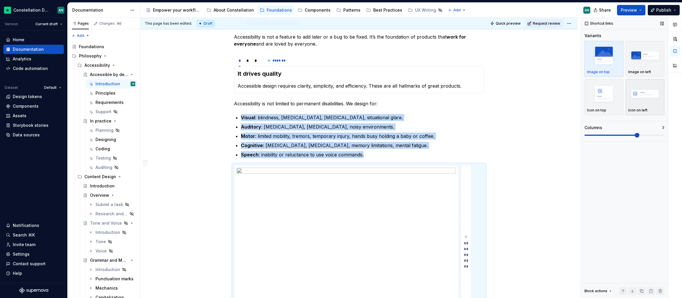
click at [642, 94] on img "button" at bounding box center [645, 93] width 34 height 21
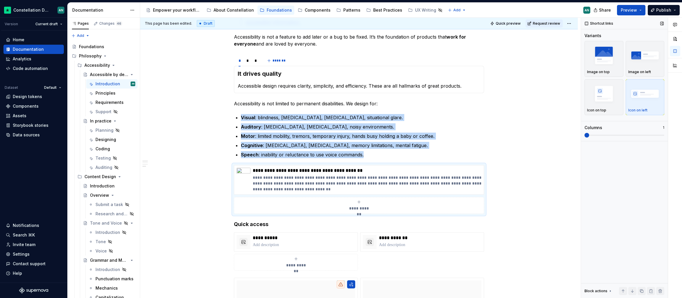
click at [584, 133] on span at bounding box center [586, 135] width 5 height 5
click at [490, 142] on div "In Progress Products must be designed and produced in such a way as to maximise…" at bounding box center [358, 273] width 437 height 610
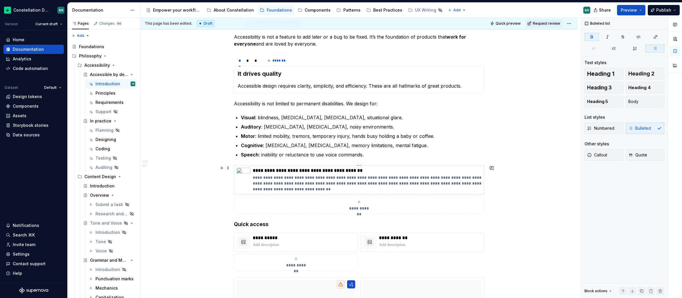
click at [302, 176] on p "**********" at bounding box center [367, 183] width 229 height 17
click at [425, 121] on ul "Visual : blindness, low vision, color blindness, situational glare. Auditory : …" at bounding box center [362, 136] width 243 height 44
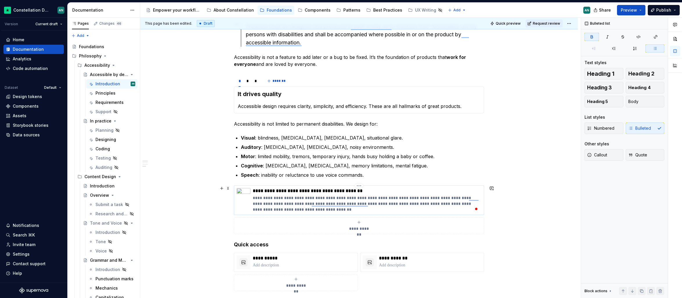
scroll to position [130, 0]
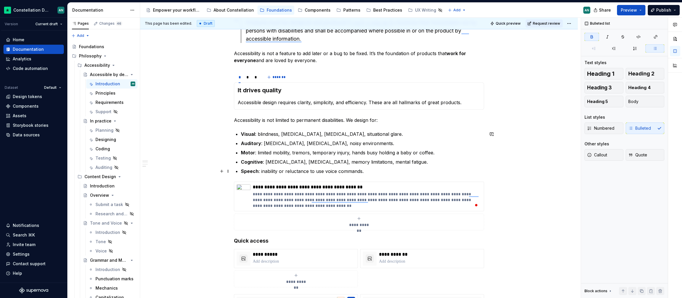
click at [385, 171] on p "Speech : inability or reluctance to use voice commands." at bounding box center [362, 171] width 243 height 7
click at [390, 119] on p "Accessibility is not limited to permanent disabilities. We design for:" at bounding box center [359, 120] width 250 height 7
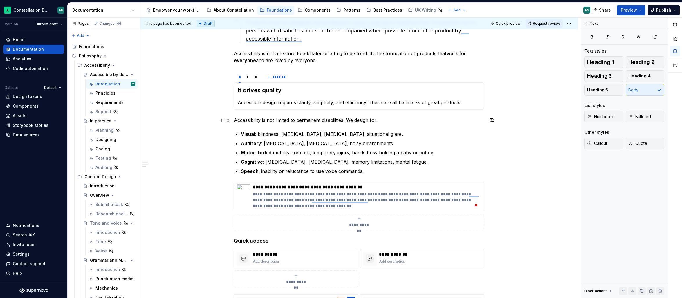
click at [236, 120] on p "Accessibility is not limited to permanent disabilities. We design for:" at bounding box center [359, 120] width 250 height 7
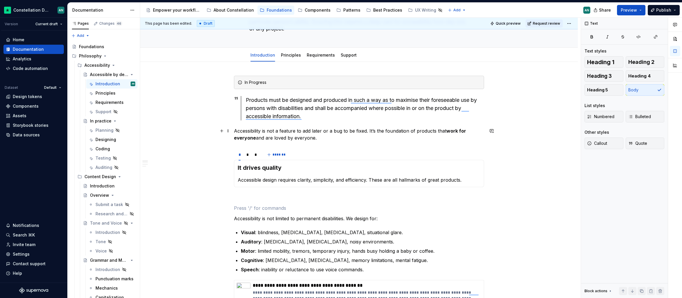
scroll to position [23, 0]
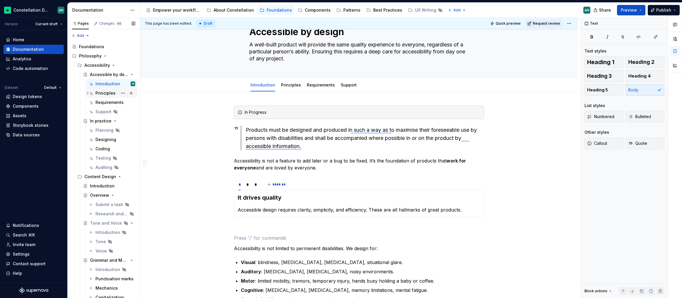
click at [101, 95] on div "Principles" at bounding box center [105, 93] width 20 height 6
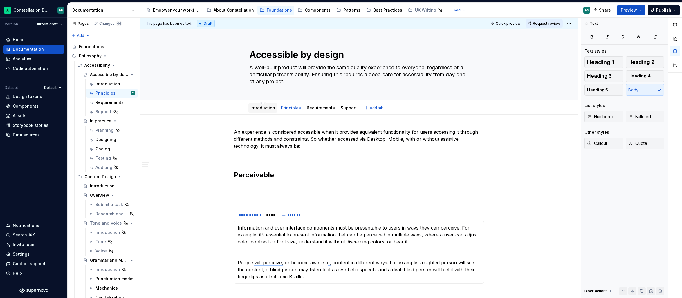
click at [262, 109] on link "Introduction" at bounding box center [262, 107] width 25 height 5
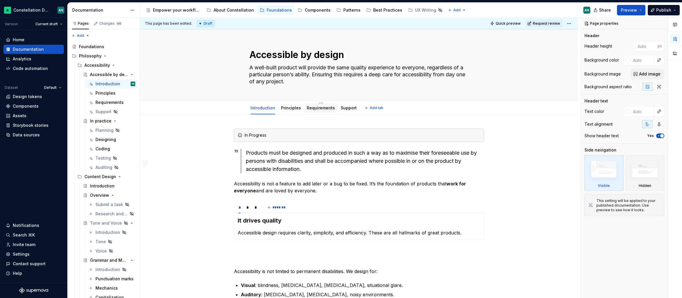
click at [323, 106] on link "Requirements" at bounding box center [321, 107] width 28 height 5
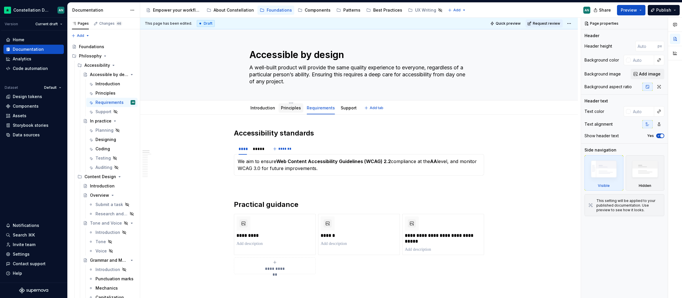
click at [290, 110] on link "Principles" at bounding box center [291, 107] width 20 height 5
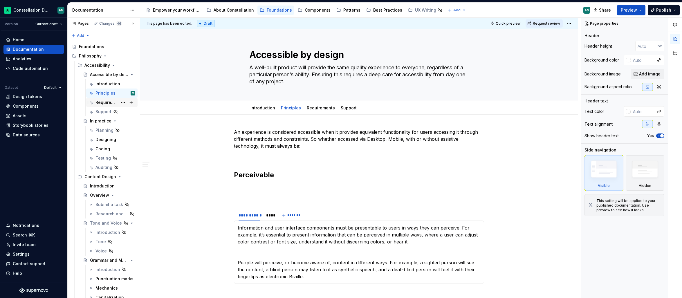
click at [103, 102] on div "Requirements" at bounding box center [106, 103] width 22 height 6
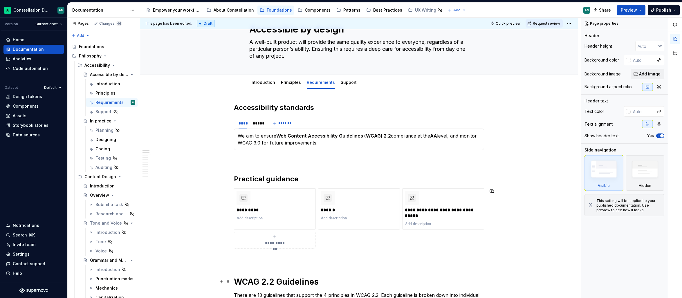
scroll to position [268, 0]
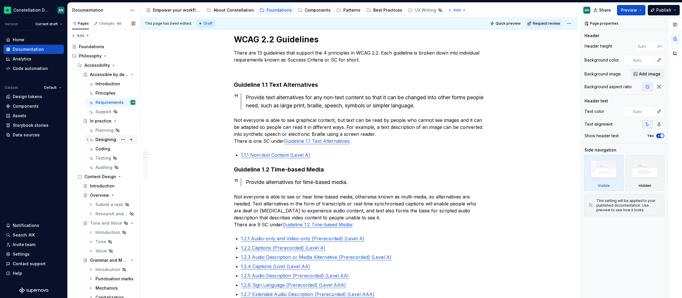
click at [102, 139] on div "Designing" at bounding box center [105, 140] width 21 height 6
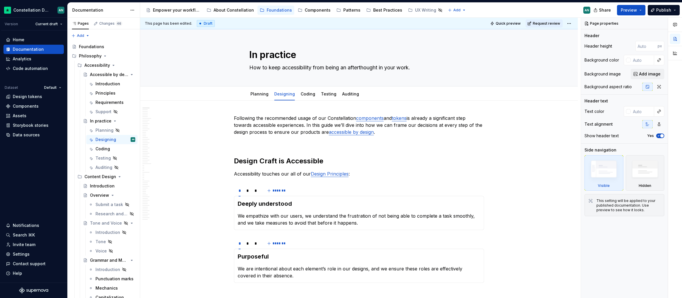
type textarea "*"
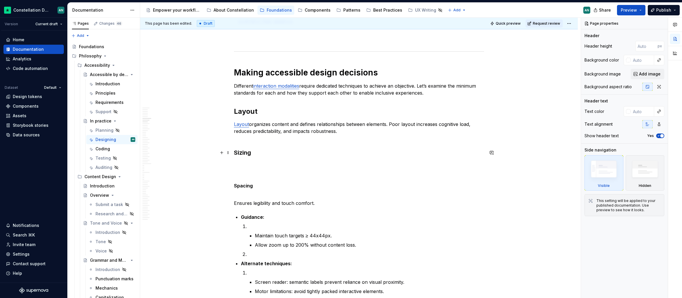
scroll to position [284, 0]
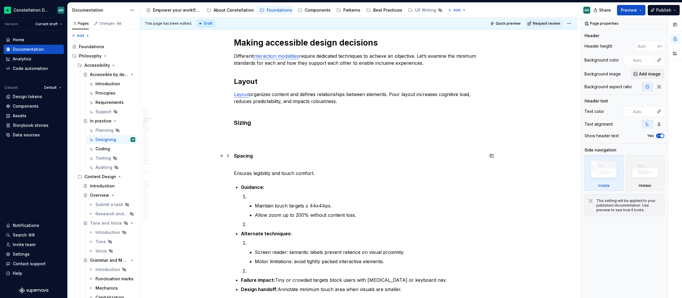
click at [244, 157] on strong "Spacing" at bounding box center [243, 156] width 19 height 6
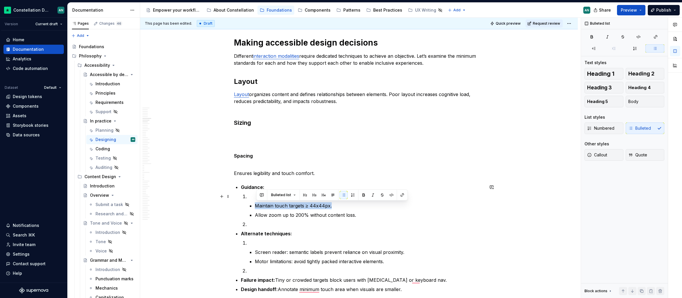
drag, startPoint x: 337, startPoint y: 205, endPoint x: 254, endPoint y: 200, distance: 83.1
click at [254, 200] on li "Maintain touch targets ≥ 44x44px. Allow zoom up to 200% without content loss." at bounding box center [366, 206] width 236 height 26
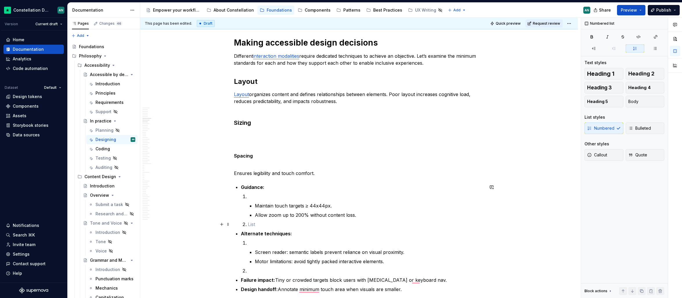
click at [310, 220] on ol "Maintain touch targets ≥ 44x44px. Allow zoom up to 200% without content loss." at bounding box center [366, 210] width 236 height 35
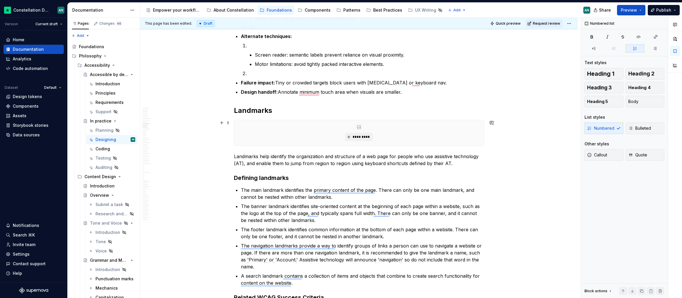
scroll to position [265, 0]
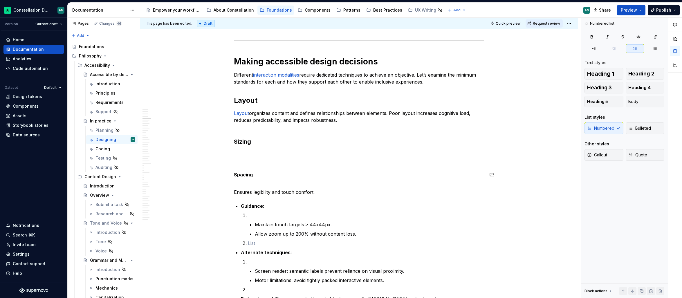
click at [241, 163] on p "To enrich screen reader interactions, please activate Accessibility in Grammarl…" at bounding box center [359, 164] width 250 height 7
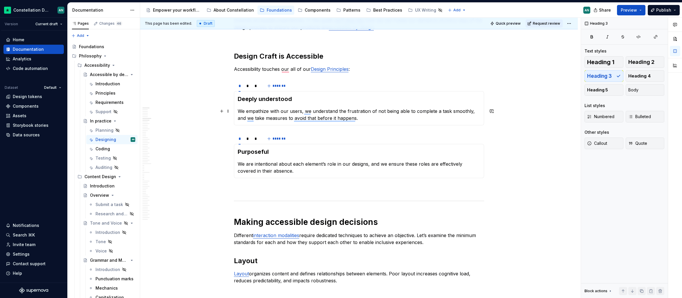
scroll to position [75, 0]
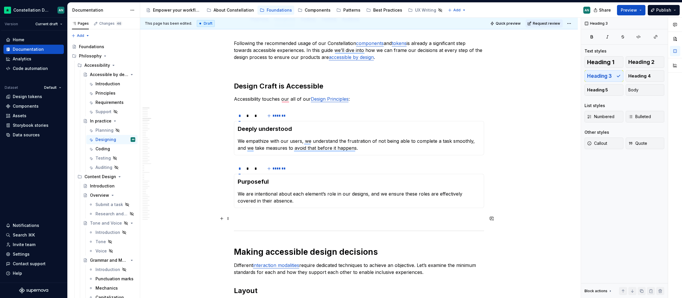
click at [247, 221] on p "To enrich screen reader interactions, please activate Accessibility in Grammarl…" at bounding box center [359, 218] width 250 height 7
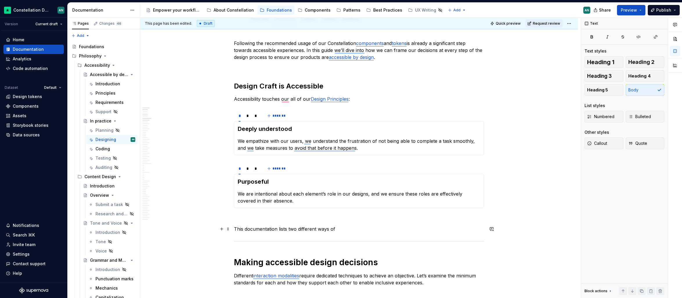
click at [279, 230] on p "This documentation lists two different ways of" at bounding box center [359, 228] width 250 height 7
drag, startPoint x: 347, startPoint y: 229, endPoint x: 234, endPoint y: 228, distance: 112.6
click at [381, 228] on p "We prepared two ways of looking at accessibility while designing, jump to your …" at bounding box center [359, 228] width 250 height 7
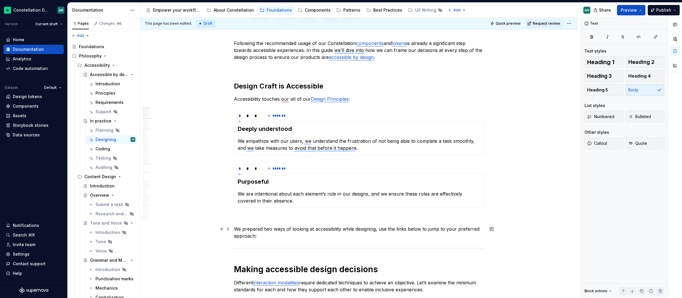
click at [271, 236] on p "We prepared two ways of looking at accessibility while designing, use the links…" at bounding box center [359, 232] width 250 height 14
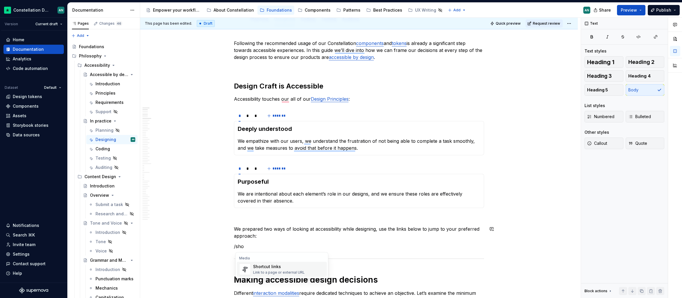
click at [262, 266] on div "Shortcut links" at bounding box center [279, 267] width 52 height 6
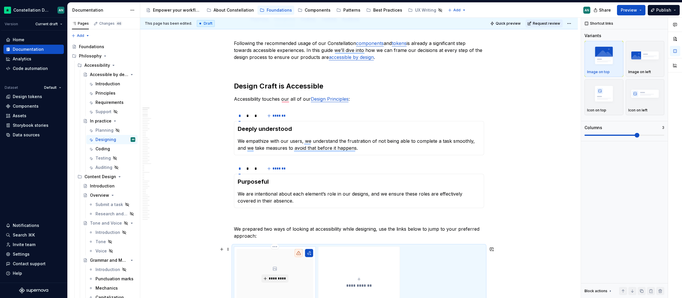
scroll to position [95, 0]
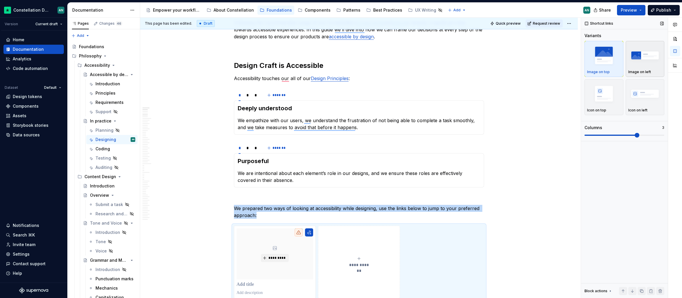
click at [637, 68] on div "Image on left" at bounding box center [645, 59] width 34 height 31
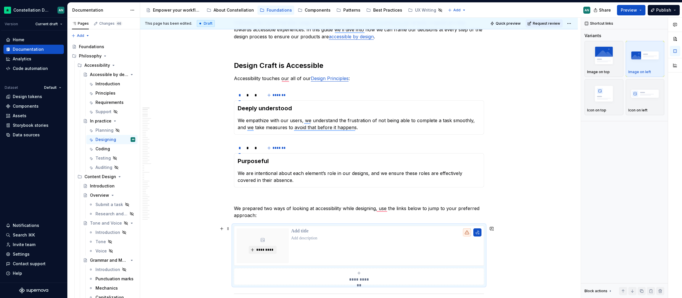
click at [440, 226] on div "**********" at bounding box center [359, 255] width 250 height 59
click at [229, 229] on span at bounding box center [228, 229] width 5 height 8
click at [299, 217] on p "We prepared two ways of looking at accessibility while designing, use the links…" at bounding box center [359, 212] width 250 height 14
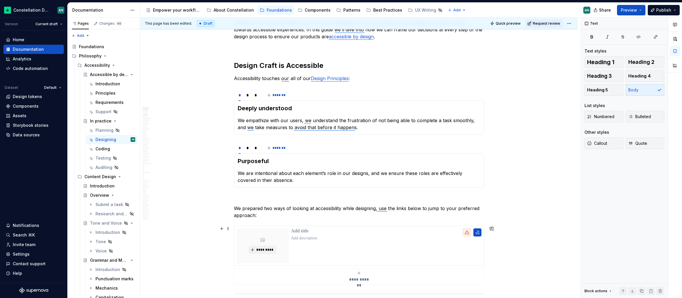
click at [275, 269] on button "**********" at bounding box center [359, 276] width 250 height 17
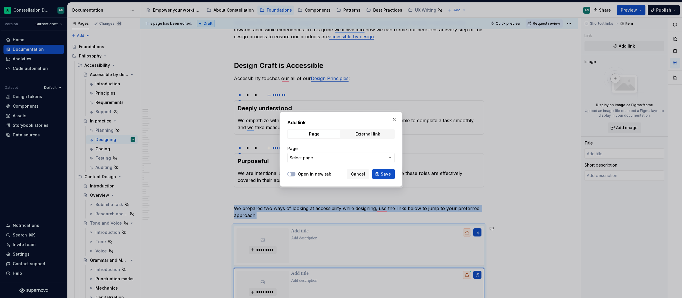
click at [351, 153] on button "Select page" at bounding box center [340, 158] width 107 height 10
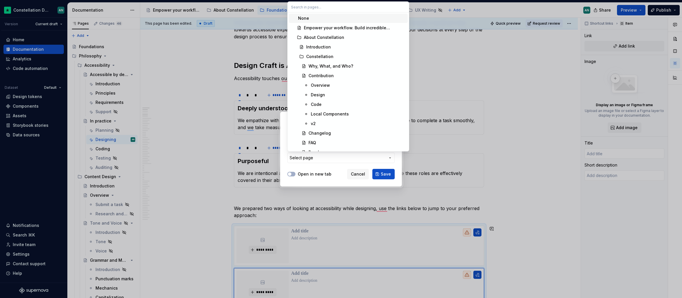
click at [343, 160] on div "Add link Page External link Page Select page Open in new tab Cancel Save" at bounding box center [341, 149] width 682 height 298
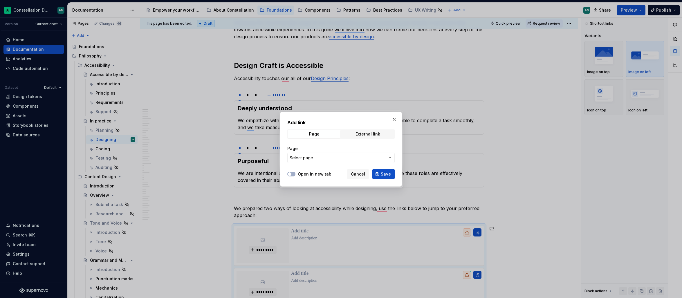
click at [339, 158] on span "Select page" at bounding box center [338, 158] width 96 height 6
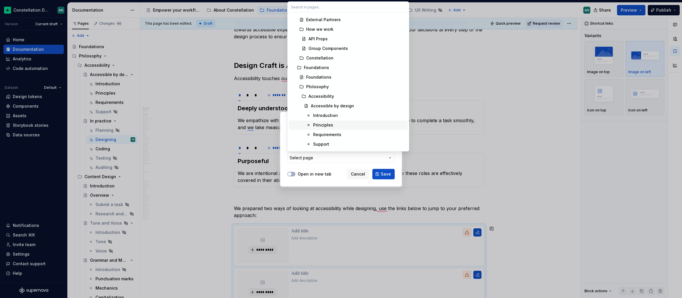
scroll to position [395, 0]
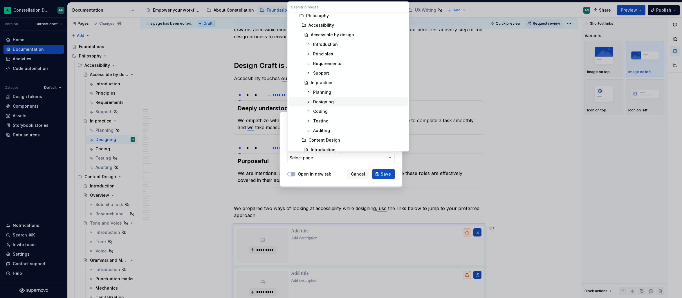
click at [334, 102] on div "Designing" at bounding box center [359, 102] width 92 height 6
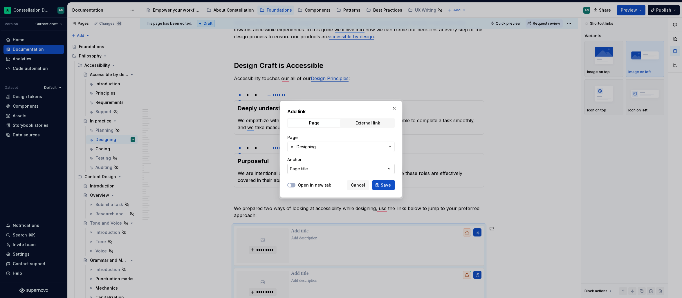
click at [316, 169] on button "Page title" at bounding box center [340, 169] width 107 height 10
click at [328, 194] on div "Page title" at bounding box center [351, 192] width 107 height 6
click at [330, 190] on div "Open in new tab Cancel Save" at bounding box center [340, 184] width 107 height 13
click at [327, 172] on button "Page title" at bounding box center [340, 169] width 107 height 10
click at [282, 176] on div "Add link Page External link Page Designing Anchor Page title Open in new tab Ca…" at bounding box center [341, 149] width 682 height 298
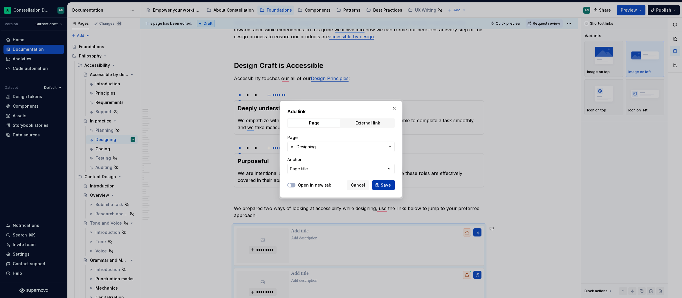
click at [384, 185] on span "Save" at bounding box center [386, 185] width 10 height 6
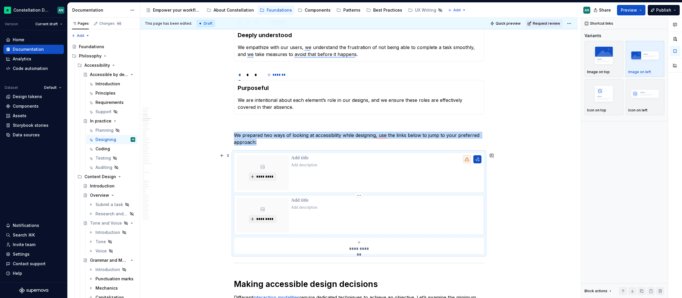
scroll to position [196, 0]
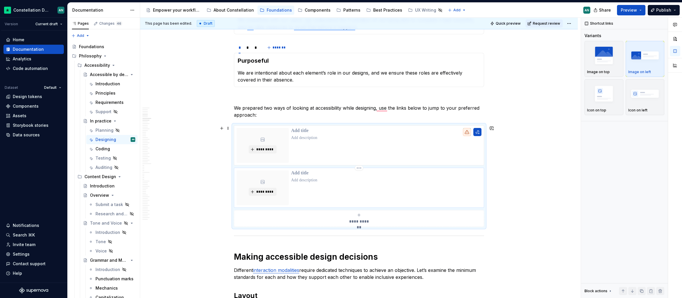
click at [335, 183] on div "To enrich screen reader interactions, please activate Accessibility in Grammarl…" at bounding box center [386, 187] width 190 height 35
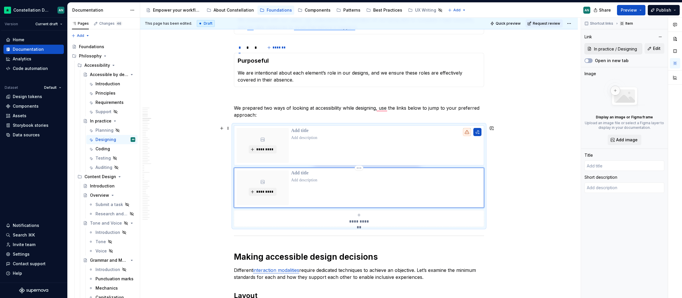
type textarea "*"
type input "Designing"
type textarea "*"
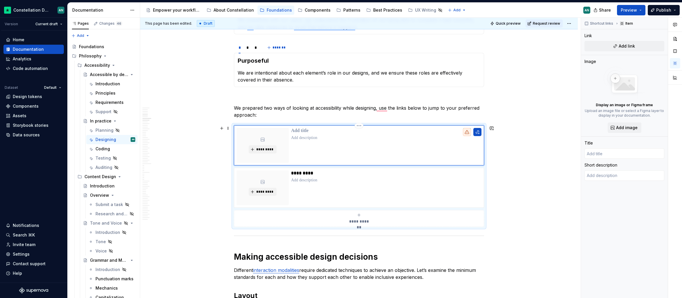
click at [355, 153] on div "To enrich screen reader interactions, please activate Accessibility in Grammarl…" at bounding box center [386, 145] width 190 height 35
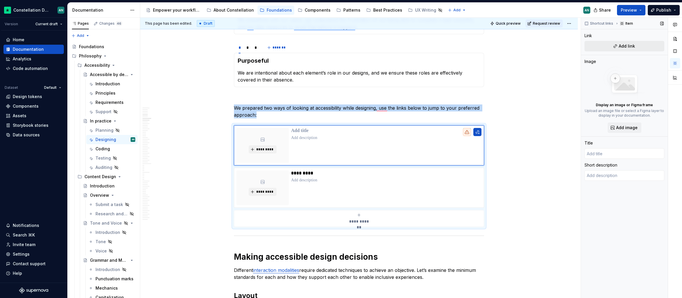
click at [632, 44] on span "Add link" at bounding box center [626, 46] width 16 height 6
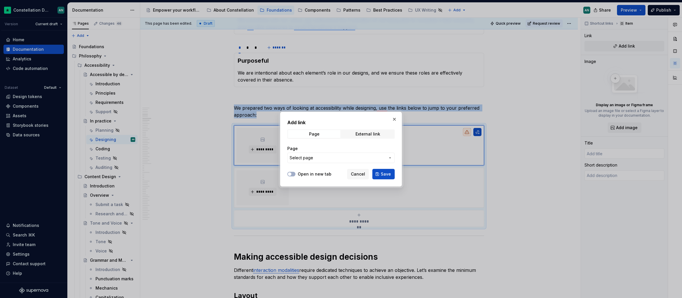
click at [339, 157] on span "Select page" at bounding box center [338, 158] width 96 height 6
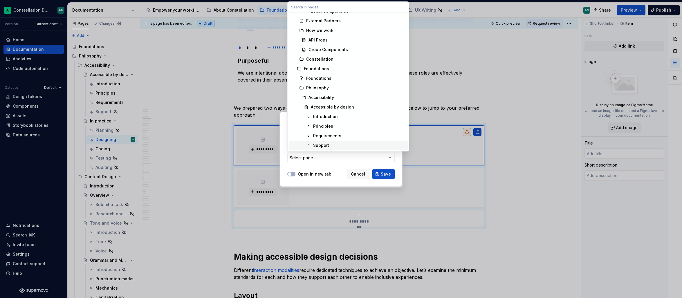
scroll to position [437, 0]
click at [334, 59] on div "Designing" at bounding box center [359, 60] width 92 height 6
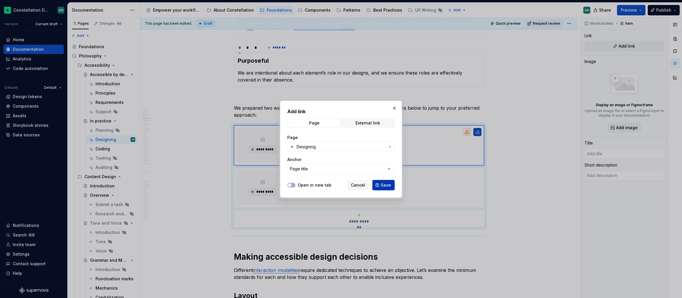
click at [381, 184] on button "Save" at bounding box center [383, 185] width 22 height 10
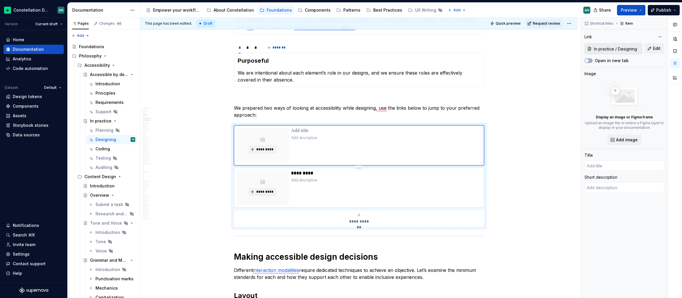
type textarea "*"
type input "Designing"
click at [651, 48] on button "Edit" at bounding box center [654, 48] width 20 height 10
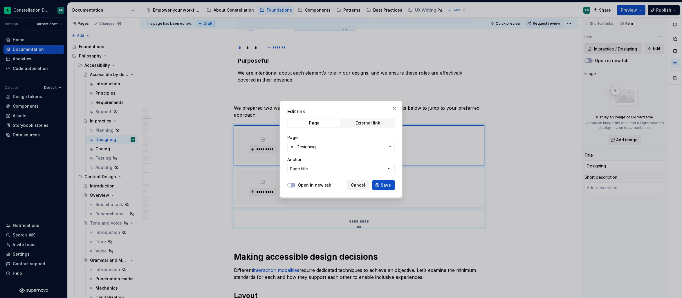
click at [362, 184] on span "Cancel" at bounding box center [358, 185] width 14 height 6
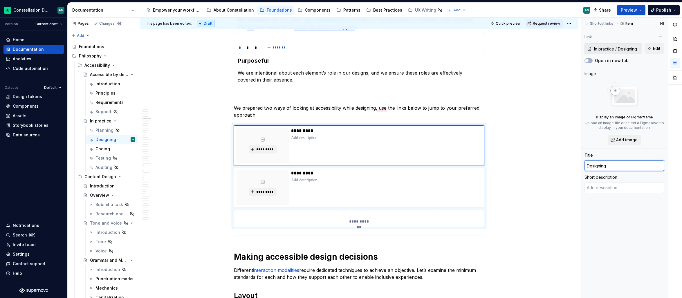
drag, startPoint x: 610, startPoint y: 165, endPoint x: 585, endPoint y: 165, distance: 24.7
click at [585, 165] on input "Designing" at bounding box center [624, 165] width 80 height 10
type textarea "*"
type input "T"
type textarea "*"
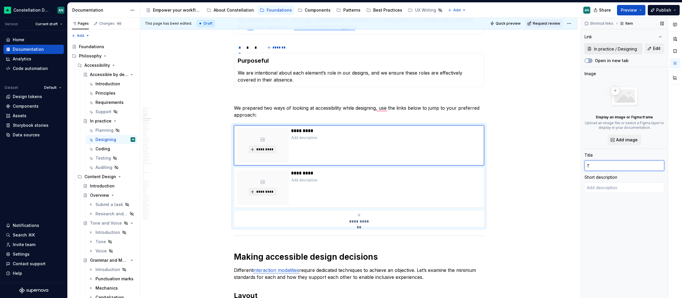
type input "Te"
type textarea "*"
type input "Tec"
type textarea "*"
type input "Tech"
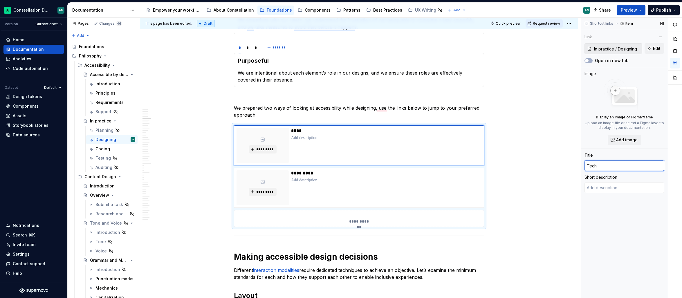
type textarea "*"
type input "Techn"
type textarea "*"
type input "Techni"
type textarea "*"
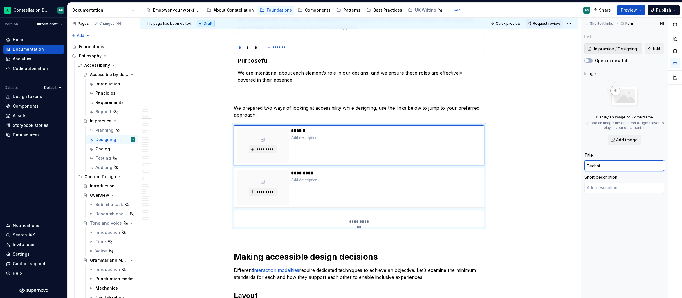
type input "Techniq"
type textarea "*"
type input "Techniqu"
type textarea "*"
type input "Technique"
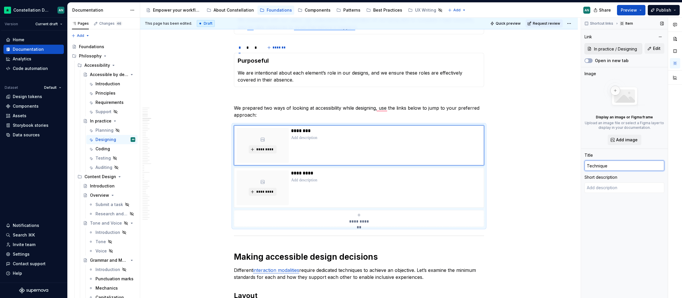
type textarea "*"
type input "Techniques"
type textarea "*"
type input "Techniques"
type textarea "*"
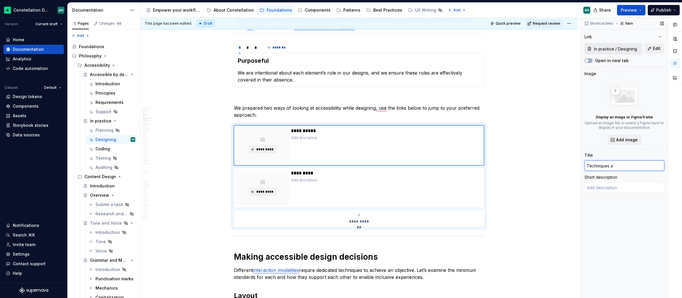
type input "Techniques an"
type textarea "*"
type input "Techniques a"
type textarea "*"
type input "Techniques"
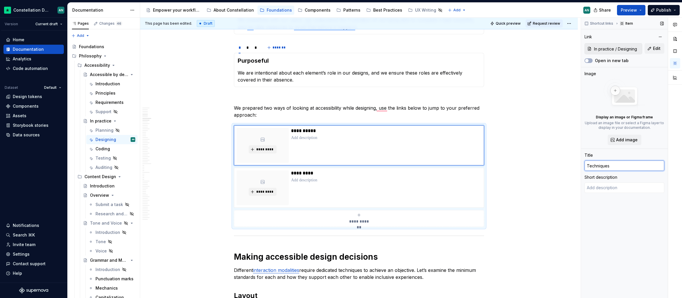
type textarea "*"
type input "Techniques b"
type textarea "*"
type input "Techniques by"
type textarea "*"
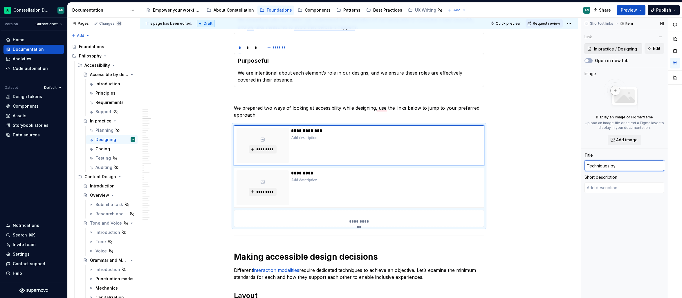
type input "Techniques by"
type textarea "*"
type input "Techniques by e"
type textarea "*"
type input "Techniques by el"
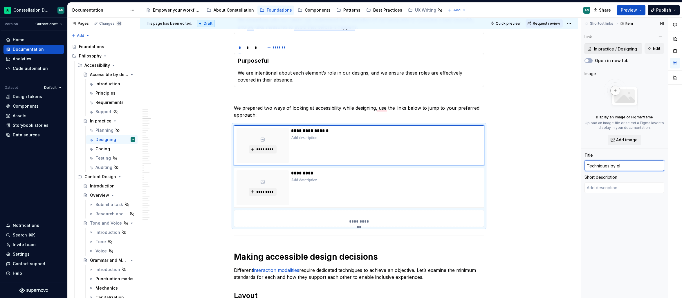
type textarea "*"
type input "Techniques by ele"
type textarea "*"
type input "Techniques by eleme"
type textarea "*"
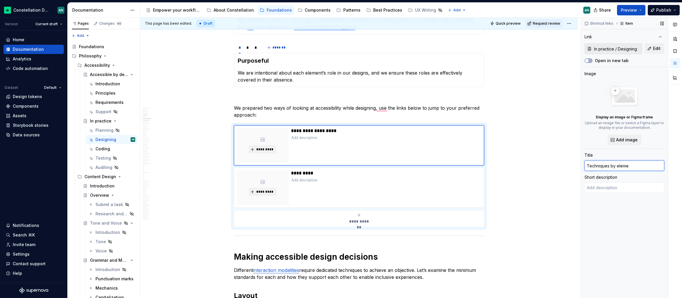
type input "Techniques by elemen"
type textarea "*"
type input "Techniques by element"
click at [400, 181] on p "To enrich screen reader interactions, please activate Accessibility in Grammarl…" at bounding box center [386, 180] width 190 height 6
type textarea "*"
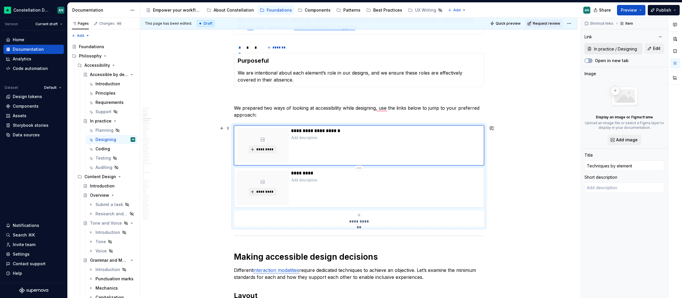
type input "Designing"
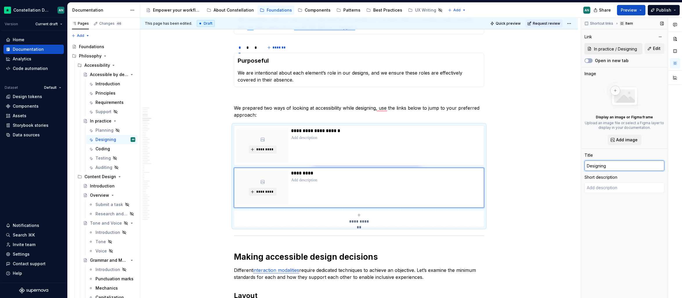
drag, startPoint x: 608, startPoint y: 165, endPoint x: 584, endPoint y: 166, distance: 23.5
click at [584, 166] on input "Designing" at bounding box center [624, 165] width 80 height 10
type textarea "*"
type input "T"
type textarea "*"
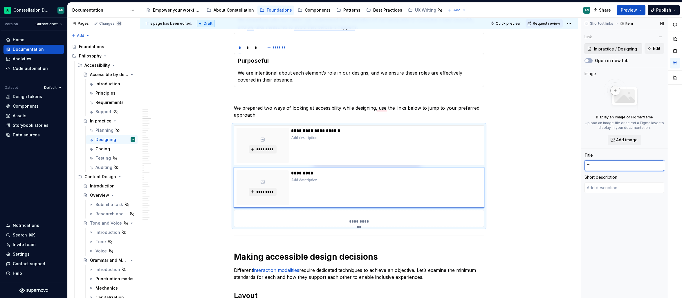
type input "Th"
type textarea "*"
type input "The"
type textarea "*"
type input "Th"
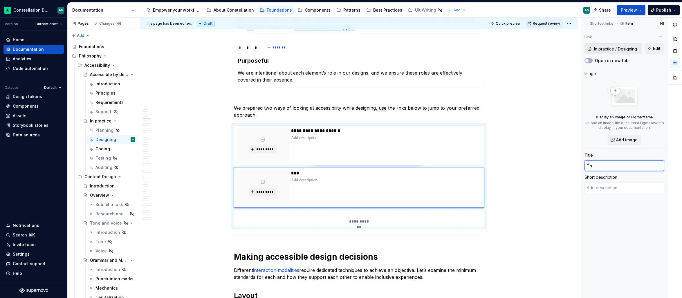
type textarea "*"
type input "T"
type textarea "*"
type input "Te"
type textarea "*"
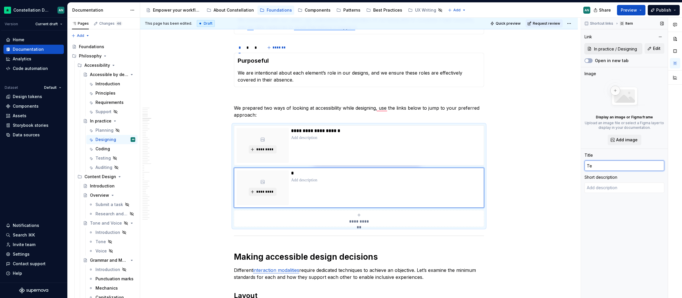
type input "Tec"
type textarea "*"
type input "Tech"
type textarea "*"
type input "Techn"
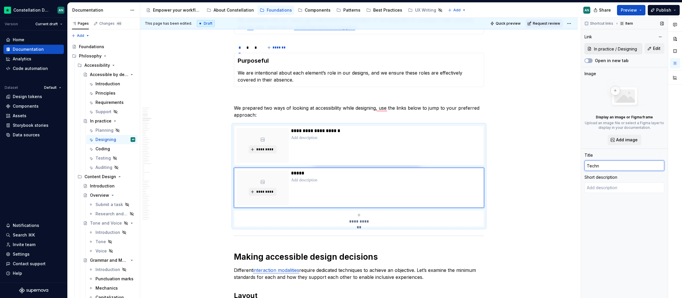
type textarea "*"
type input "Techniq"
type textarea "*"
type input "Techniqu"
type textarea "*"
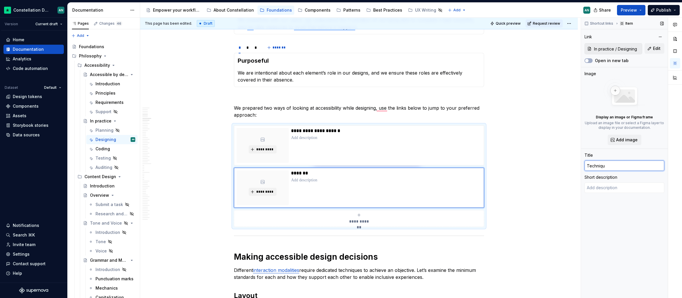
type input "Technique"
type textarea "*"
type input "Techniques"
type textarea "*"
type input "Techniques"
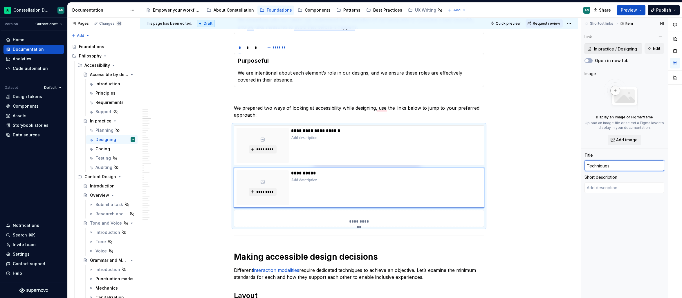
type textarea "*"
type input "Techniques a"
type textarea "*"
type input "Techniques at"
type textarea "*"
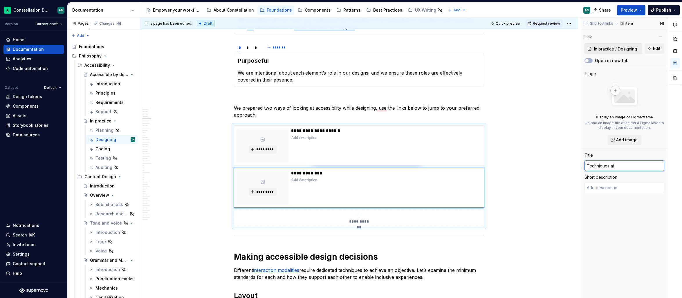
type input "Techniques at"
type textarea "*"
type input "Techniques at"
type textarea "*"
type input "Techniques a"
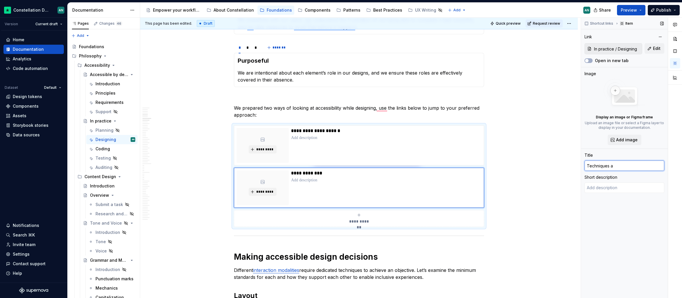
type textarea "*"
type input "Techniques"
type textarea "*"
type input "Techniques"
type textarea "*"
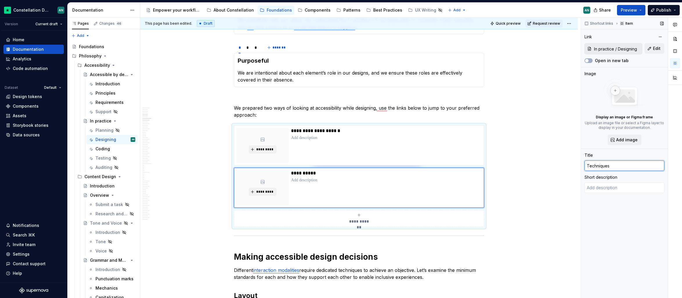
type input "Technique"
type textarea "*"
type input "Techniqu"
type textarea "*"
type input "Techniq"
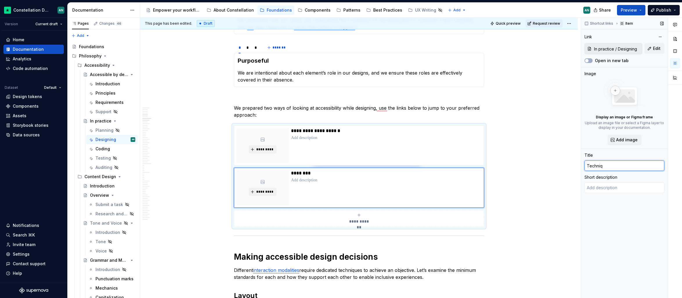
type textarea "*"
type input "Techni"
type textarea "*"
type input "Techn"
type textarea "*"
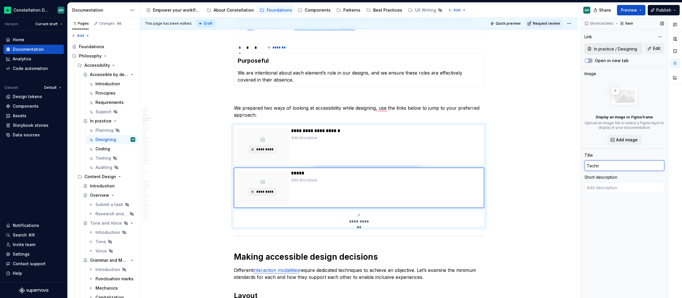
type input "Tech"
type textarea "*"
type input "Tec"
type textarea "*"
type input "Te"
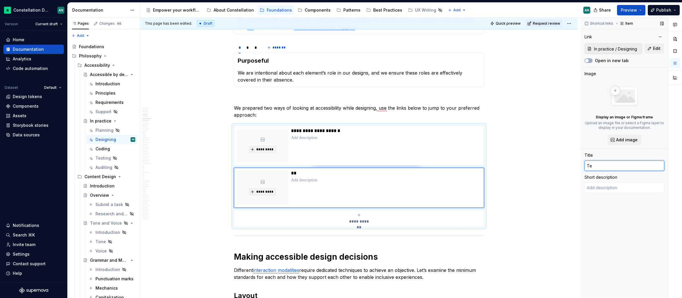
type textarea "*"
type input "T"
type textarea "*"
type input "D"
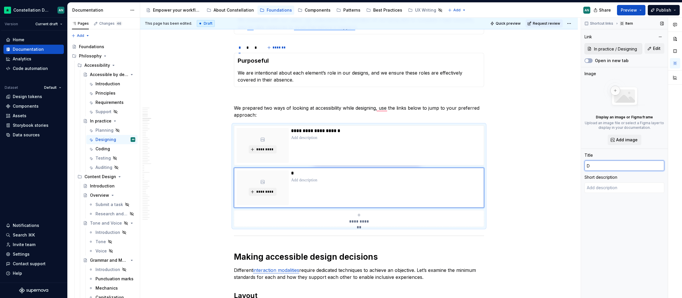
type textarea "*"
type input "D"
type textarea "*"
type input "Di"
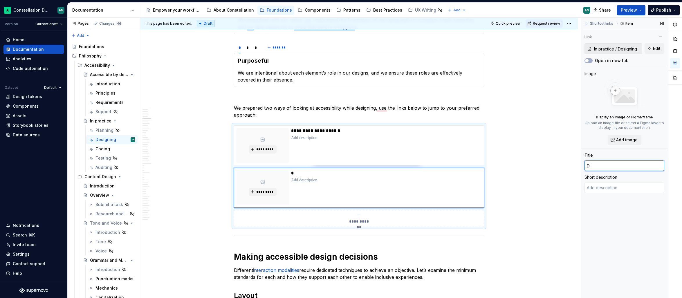
type textarea "*"
type input "Dif"
type textarea "*"
type input "Diff"
type textarea "*"
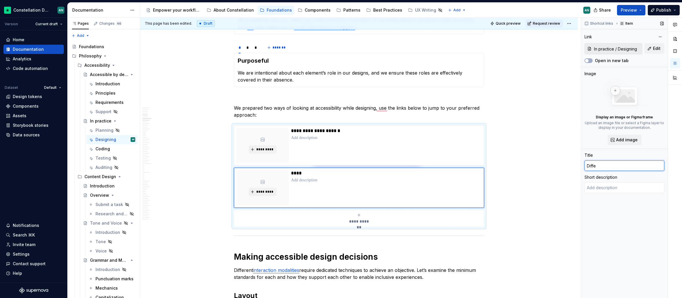
type input "Differ"
type textarea "*"
type input "Differen"
type textarea "*"
type input "Different"
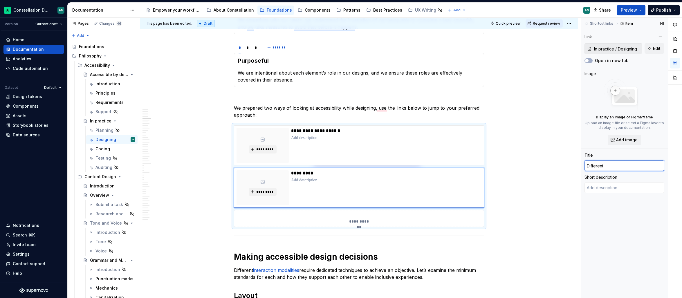
type textarea "*"
type input "Different"
type textarea "*"
type input "Different s"
type textarea "*"
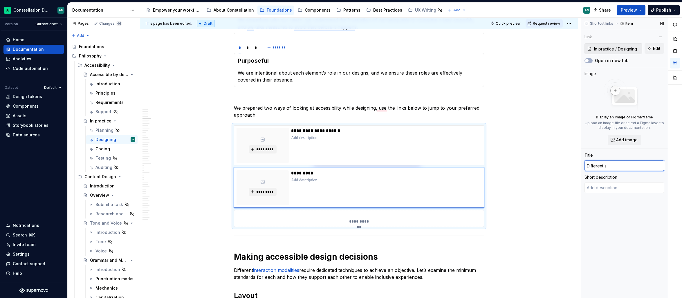
type input "Different st"
type textarea "*"
type input "Different sta"
type textarea "*"
type input "Different stag"
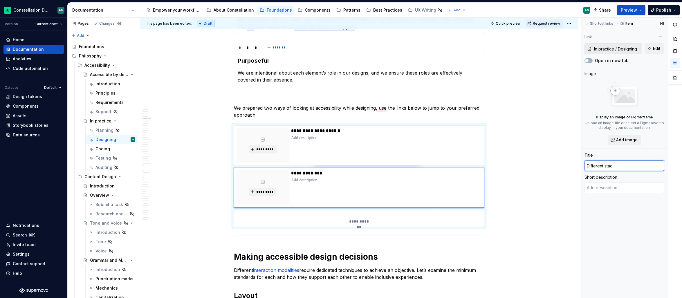
type textarea "*"
type input "Different stage"
type textarea "*"
type input "Different stages"
type textarea "*"
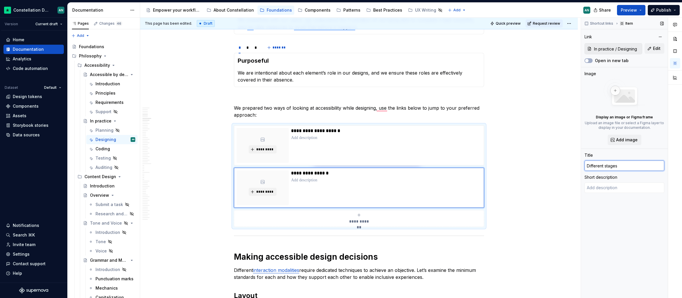
type input "Different stages"
type textarea "*"
type input "Different stages o"
type textarea "*"
type input "Different stages of"
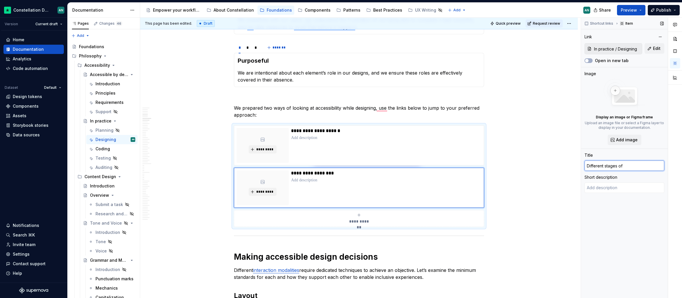
type textarea "*"
type input "Different stages of"
type textarea "*"
type input "Different stages of t"
type textarea "*"
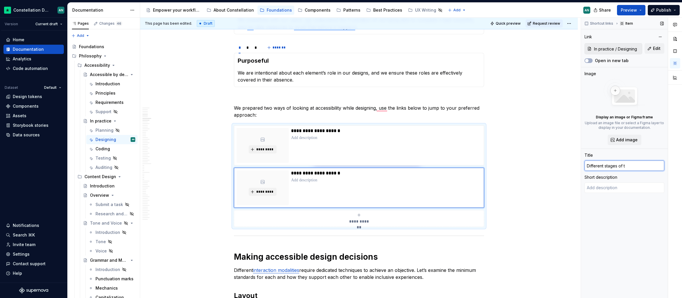
type input "Different stages of th"
type textarea "*"
type input "Different stages of the"
type textarea "*"
type input "Different stages of the"
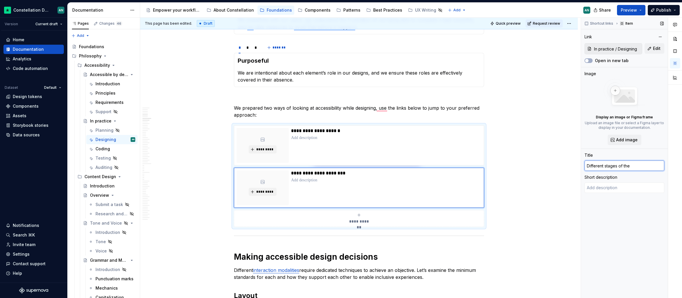
type textarea "*"
type input "Different stages of the d"
type textarea "*"
type input "Different stages of the de"
type textarea "*"
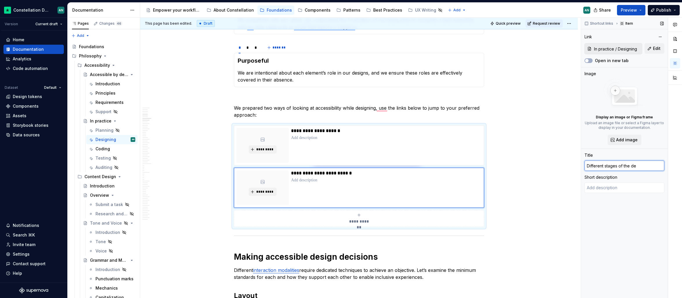
type input "Different stages of the des"
type textarea "*"
type input "Different stages of the desi"
type textarea "*"
type input "Different stages of the desig"
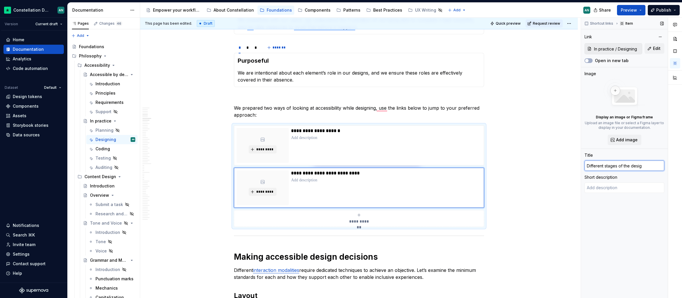
type textarea "*"
type input "Different stages of the design"
type textarea "*"
type input "Different stages of the design"
type textarea "*"
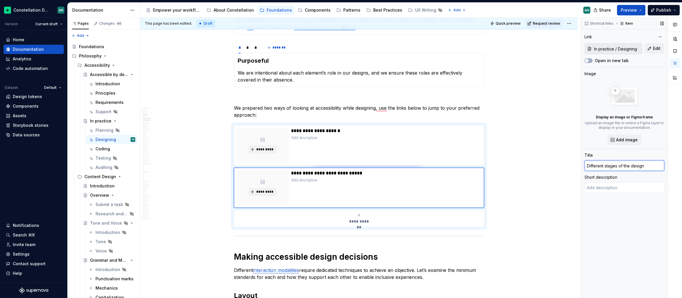
type input "Different stages of the design p"
type textarea "*"
type input "Different stages of the design pr"
type textarea "*"
type input "Different stages of the design pro"
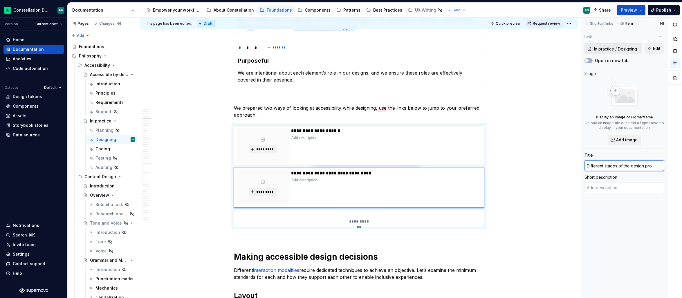
type textarea "*"
type input "Different stages of the design proc"
type textarea "*"
type input "Different stages of the design proce"
type textarea "*"
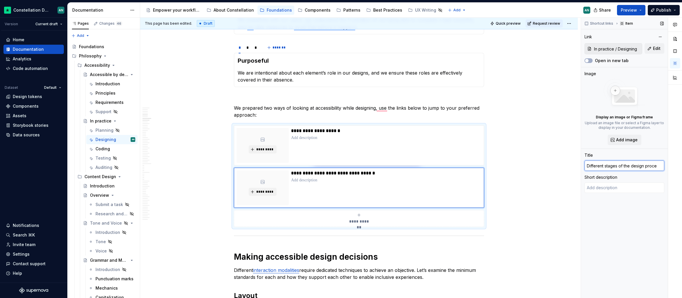
type input "Different stages of the design proces"
type textarea "*"
type input "Techniques by element"
click at [377, 147] on div "**********" at bounding box center [386, 145] width 190 height 35
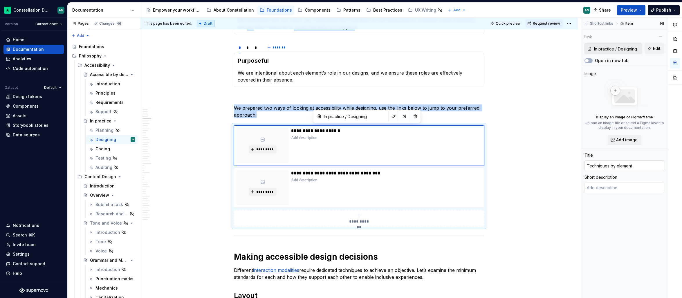
type textarea "*"
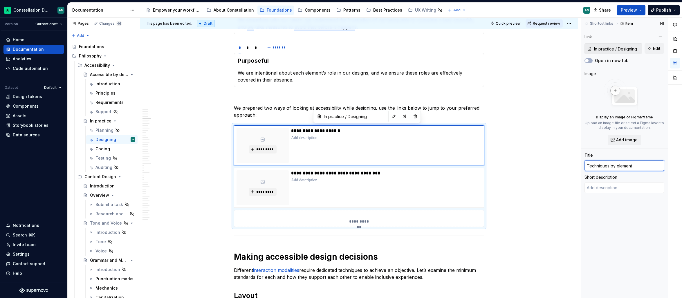
drag, startPoint x: 641, startPoint y: 167, endPoint x: 586, endPoint y: 165, distance: 54.8
click at [586, 165] on input "Techniques by element" at bounding box center [624, 165] width 80 height 10
type input "D"
type textarea "*"
click at [641, 165] on input "Foundational standards" at bounding box center [624, 165] width 80 height 10
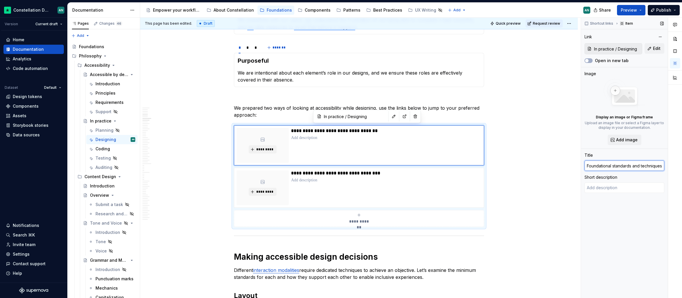
scroll to position [0, 0]
click at [398, 191] on div "**********" at bounding box center [386, 187] width 190 height 35
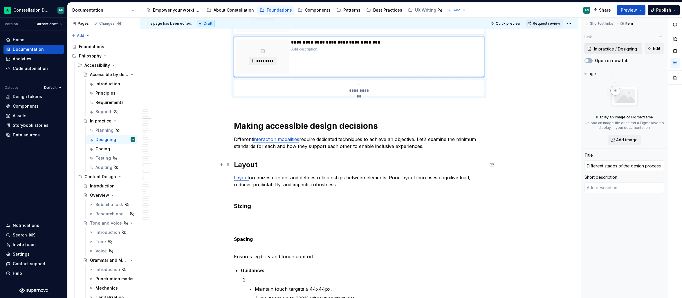
scroll to position [356, 0]
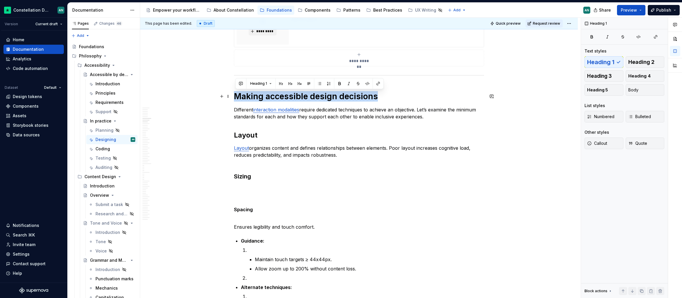
drag, startPoint x: 388, startPoint y: 99, endPoint x: 237, endPoint y: 100, distance: 150.3
click at [238, 100] on h1 "Making accessible design decisions" at bounding box center [359, 96] width 250 height 10
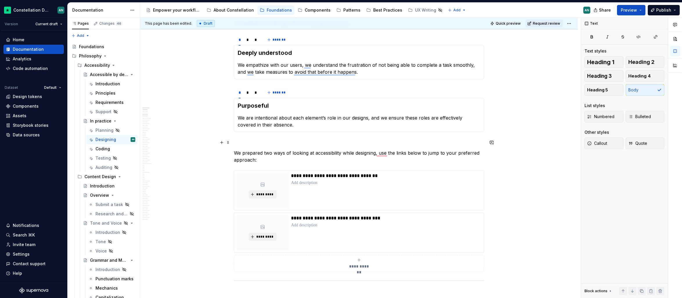
scroll to position [121, 0]
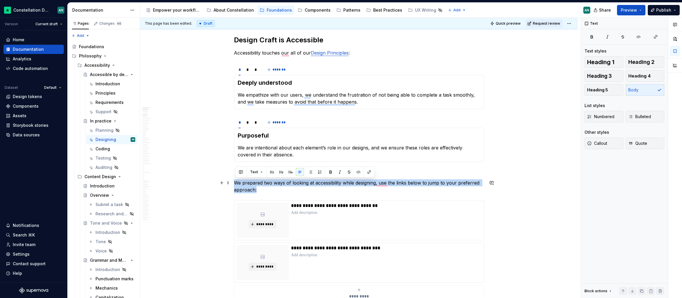
drag, startPoint x: 236, startPoint y: 182, endPoint x: 302, endPoint y: 191, distance: 67.0
click at [302, 191] on p "We prepared two ways of looking at accessibility while designing, use the links…" at bounding box center [359, 186] width 250 height 14
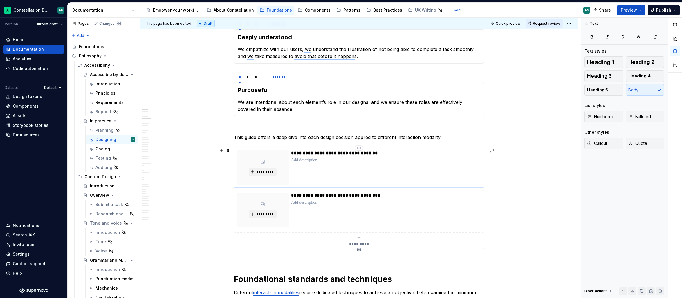
scroll to position [200, 0]
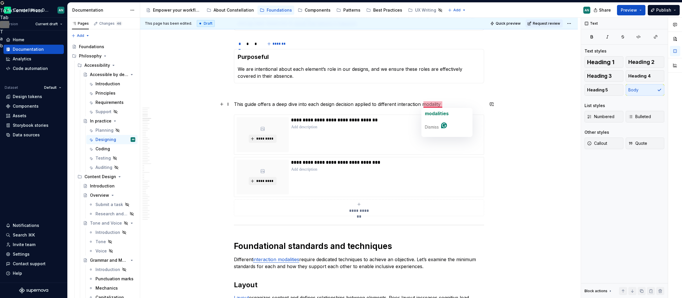
click at [419, 104] on p "This guide offers a deep dive into each design decision applied to different in…" at bounding box center [359, 104] width 250 height 7
click at [404, 105] on p "This guide offers a deep dive into each design decision applied to different in…" at bounding box center [359, 104] width 250 height 7
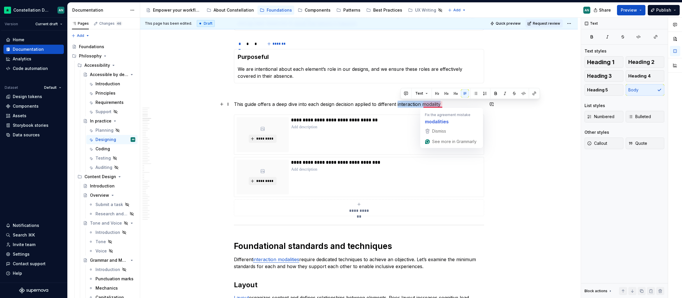
drag, startPoint x: 401, startPoint y: 104, endPoint x: 444, endPoint y: 105, distance: 43.5
click at [444, 105] on p "This guide offers a deep dive into each design decision applied to different in…" at bounding box center [359, 104] width 250 height 7
click at [446, 106] on p "This guide offers a deep dive into each design decision applied to different in…" at bounding box center [359, 104] width 250 height 7
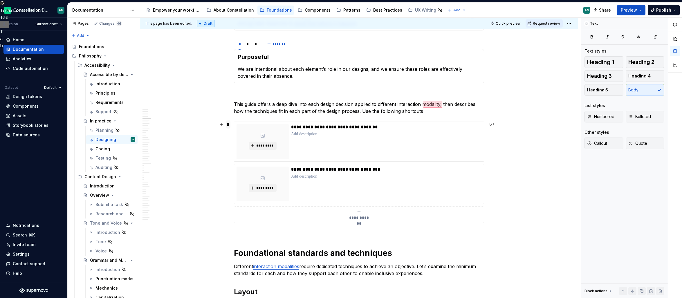
click at [228, 124] on span at bounding box center [228, 124] width 5 height 8
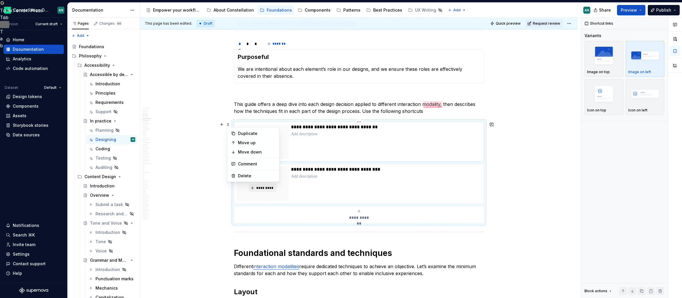
click at [400, 127] on p "**********" at bounding box center [386, 127] width 190 height 6
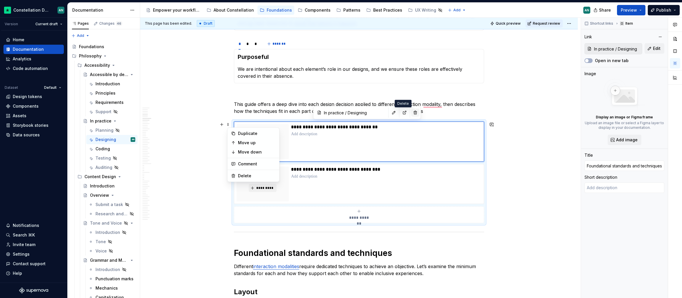
click at [411, 112] on button "button" at bounding box center [415, 112] width 8 height 8
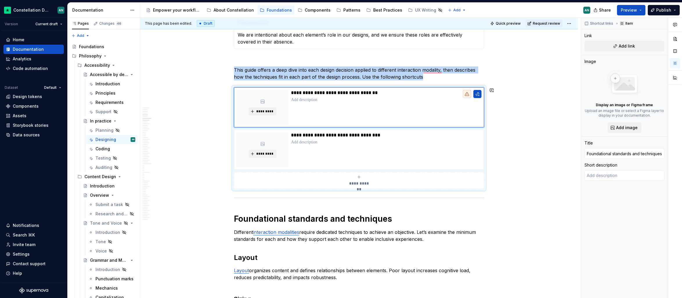
scroll to position [234, 0]
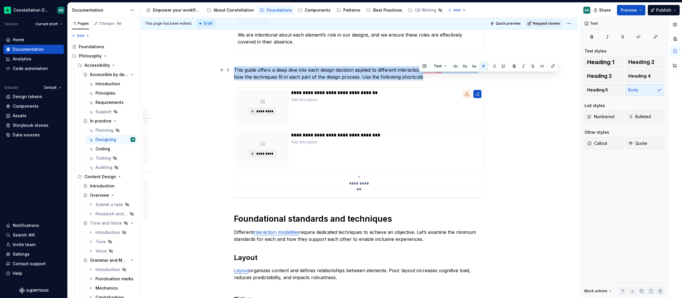
click at [419, 78] on p "This guide offers a deep dive into each design decision applied to different in…" at bounding box center [359, 73] width 250 height 14
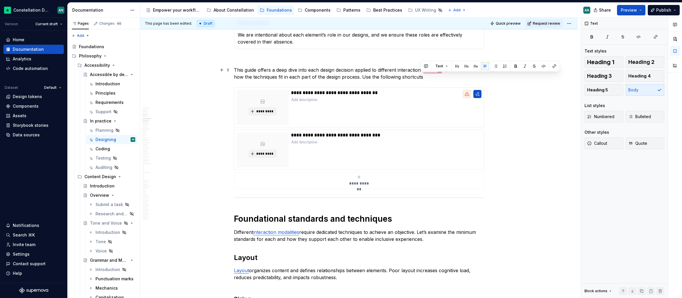
click at [427, 78] on p "This guide offers a deep dive into each design decision applied to different in…" at bounding box center [359, 73] width 250 height 14
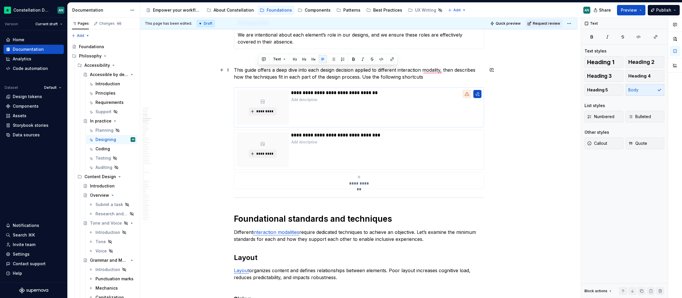
drag, startPoint x: 439, startPoint y: 77, endPoint x: 316, endPoint y: 107, distance: 126.4
click at [257, 70] on p "This guide offers a deep dive into each design decision applied to different in…" at bounding box center [359, 73] width 250 height 14
drag, startPoint x: 309, startPoint y: 194, endPoint x: 252, endPoint y: 78, distance: 129.6
drag, startPoint x: 246, startPoint y: 60, endPoint x: 320, endPoint y: 163, distance: 126.6
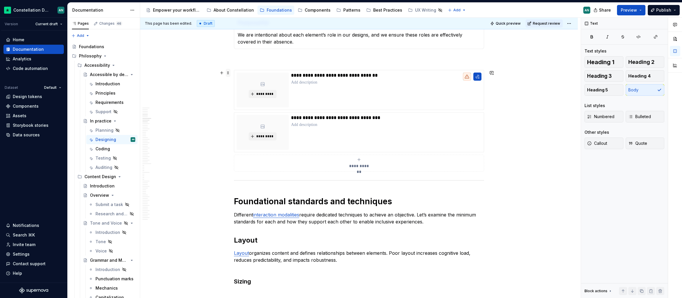
click at [230, 70] on span at bounding box center [228, 73] width 5 height 8
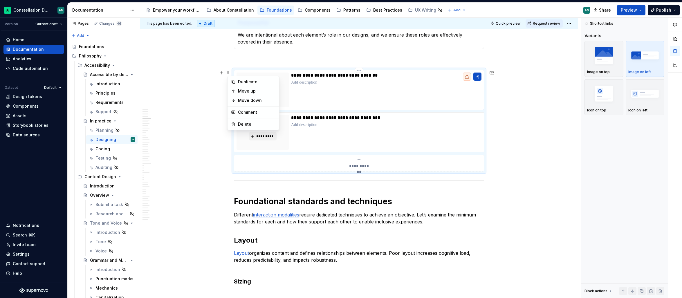
click at [431, 83] on p "To enrich screen reader interactions, please activate Accessibility in Grammarl…" at bounding box center [386, 82] width 190 height 6
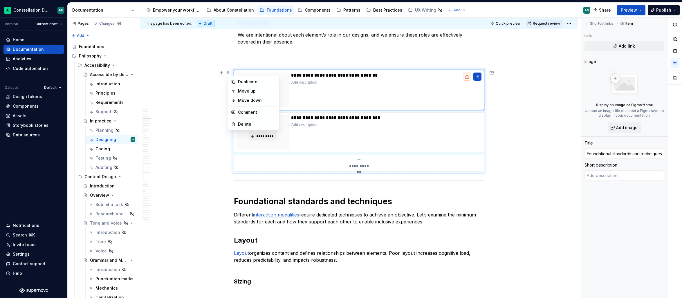
click at [484, 152] on div "**********" at bounding box center [359, 121] width 250 height 102
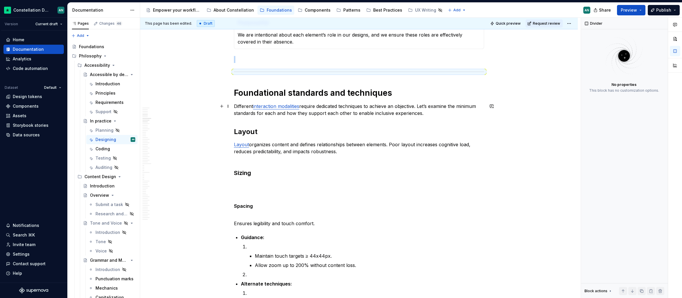
click at [422, 106] on p "Different interaction modalities require dedicated techniques to achieve an obj…" at bounding box center [359, 110] width 250 height 14
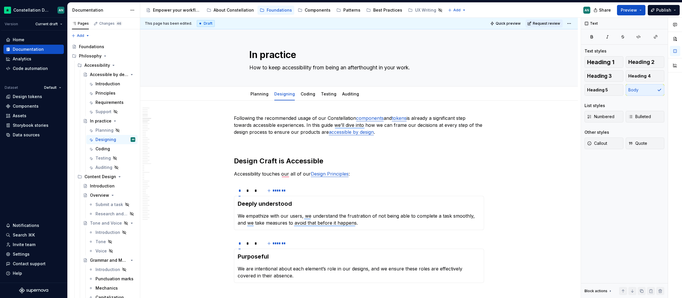
scroll to position [234, 0]
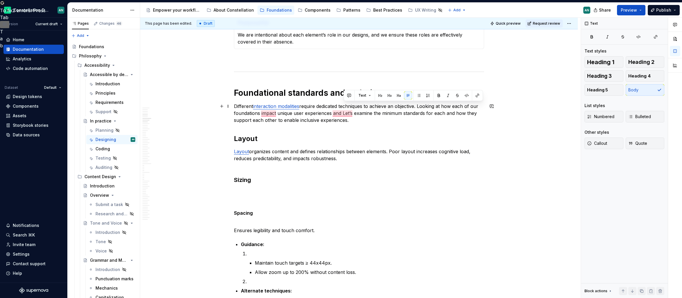
click at [422, 105] on p "Different interaction modalities require dedicated techniques to achieve an obj…" at bounding box center [359, 113] width 250 height 21
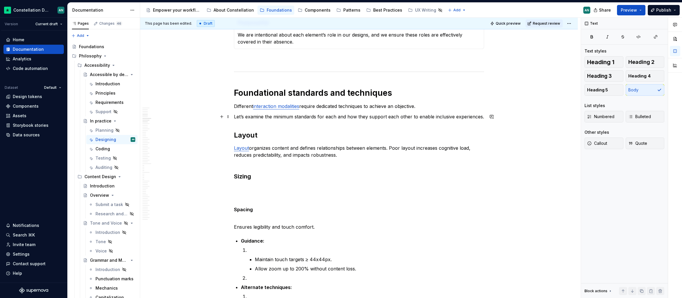
click at [484, 115] on p "Let’s examine the minimum standards for each and how they support each other to…" at bounding box center [359, 116] width 250 height 7
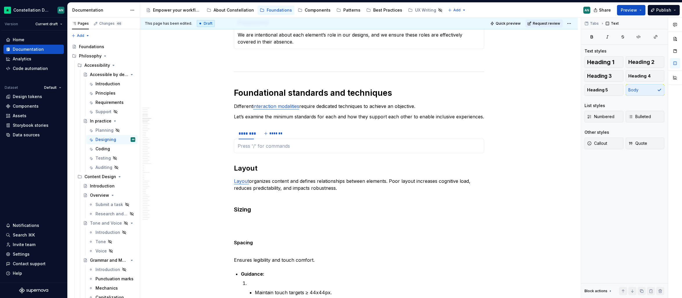
type textarea "*"
click at [395, 134] on div "******** *******" at bounding box center [359, 134] width 250 height 12
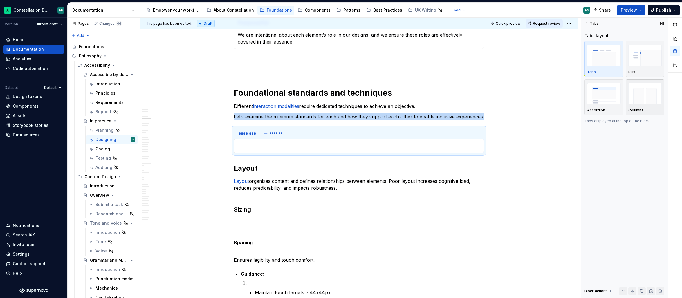
click at [637, 91] on img "button" at bounding box center [645, 93] width 34 height 21
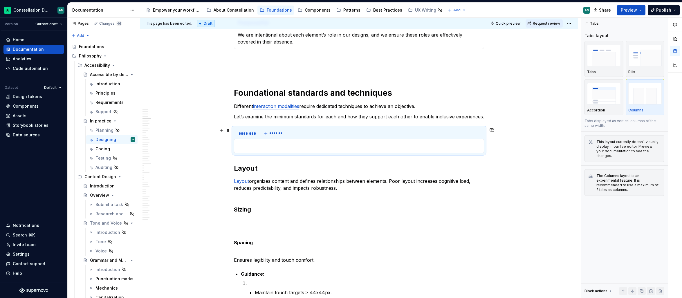
click at [274, 138] on div "******** *******" at bounding box center [259, 134] width 51 height 12
click at [274, 133] on span "*******" at bounding box center [275, 133] width 13 height 5
click at [251, 133] on div "********" at bounding box center [245, 134] width 15 height 6
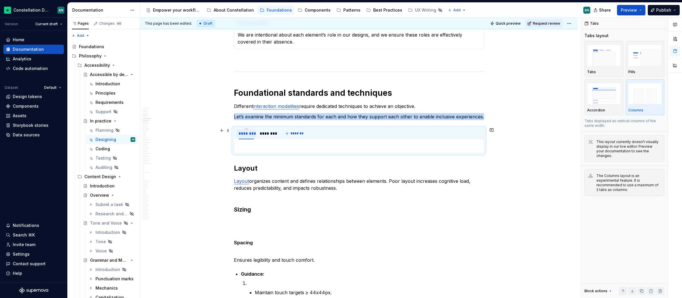
click at [250, 132] on div "********" at bounding box center [245, 134] width 15 height 6
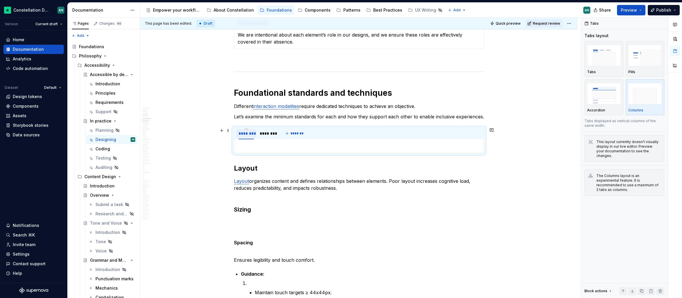
click at [250, 132] on div "********" at bounding box center [245, 134] width 15 height 6
type input "****"
click at [265, 133] on div "********" at bounding box center [261, 134] width 15 height 6
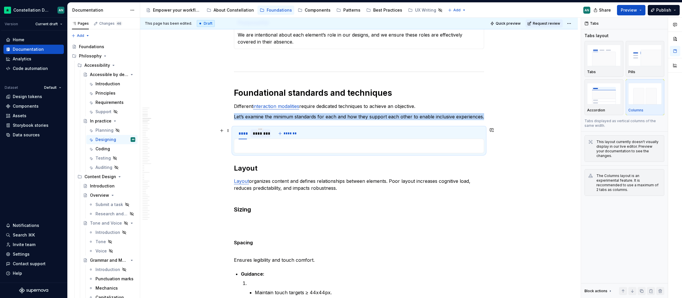
click at [265, 133] on div "********" at bounding box center [260, 134] width 15 height 6
click at [261, 129] on html "Constellation Design System AN Version Current draft Home Documentation Analyti…" at bounding box center [341, 149] width 682 height 298
click at [274, 137] on div "Edit name" at bounding box center [289, 138] width 38 height 6
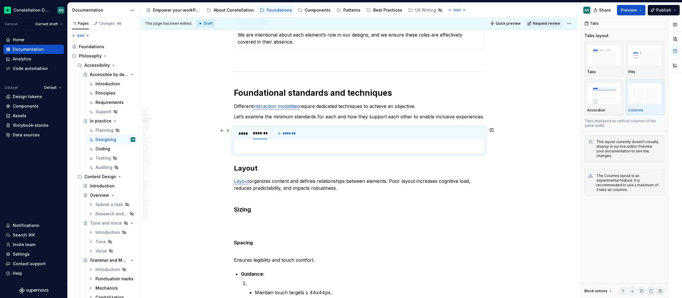
type input "**********"
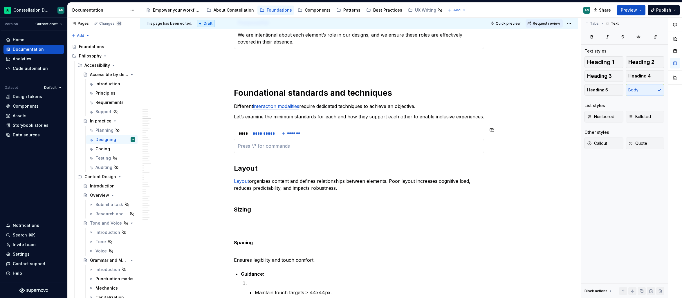
click at [259, 141] on div "To enrich screen reader interactions, please activate Accessibility in Grammarl…" at bounding box center [359, 146] width 250 height 15
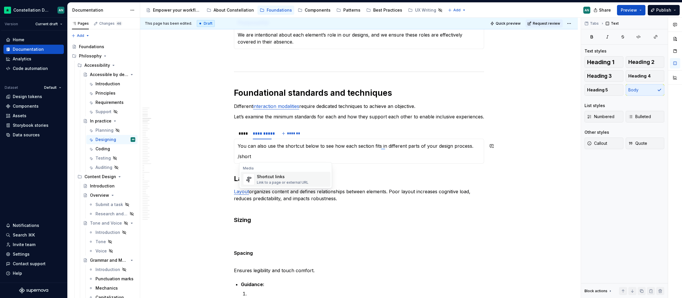
click at [276, 179] on div "Shortcut links" at bounding box center [283, 177] width 52 height 6
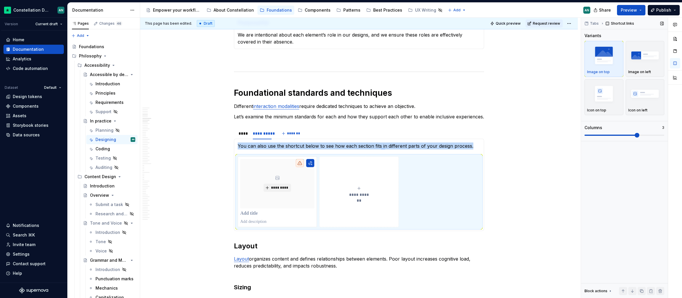
scroll to position [291, 0]
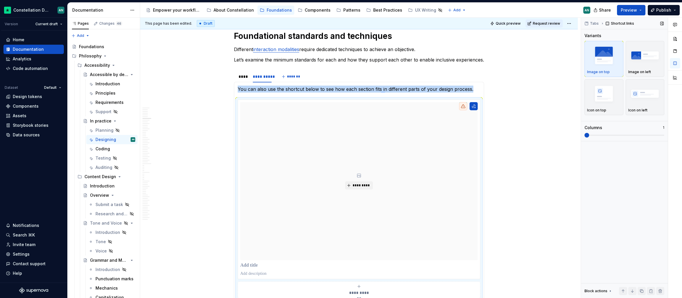
click at [584, 133] on span at bounding box center [586, 135] width 5 height 5
click at [649, 56] on img "button" at bounding box center [645, 55] width 34 height 21
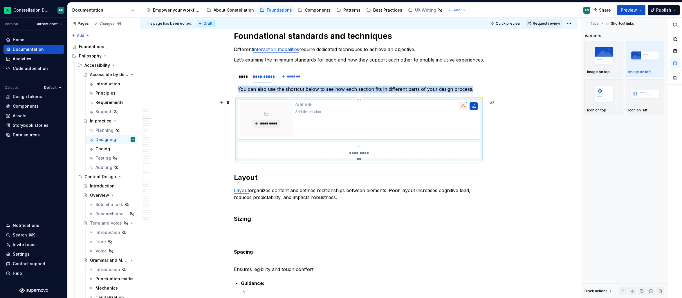
click at [392, 102] on p "To enrich screen reader interactions, please activate Accessibility in Grammarl…" at bounding box center [386, 105] width 183 height 6
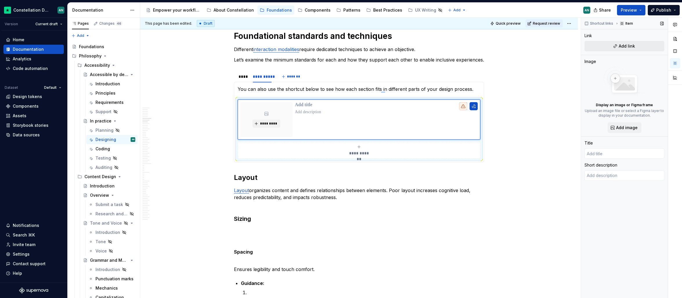
click at [619, 43] on span "Add link" at bounding box center [626, 46] width 16 height 6
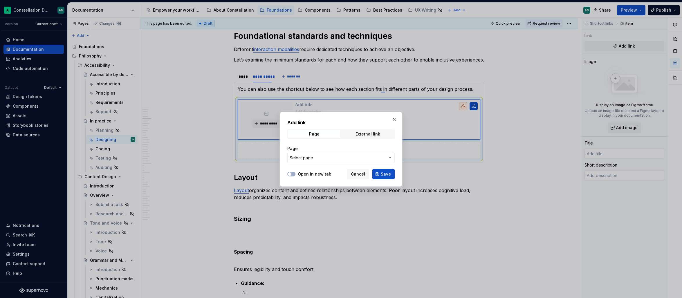
click at [316, 158] on span "Select page" at bounding box center [338, 158] width 96 height 6
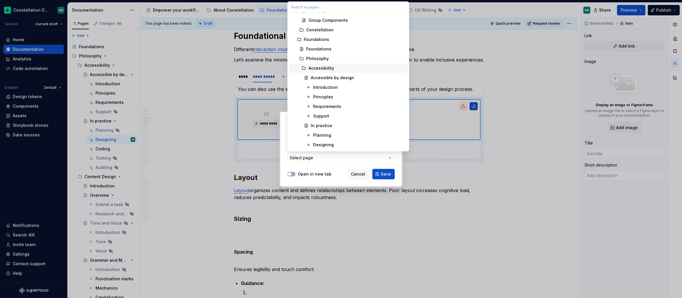
scroll to position [412, 0]
click at [342, 87] on div "Designing" at bounding box center [359, 85] width 92 height 6
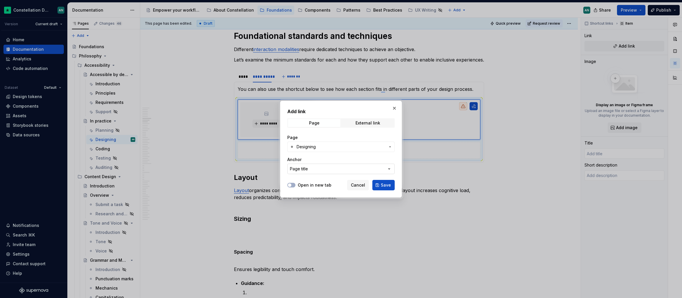
click at [317, 166] on button "Page title" at bounding box center [340, 169] width 107 height 10
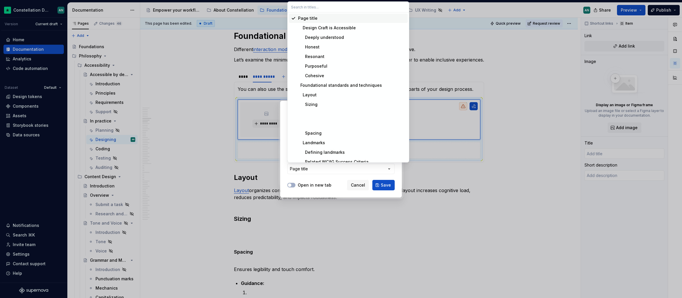
click at [317, 167] on div at bounding box center [341, 149] width 682 height 298
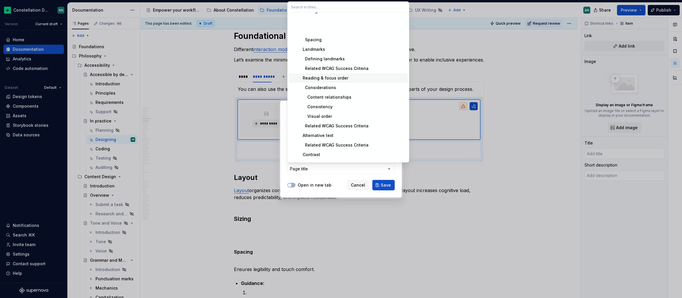
scroll to position [86, 0]
click at [331, 180] on div "Add link Page External link Page Designing Anchor Page title Open in new tab Ca…" at bounding box center [341, 149] width 682 height 298
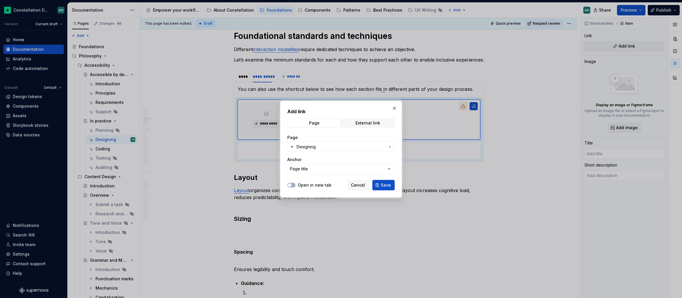
click at [330, 171] on button "Page title" at bounding box center [340, 169] width 107 height 10
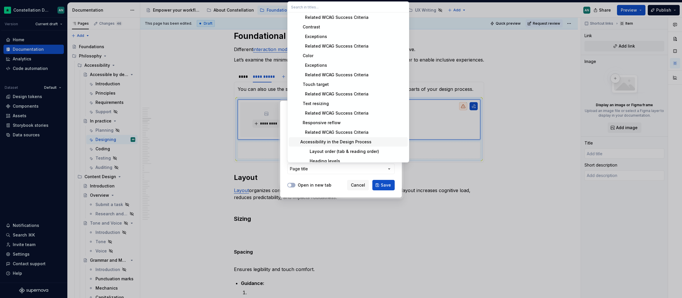
scroll to position [225, 0]
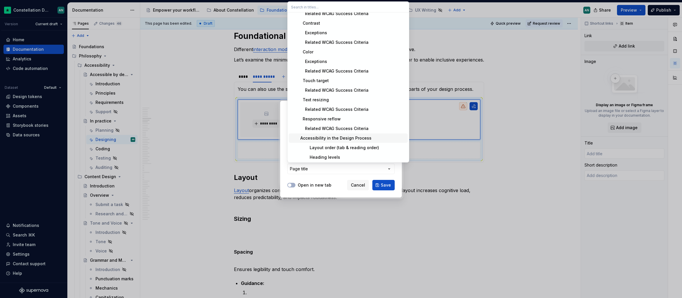
click at [359, 136] on div "Accessibility in the Design Process" at bounding box center [334, 138] width 73 height 6
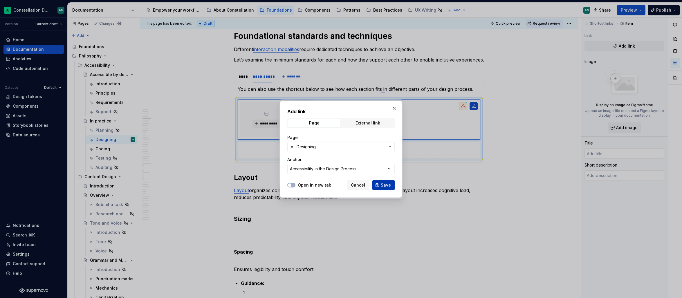
click at [386, 186] on span "Save" at bounding box center [386, 185] width 10 height 6
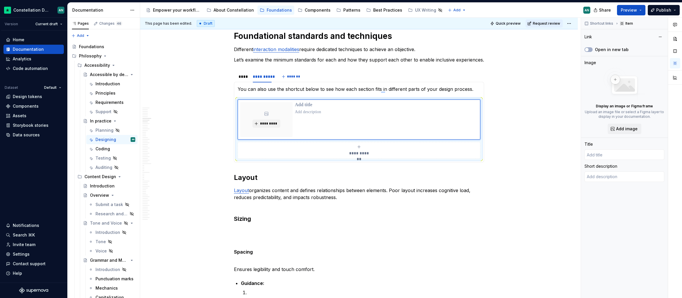
type textarea "*"
type input "Designing"
drag, startPoint x: 614, startPoint y: 157, endPoint x: 582, endPoint y: 149, distance: 32.6
click at [582, 149] on div "Shortcut links Item Link Open in new tab Image Display an image or Figma frame …" at bounding box center [624, 158] width 87 height 281
type textarea "*"
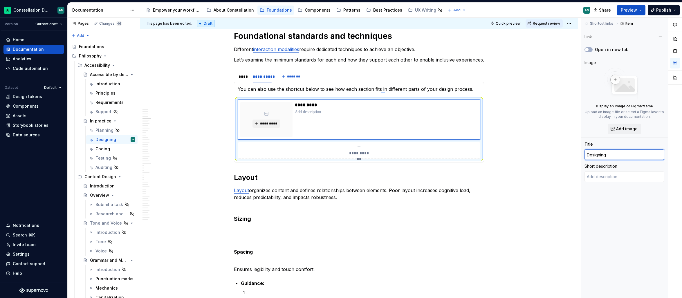
type input "A"
type textarea "*"
type input "Ac"
type textarea "*"
type input "Acc"
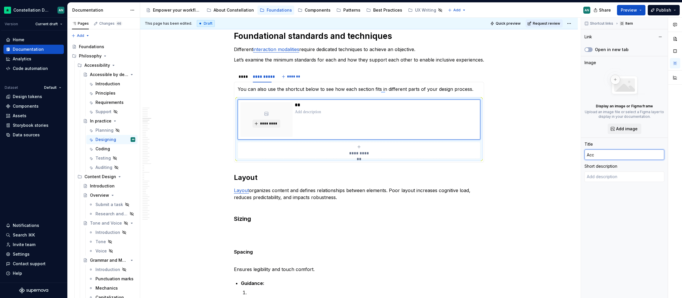
type textarea "*"
type input "Acce"
type textarea "*"
type input "Acces"
type textarea "*"
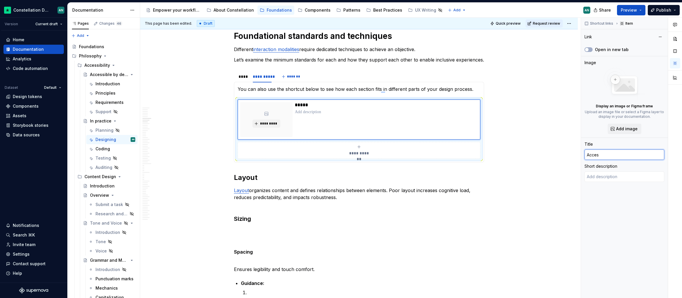
type input "Access"
type textarea "*"
type input "Accessi"
type textarea "*"
type input "Accessib"
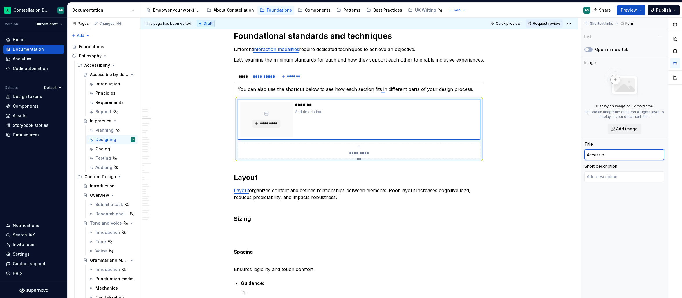
type textarea "*"
type input "Accessibi"
type textarea "*"
type input "Accessibil"
type textarea "*"
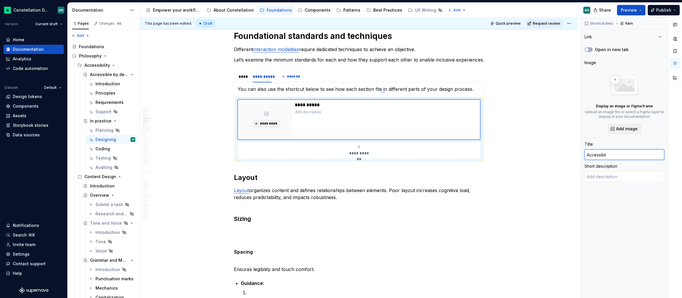
type input "Accessibili"
type textarea "*"
type input "Accessibilit"
type textarea "*"
type input "Accessibility"
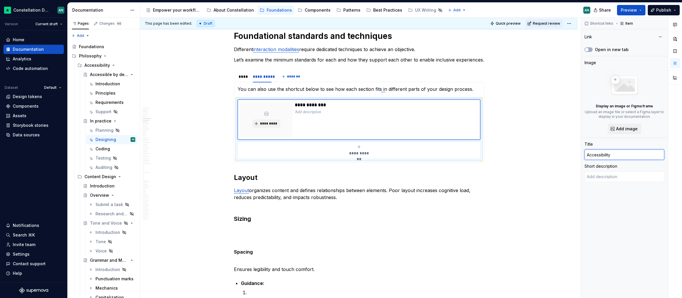
type textarea "*"
type input "Accessibility"
type textarea "*"
type input "Accessibility i"
type textarea "*"
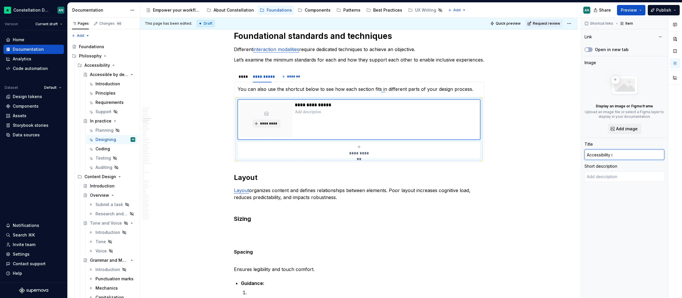
type input "Accessibility in"
type textarea "*"
type input "Accessibility in"
type textarea "*"
type input "Accessibility in t"
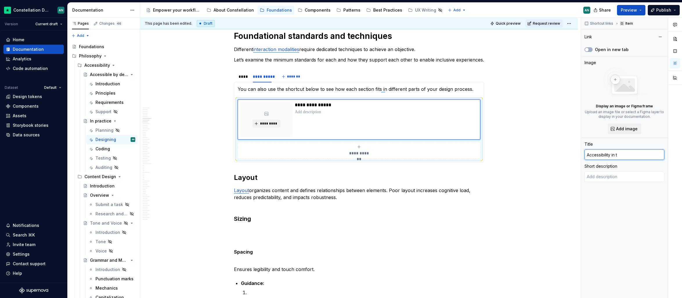
type textarea "*"
type input "Accessibility in th"
type textarea "*"
type input "Accessibility in the"
type textarea "*"
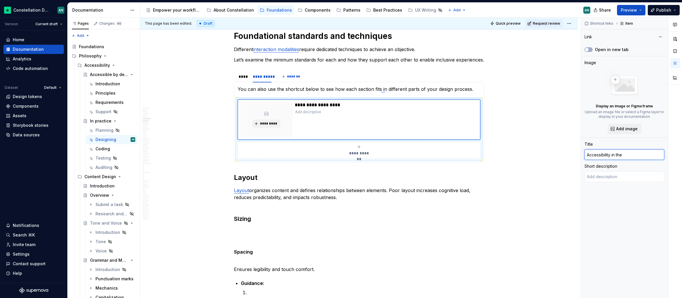
type input "Accessibility in the"
type textarea "*"
type input "Accessibility in the d"
type textarea "*"
type input "Accessibility in the de"
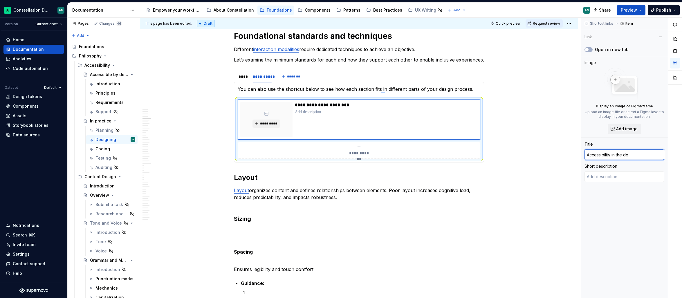
type textarea "*"
type input "Accessibility in the desi"
type textarea "*"
type input "Accessibility in the desig"
type textarea "*"
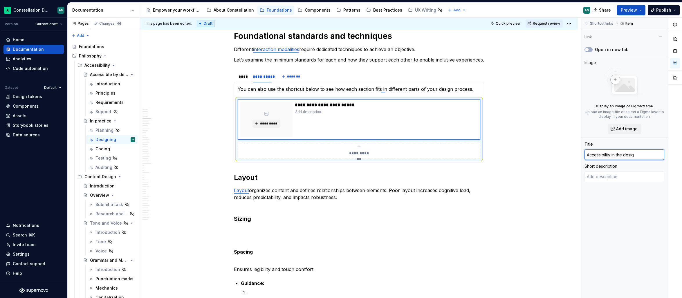
type input "Accessibility in the design"
type textarea "*"
type input "Accessibility in the design"
type textarea "*"
type input "Accessibility in the design pr"
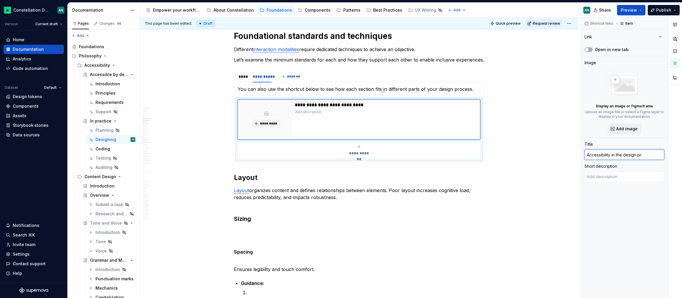
type textarea "*"
type input "Accessibility in the design pro"
type textarea "*"
type input "Accessibility in the design proc"
type textarea "*"
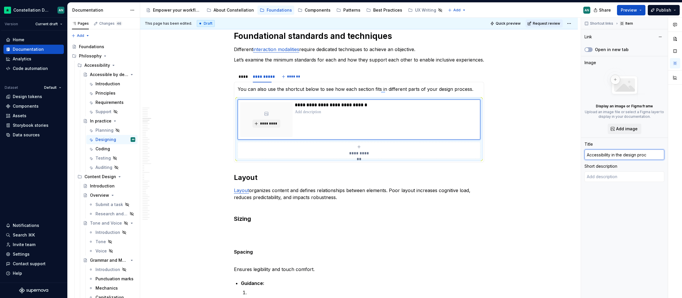
type input "Accessibility in the design proce"
type textarea "*"
type input "Accessibility in the design proces"
type textarea "*"
type input "Accessibility in the design process"
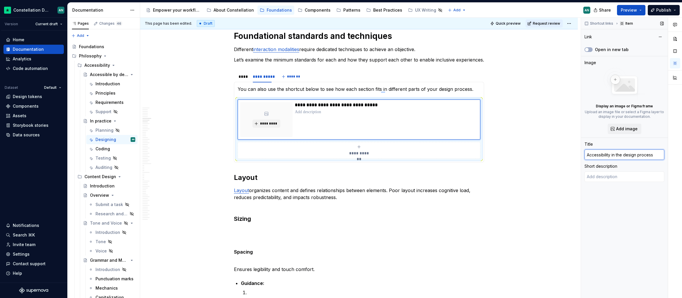
click at [587, 154] on input "Accessibility in the design process" at bounding box center [624, 154] width 80 height 10
type textarea "*"
type input "Eccessibility in the design process"
type textarea "*"
type input "Emccessibility in the design process"
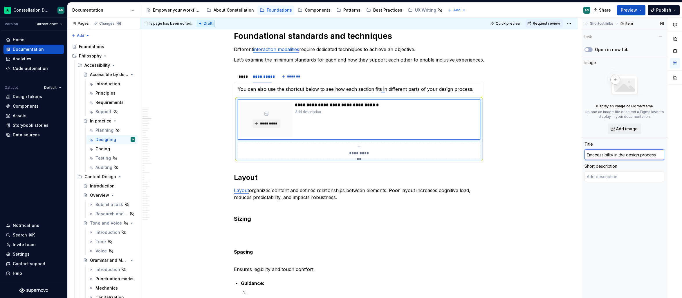
type textarea "*"
type input "Embccessibility in the design process"
type textarea "*"
type input "Embeccessibility in the design process"
type textarea "*"
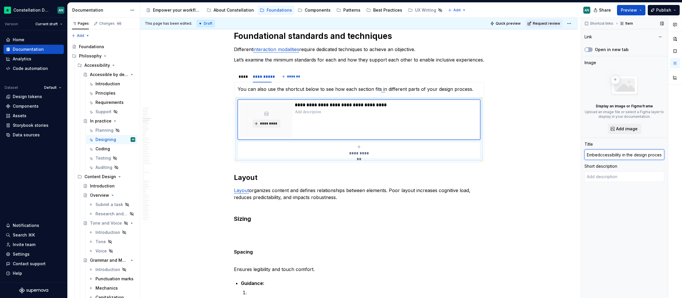
type input "Embeddccessibility in the design process"
type textarea "*"
type input "Embeddiccessibility in the design process"
type textarea "*"
type input "Embeddingccessibility in the design process"
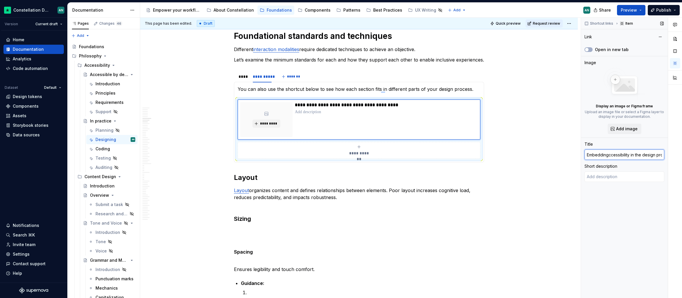
type textarea "*"
type input "Embedding ccessibility in the design process"
type textarea "*"
type input "Embedding accessibility in the design process"
click at [524, 167] on div "This page has been edited. Draft Quick preview Request review In practice How t…" at bounding box center [360, 158] width 440 height 281
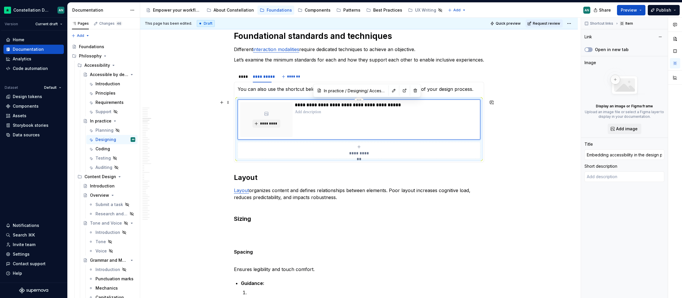
click at [342, 115] on div "**********" at bounding box center [386, 119] width 183 height 35
click at [358, 124] on div "**********" at bounding box center [386, 119] width 183 height 35
click at [324, 113] on p "To enrich screen reader interactions, please activate Accessibility in Grammarl…" at bounding box center [386, 112] width 183 height 6
click at [329, 75] on div "**********" at bounding box center [359, 77] width 250 height 12
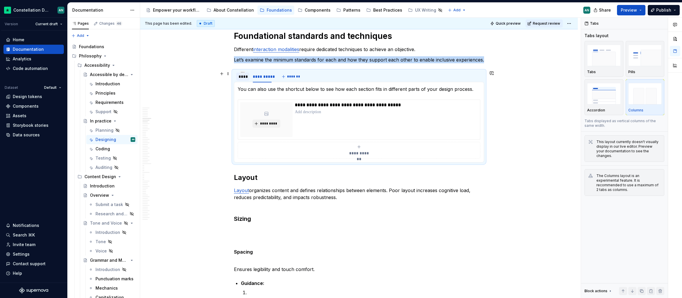
click at [244, 75] on div "****" at bounding box center [242, 77] width 8 height 6
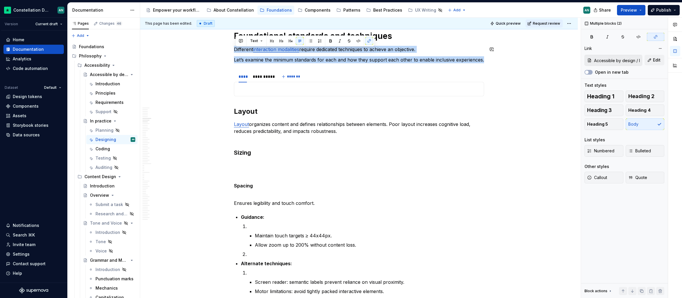
scroll to position [287, 0]
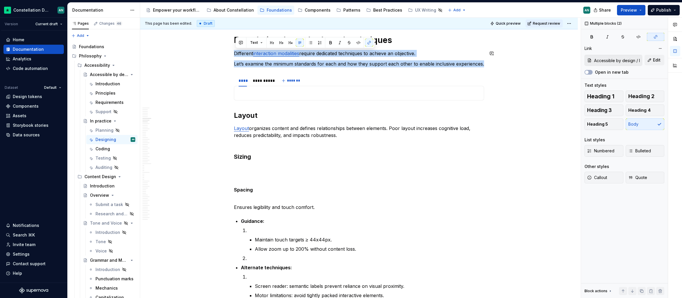
drag, startPoint x: 484, startPoint y: 60, endPoint x: 221, endPoint y: 48, distance: 263.1
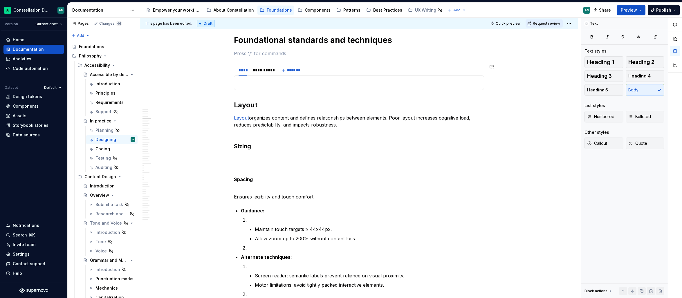
click at [258, 79] on p "To enrich screen reader interactions, please activate Accessibility in Grammarl…" at bounding box center [359, 82] width 243 height 7
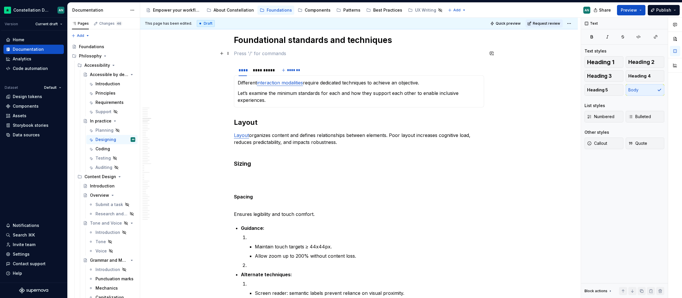
click at [258, 56] on p "To enrich screen reader interactions, please activate Accessibility in Grammarl…" at bounding box center [359, 53] width 250 height 7
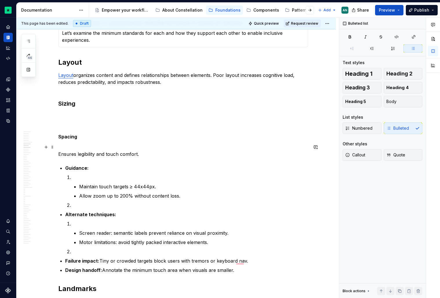
scroll to position [338, 0]
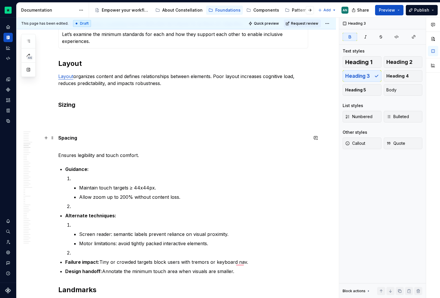
click at [81, 138] on p "Spacing" at bounding box center [183, 137] width 250 height 7
click at [400, 63] on span "Heading 2" at bounding box center [400, 62] width 26 height 6
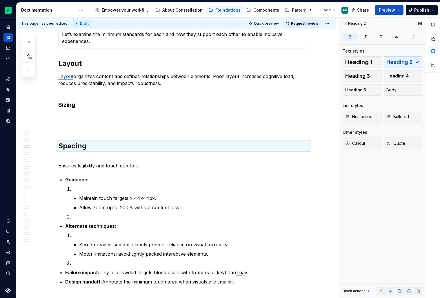
click at [395, 82] on div "Heading 1 Heading 2 Heading 3 Heading 4 Heading 5 Body" at bounding box center [383, 75] width 80 height 39
click at [396, 77] on span "Heading 4" at bounding box center [398, 76] width 22 height 6
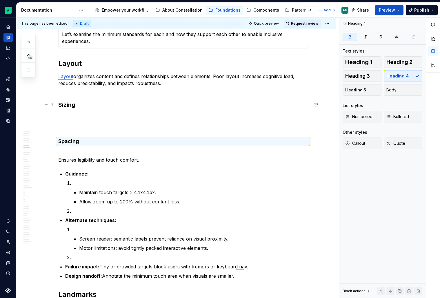
click at [69, 107] on strong "Sizing" at bounding box center [66, 104] width 17 height 7
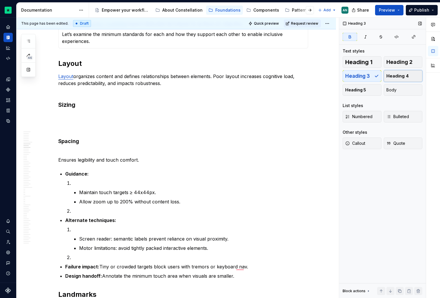
click at [391, 77] on span "Heading 4" at bounding box center [398, 76] width 22 height 6
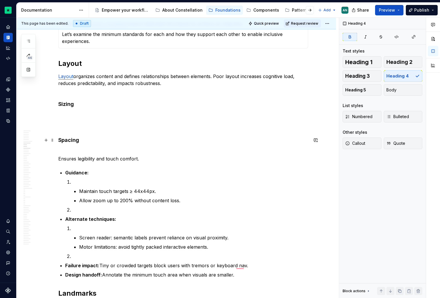
click at [73, 138] on strong "Spacing" at bounding box center [68, 140] width 21 height 6
click at [97, 161] on p "Ensures legibility and touch comfort." at bounding box center [183, 155] width 250 height 14
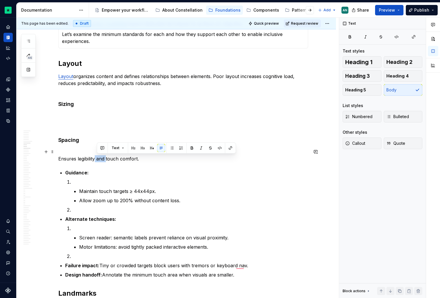
drag, startPoint x: 107, startPoint y: 159, endPoint x: 96, endPoint y: 160, distance: 11.1
click at [96, 160] on p "Ensures legibility and touch comfort." at bounding box center [183, 155] width 250 height 14
click at [131, 158] on p "Ensures legibility, touch comfort." at bounding box center [183, 155] width 250 height 14
click at [78, 160] on p "Ensures legibility, touch comfort, and relationships." at bounding box center [183, 155] width 250 height 14
click at [143, 160] on p "Ensures legibility, touch comfort, and relationships." at bounding box center [183, 155] width 250 height 14
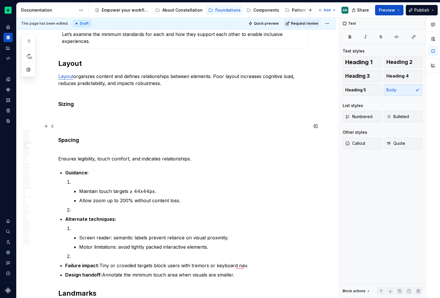
click at [75, 123] on p "To enrich screen reader interactions, please activate Accessibility in Grammarl…" at bounding box center [183, 126] width 250 height 7
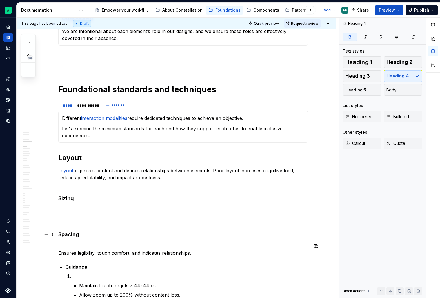
scroll to position [228, 0]
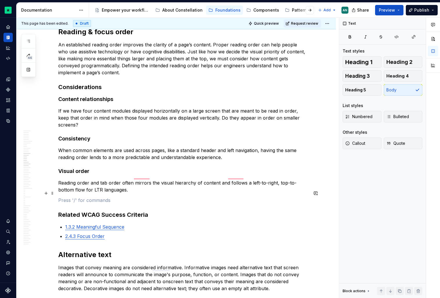
click at [131, 197] on p "To enrich screen reader interactions, please activate Accessibility in Grammarl…" at bounding box center [183, 200] width 250 height 7
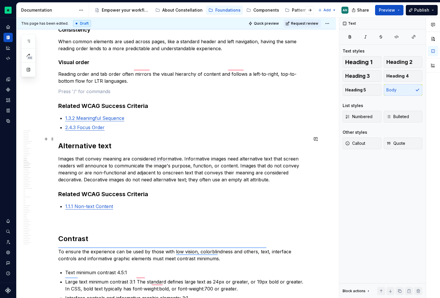
click at [59, 142] on strong "Alternative text" at bounding box center [84, 146] width 53 height 8
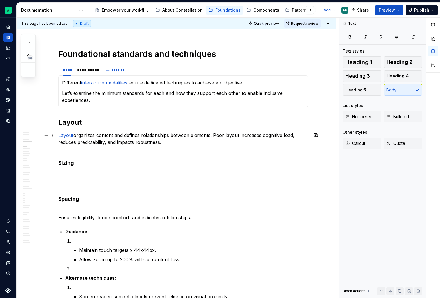
click at [167, 143] on p "Layout organizes content and defines relationships between elements. Poor layou…" at bounding box center [183, 142] width 250 height 21
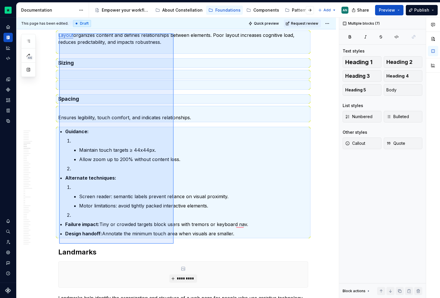
drag, startPoint x: 59, startPoint y: 133, endPoint x: 174, endPoint y: 244, distance: 159.0
click at [174, 244] on div "This page has been edited. Draft Quick preview Request review In practice How t…" at bounding box center [178, 158] width 323 height 281
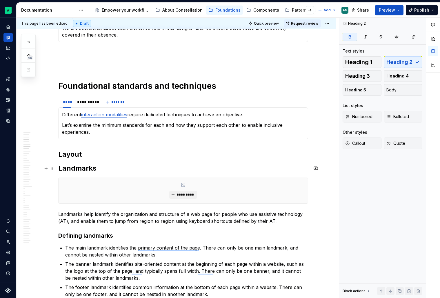
click at [81, 167] on strong "Landmarks" at bounding box center [77, 168] width 38 height 8
click at [365, 75] on span "Heading 3" at bounding box center [358, 76] width 25 height 6
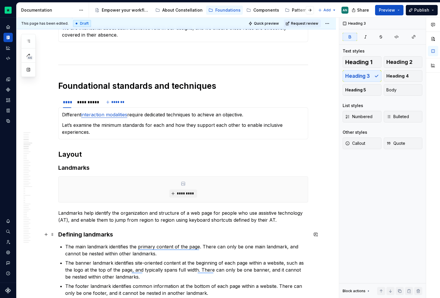
click at [100, 236] on strong "Defining landmarks" at bounding box center [85, 234] width 55 height 7
click at [398, 76] on span "Heading 4" at bounding box center [398, 76] width 22 height 6
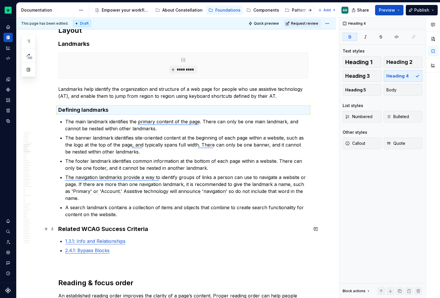
click at [141, 229] on strong "Related WCAG Success Criteria" at bounding box center [103, 228] width 90 height 7
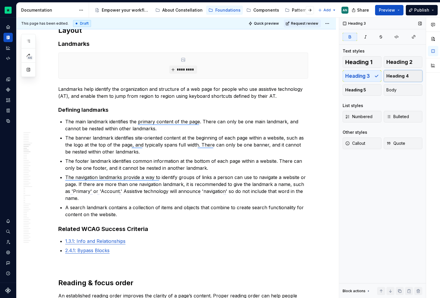
click at [399, 78] on span "Heading 4" at bounding box center [398, 76] width 22 height 6
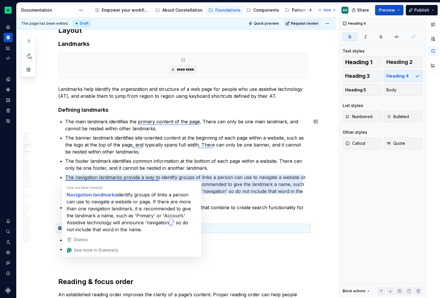
click at [245, 182] on p "The navigation landmarks provide a way to identify groups of links a person can…" at bounding box center [186, 188] width 243 height 28
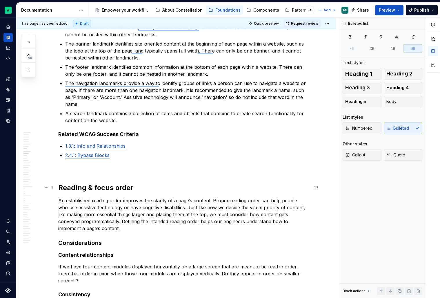
click at [99, 188] on strong "Reading & focus order" at bounding box center [95, 187] width 75 height 8
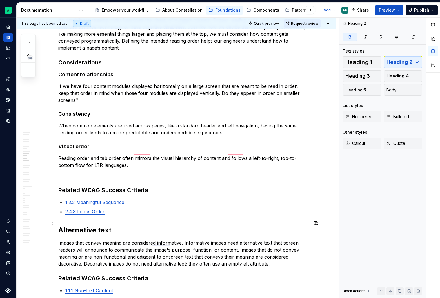
click at [74, 226] on strong "Alternative text" at bounding box center [84, 230] width 53 height 8
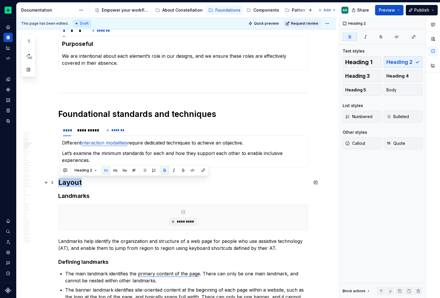
drag, startPoint x: 86, startPoint y: 183, endPoint x: 58, endPoint y: 182, distance: 27.9
copy strong "Layout"
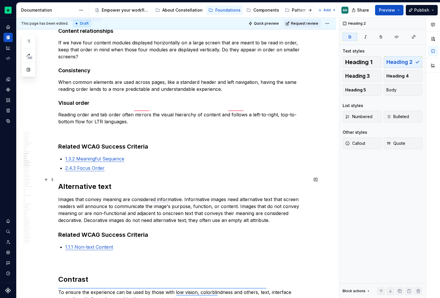
click at [61, 183] on strong "Alternative text" at bounding box center [84, 186] width 53 height 8
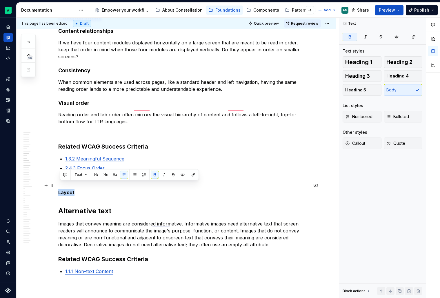
drag, startPoint x: 82, startPoint y: 187, endPoint x: 58, endPoint y: 185, distance: 24.1
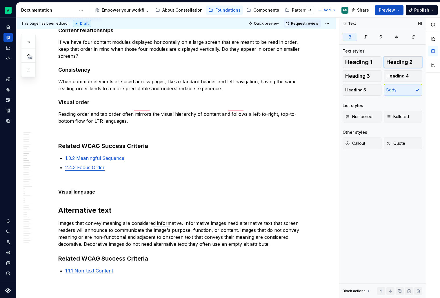
click at [388, 63] on span "Heading 2" at bounding box center [400, 62] width 26 height 6
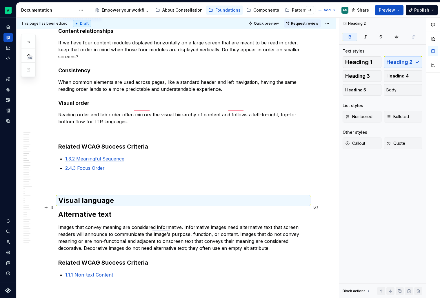
click at [80, 210] on strong "Alternative text" at bounding box center [84, 214] width 53 height 8
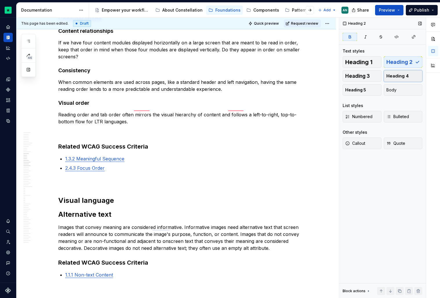
click at [401, 78] on span "Heading 4" at bounding box center [398, 76] width 22 height 6
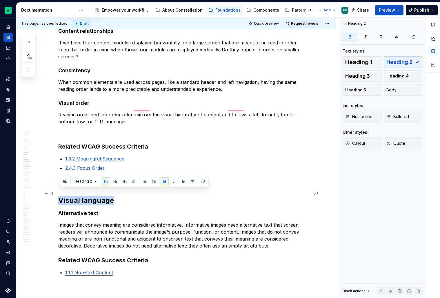
drag, startPoint x: 61, startPoint y: 195, endPoint x: 115, endPoint y: 190, distance: 53.9
click at [115, 196] on h2 "Visual language" at bounding box center [183, 200] width 250 height 9
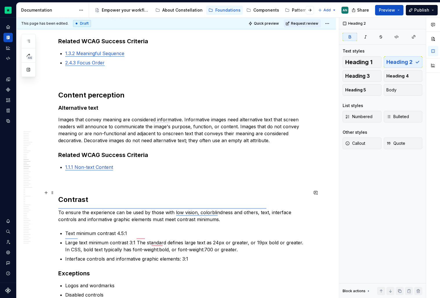
click at [94, 195] on h2 "Contrast" at bounding box center [183, 199] width 250 height 9
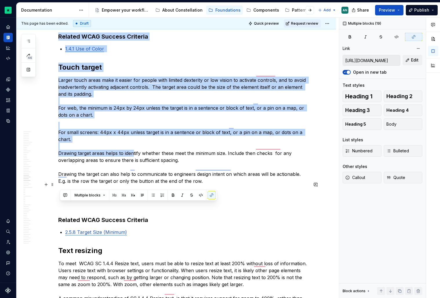
drag, startPoint x: 60, startPoint y: 191, endPoint x: 135, endPoint y: 144, distance: 88.4
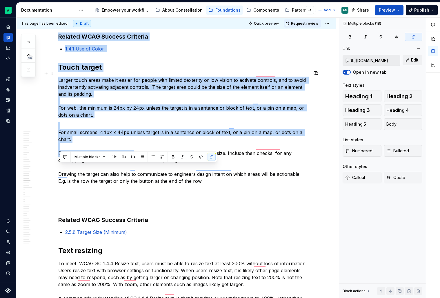
click at [129, 100] on p "Larger touch areas make it easier for people with limited dexterity or [MEDICAL…" at bounding box center [183, 98] width 250 height 42
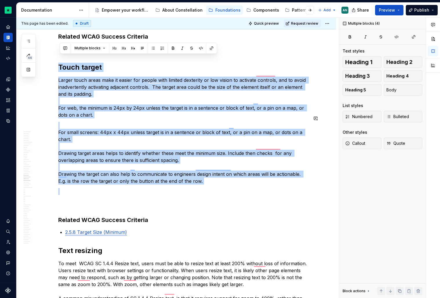
drag, startPoint x: 61, startPoint y: 62, endPoint x: 258, endPoint y: 178, distance: 228.9
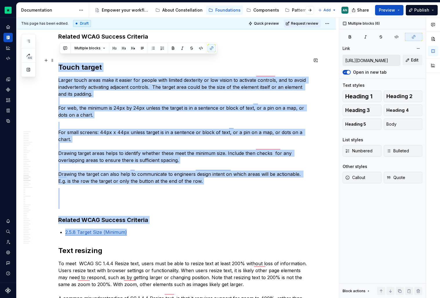
drag, startPoint x: 172, startPoint y: 227, endPoint x: 60, endPoint y: 59, distance: 202.9
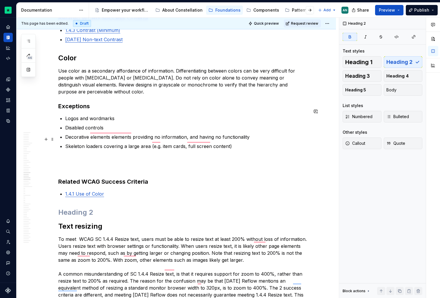
scroll to position [1119, 0]
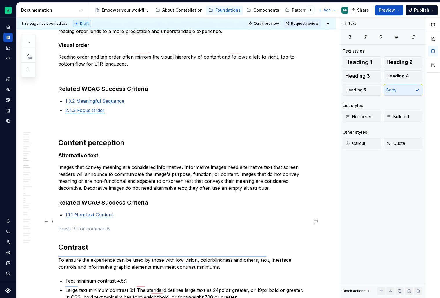
click at [84, 225] on p "To enrich screen reader interactions, please activate Accessibility in Grammarl…" at bounding box center [183, 228] width 250 height 7
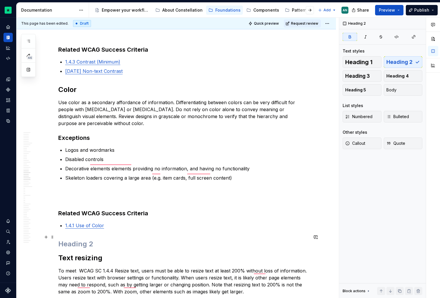
click at [63, 239] on h2 "To enrich screen reader interactions, please activate Accessibility in Grammarl…" at bounding box center [183, 243] width 250 height 9
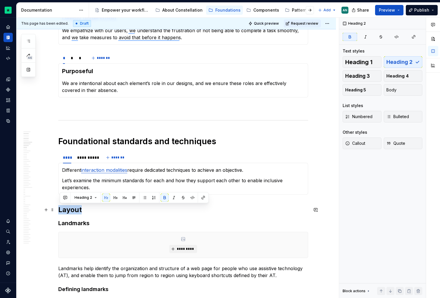
drag, startPoint x: 85, startPoint y: 210, endPoint x: 59, endPoint y: 205, distance: 25.8
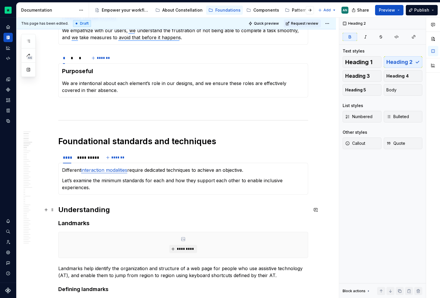
click at [60, 209] on strong "Understanding" at bounding box center [84, 209] width 52 height 8
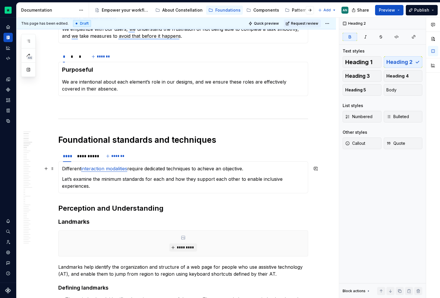
scroll to position [187, 0]
type textarea "*"
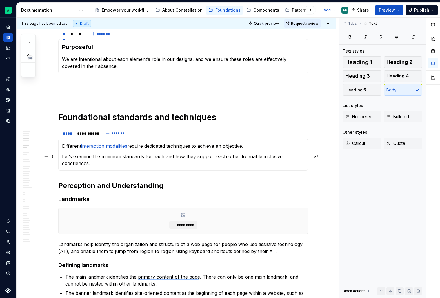
click at [106, 162] on p "Let’s examine the minimum standards for each and how they support each other to…" at bounding box center [183, 160] width 243 height 14
click at [158, 158] on p "Let’s examine the minimum standards for each and how they support each other to…" at bounding box center [183, 160] width 243 height 14
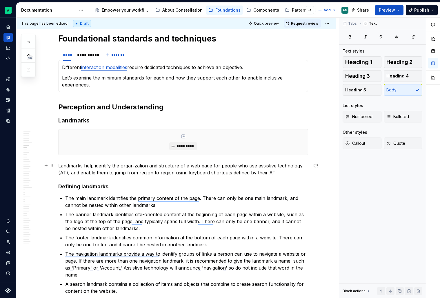
scroll to position [291, 0]
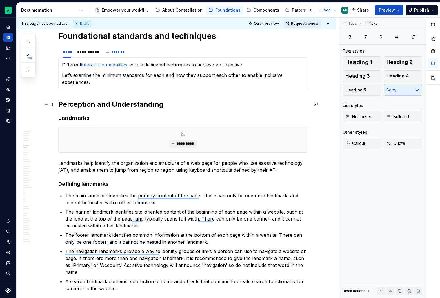
click at [161, 100] on strong "Perception and Understanding" at bounding box center [110, 104] width 105 height 8
click at [61, 107] on strong "Perception and Understanding" at bounding box center [110, 104] width 105 height 8
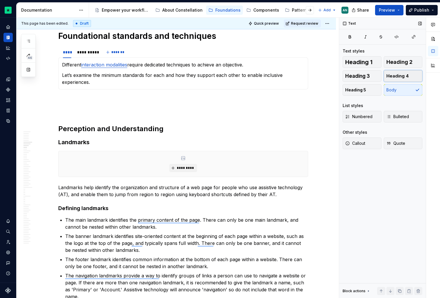
click at [400, 75] on span "Heading 4" at bounding box center [398, 76] width 22 height 6
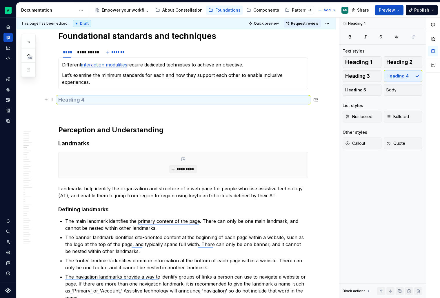
click at [73, 100] on h4 "To enrich screen reader interactions, please activate Accessibility in Grammarl…" at bounding box center [183, 99] width 250 height 7
click at [77, 79] on p "Let’s examine the minimum standards for each and how they support each other to…" at bounding box center [183, 79] width 243 height 14
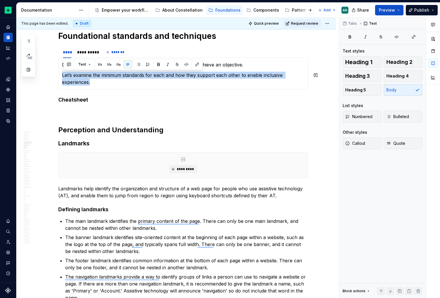
drag, startPoint x: 97, startPoint y: 79, endPoint x: 62, endPoint y: 75, distance: 35.1
click at [62, 75] on div "**********" at bounding box center [183, 73] width 250 height 32
copy p "Let’s examine the minimum standards for each and how they support each other to…"
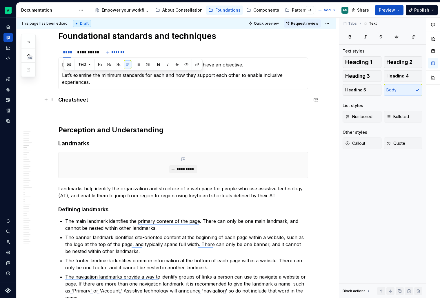
click at [100, 100] on h4 "Cheatsheet" at bounding box center [183, 99] width 250 height 7
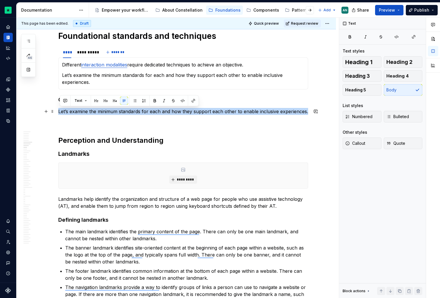
click at [61, 112] on p "Let’s examine the minimum standards for each and how they support each other to…" at bounding box center [183, 111] width 250 height 7
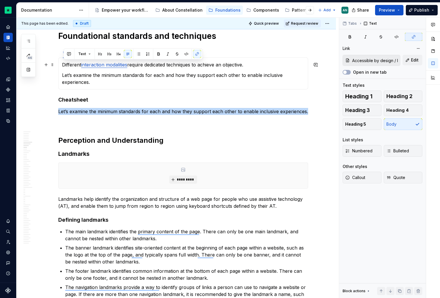
drag, startPoint x: 263, startPoint y: 66, endPoint x: 64, endPoint y: 65, distance: 198.1
click at [64, 65] on p "Different interaction modalities require dedicated techniques to achieve an obj…" at bounding box center [183, 64] width 243 height 7
copy p "Different interaction modalities require dedicated techniques to achieve an obj…"
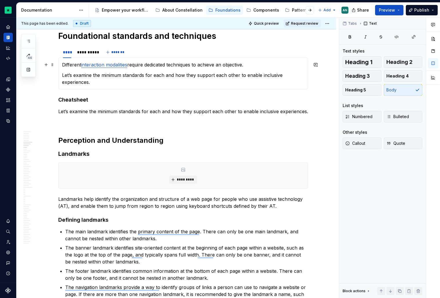
click at [256, 63] on p "Different interaction modalities require dedicated techniques to achieve an obj…" at bounding box center [183, 64] width 243 height 7
click at [124, 112] on p "Let’s examine the minimum standards for each and how they support each other to…" at bounding box center [183, 111] width 250 height 7
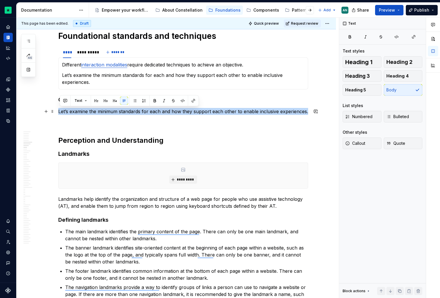
drag, startPoint x: 61, startPoint y: 113, endPoint x: 310, endPoint y: 110, distance: 249.5
click at [140, 114] on p "Let’s examine the minimum standards for each and how they support each other to…" at bounding box center [183, 111] width 250 height 7
drag, startPoint x: 99, startPoint y: 113, endPoint x: 309, endPoint y: 108, distance: 209.8
click at [308, 108] on p "Let’s examine the minimum standards for each and how they support each other to…" at bounding box center [183, 111] width 250 height 7
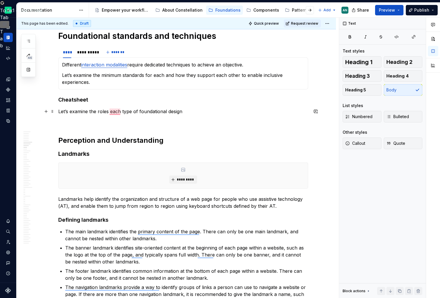
click at [125, 112] on p "Let’s examine the roles each type of foundational design" at bounding box center [183, 111] width 250 height 7
click at [108, 112] on p "Let’s examine the roles each design foundation plays" at bounding box center [183, 111] width 250 height 7
click at [180, 113] on p "Let’s examine the roles each design foundation plays" at bounding box center [183, 111] width 250 height 7
click at [111, 113] on p "Let’s examine the roles each design foundation play" at bounding box center [183, 111] width 250 height 7
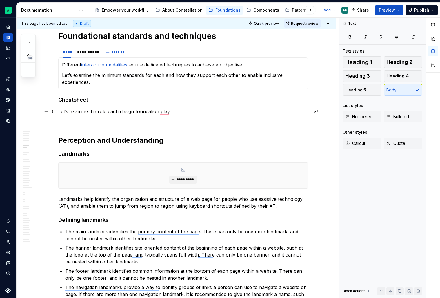
click at [175, 114] on p "Let’s examine the role each design foundation play" at bounding box center [183, 111] width 250 height 7
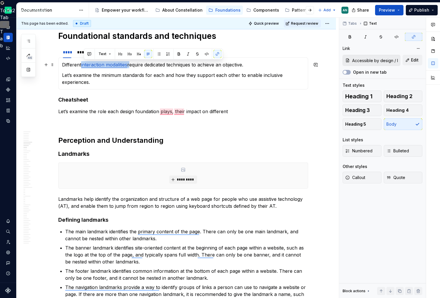
drag, startPoint x: 131, startPoint y: 66, endPoint x: 84, endPoint y: 63, distance: 47.7
click at [84, 63] on p "Different interaction modalities require dedicated techniques to achieve an obj…" at bounding box center [183, 64] width 243 height 7
copy p "interaction modalities"
click at [234, 114] on p "Let’s examine the role each design foundation plays, their impact on different" at bounding box center [183, 111] width 250 height 7
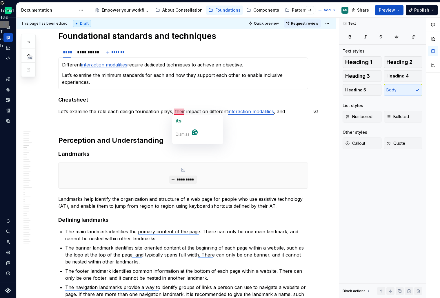
click at [185, 118] on button "its" at bounding box center [197, 120] width 49 height 9
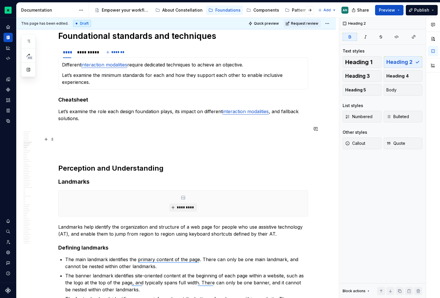
click at [80, 136] on p "To enrich screen reader interactions, please activate Accessibility in Grammarl…" at bounding box center [183, 139] width 250 height 7
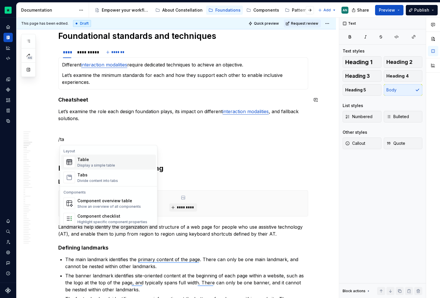
click at [128, 164] on div "Table Display a simple table" at bounding box center [115, 162] width 76 height 12
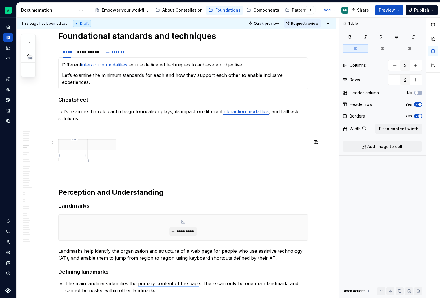
click at [68, 158] on p "To enrich screen reader interactions, please activate Accessibility in Grammarl…" at bounding box center [73, 156] width 22 height 6
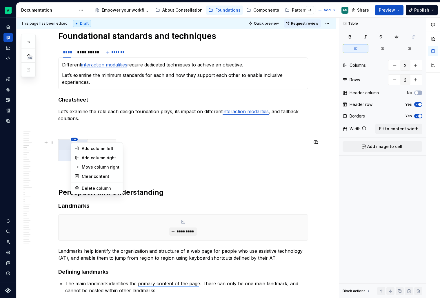
click at [73, 140] on html "Constellation Design System AN Dataset Default Documentation Accessibility guid…" at bounding box center [220, 149] width 440 height 298
click at [65, 148] on html "Constellation Design System AN Dataset Default Documentation Accessibility guid…" at bounding box center [220, 149] width 440 height 298
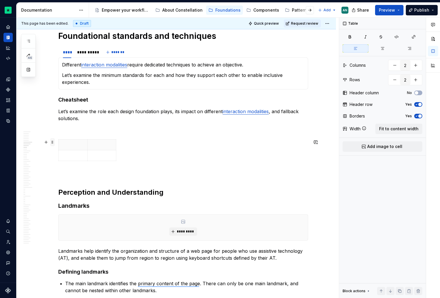
click at [51, 143] on div at bounding box center [48, 142] width 13 height 8
click at [419, 103] on span "button" at bounding box center [420, 104] width 3 height 3
click at [118, 149] on icon "button" at bounding box center [117, 150] width 5 height 5
drag, startPoint x: 128, startPoint y: 147, endPoint x: 151, endPoint y: 147, distance: 23.5
click at [153, 151] on icon "button" at bounding box center [151, 150] width 5 height 5
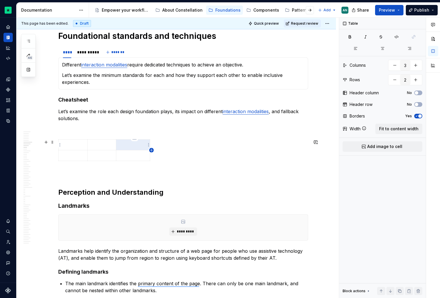
type input "4"
drag, startPoint x: 162, startPoint y: 145, endPoint x: 186, endPoint y: 145, distance: 24.4
click at [80, 155] on p "To enrich screen reader interactions, please activate Accessibility in Grammarl…" at bounding box center [73, 156] width 22 height 6
drag, startPoint x: 117, startPoint y: 147, endPoint x: 172, endPoint y: 149, distance: 54.9
drag, startPoint x: 207, startPoint y: 146, endPoint x: 236, endPoint y: 145, distance: 28.7
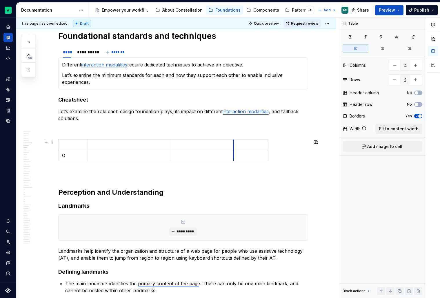
click at [236, 145] on td "To enrich screen reader interactions, please activate Accessibility in Grammarl…" at bounding box center [251, 145] width 35 height 11
drag, startPoint x: 173, startPoint y: 148, endPoint x: 155, endPoint y: 147, distance: 17.4
click at [155, 147] on td "To enrich screen reader interactions, please activate Accessibility in Grammarl…" at bounding box center [185, 145] width 63 height 11
click at [200, 112] on p "Let’s examine the role each design foundation plays, its impact on different in…" at bounding box center [183, 115] width 250 height 14
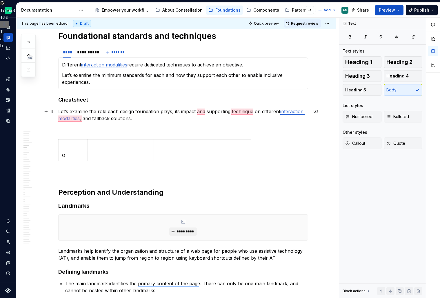
drag, startPoint x: 86, startPoint y: 120, endPoint x: 148, endPoint y: 120, distance: 61.8
click at [148, 120] on p "Let’s examine the role each design foundation plays, its impact and supporting …" at bounding box center [183, 115] width 250 height 14
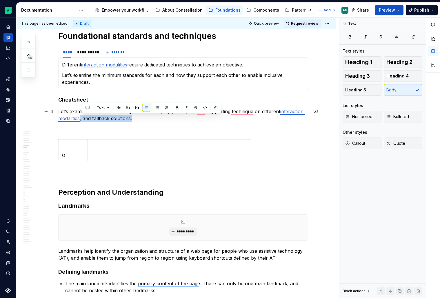
drag, startPoint x: 148, startPoint y: 120, endPoint x: 83, endPoint y: 118, distance: 65.0
click at [83, 118] on p "Let’s examine the role each design foundation plays, its impact and supporting …" at bounding box center [183, 115] width 250 height 14
click at [76, 160] on td "O" at bounding box center [73, 155] width 29 height 11
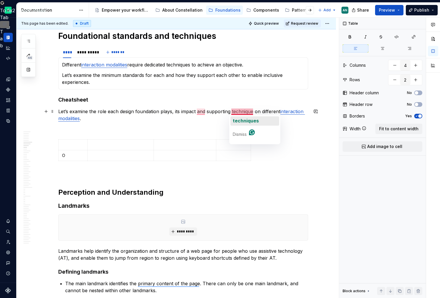
click at [255, 119] on span "techniques" at bounding box center [246, 121] width 26 height 6
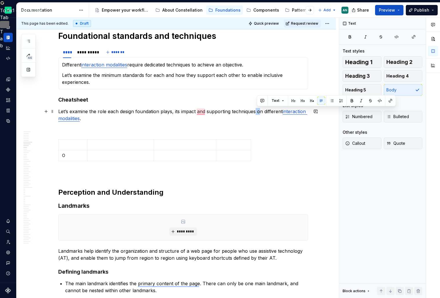
drag, startPoint x: 262, startPoint y: 111, endPoint x: 257, endPoint y: 111, distance: 4.9
click at [257, 111] on p "Let’s examine the role each design foundation plays, its impact and supporting …" at bounding box center [183, 115] width 250 height 14
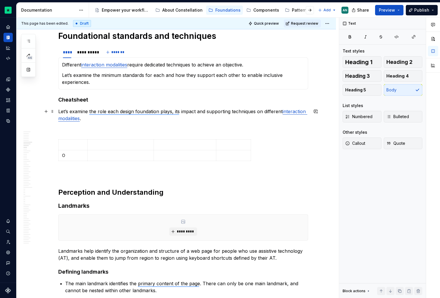
click at [265, 113] on p "Let’s examine the role each design foundation plays, its impact and supporting …" at bounding box center [183, 115] width 250 height 14
drag, startPoint x: 264, startPoint y: 113, endPoint x: 259, endPoint y: 113, distance: 4.9
click at [259, 113] on p "Let’s examine the role each design foundation plays, its impact and supporting …" at bounding box center [183, 115] width 250 height 14
click at [78, 144] on p "To enrich screen reader interactions, please activate Accessibility in Grammarl…" at bounding box center [73, 145] width 22 height 6
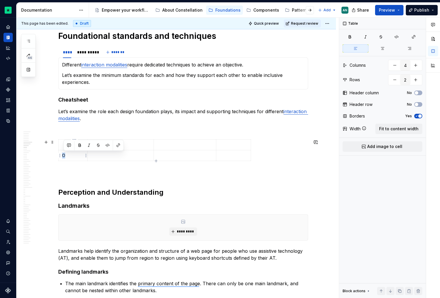
drag, startPoint x: 70, startPoint y: 154, endPoint x: 64, endPoint y: 155, distance: 5.6
click at [64, 155] on p "O" at bounding box center [73, 156] width 22 height 6
click at [156, 160] on icon "button" at bounding box center [156, 161] width 3 height 3
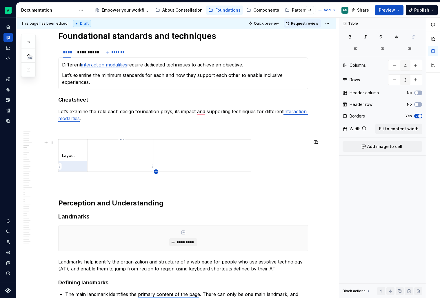
click at [155, 171] on icon "button" at bounding box center [156, 171] width 3 height 3
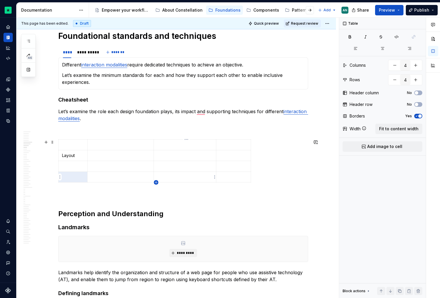
click at [156, 182] on icon "button" at bounding box center [156, 182] width 5 height 5
type input "5"
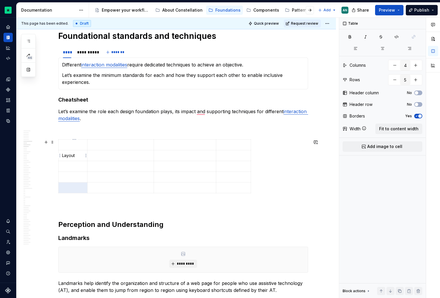
click at [76, 163] on td "To enrich screen reader interactions, please activate Accessibility in Grammarl…" at bounding box center [73, 166] width 29 height 11
click at [69, 178] on p "To enrich screen reader interactions, please activate Accessibility in Grammarl…" at bounding box center [73, 177] width 22 height 6
drag, startPoint x: 77, startPoint y: 153, endPoint x: 64, endPoint y: 153, distance: 13.9
click at [64, 153] on p "Layout" at bounding box center [73, 156] width 22 height 6
click at [71, 176] on p "To enrich screen reader interactions, please activate Accessibility in Grammarl…" at bounding box center [73, 177] width 22 height 6
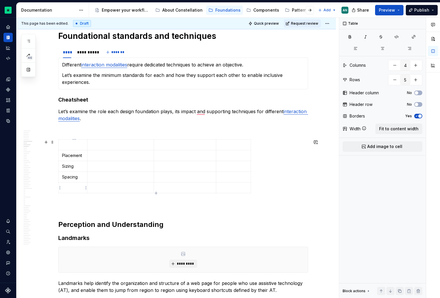
click at [74, 187] on p "To enrich screen reader interactions, please activate Accessibility in Grammarl…" at bounding box center [73, 188] width 22 height 6
drag, startPoint x: 88, startPoint y: 144, endPoint x: 98, endPoint y: 142, distance: 10.2
click at [143, 148] on td "To enrich screen reader interactions, please activate Accessibility in Grammarl…" at bounding box center [130, 145] width 66 height 11
click at [185, 147] on p "To enrich screen reader interactions, please activate Accessibility in Grammarl…" at bounding box center [194, 145] width 55 height 6
click at [79, 186] on p "To enrich screen reader interactions, please activate Accessibility in Grammarl…" at bounding box center [78, 188] width 32 height 6
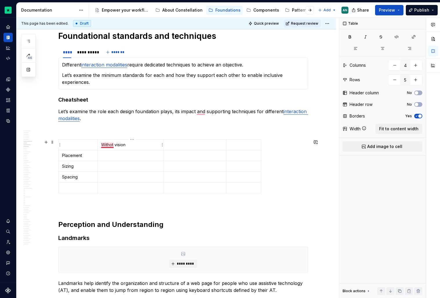
click at [113, 144] on p "Withot vision" at bounding box center [130, 145] width 59 height 6
click at [181, 144] on p "To enrich screen reader interactions, please activate Accessibility in Grammarl…" at bounding box center [194, 145] width 55 height 6
type textarea "*"
